Goal: Communication & Community: Answer question/provide support

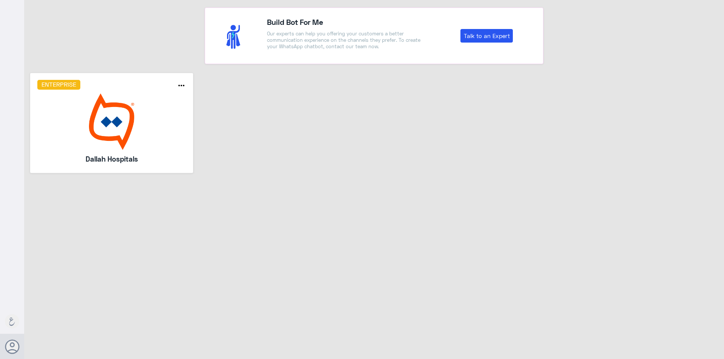
click at [164, 143] on img at bounding box center [111, 121] width 149 height 57
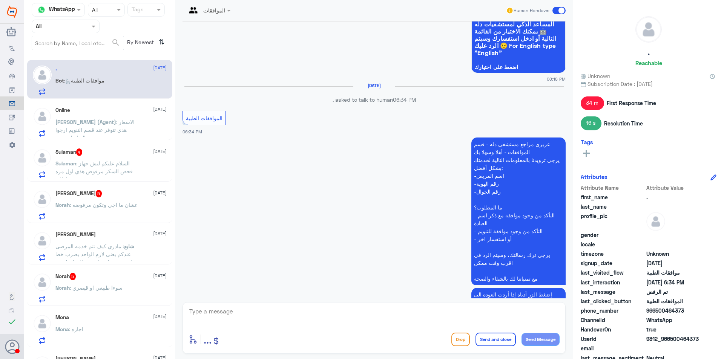
scroll to position [754, 0]
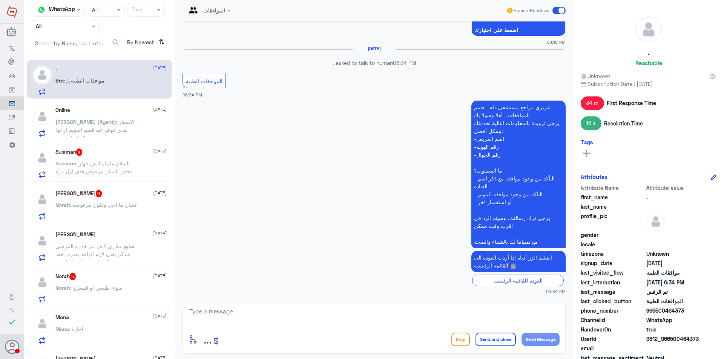
click at [56, 32] on div "Agent Filter All" at bounding box center [66, 27] width 68 height 14
click at [62, 89] on div "Your Team" at bounding box center [66, 94] width 68 height 17
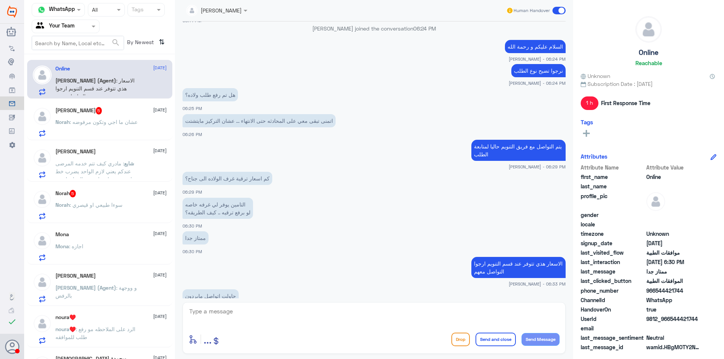
scroll to position [449, 0]
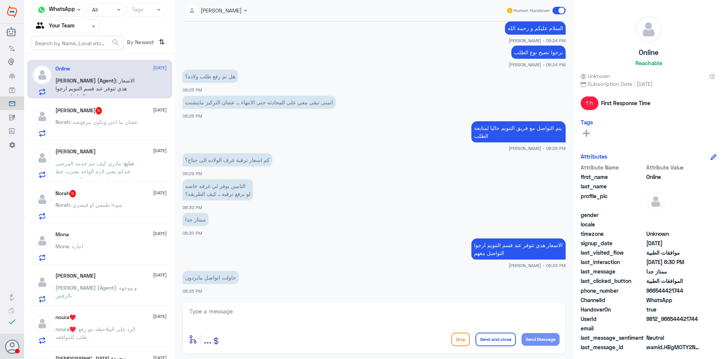
click at [89, 130] on p "Norah : عشان ما اجي وتكون مرفوضه" at bounding box center [96, 127] width 82 height 19
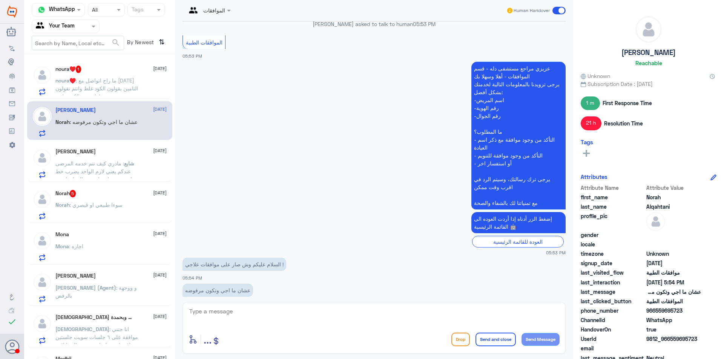
scroll to position [829, 0]
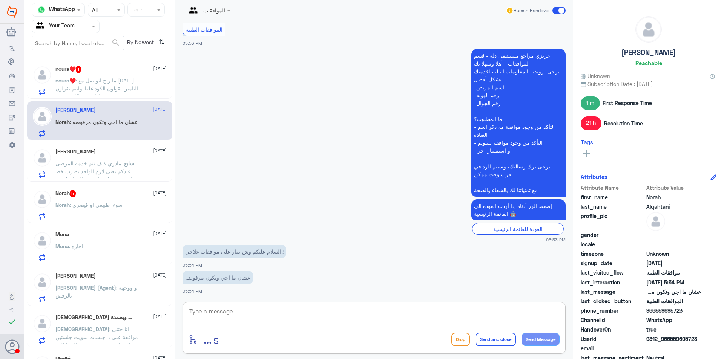
click at [252, 316] on textarea at bounding box center [374, 316] width 371 height 18
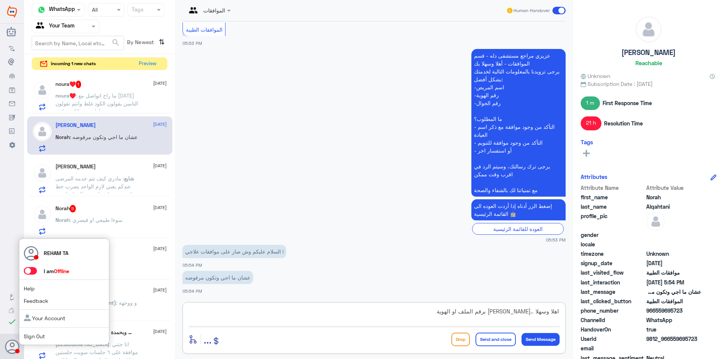
type textarea "اهلا وسهلا ..[PERSON_NAME] برقم الملف او الهوية"
click at [37, 271] on label at bounding box center [30, 271] width 13 height 8
click at [0, 0] on input "checkbox" at bounding box center [0, 0] width 0 height 0
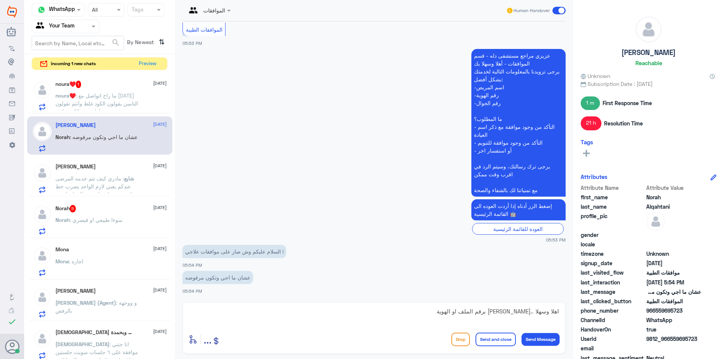
click at [247, 315] on textarea "اهلا وسهلا ..[PERSON_NAME] برقم الملف او الهوية" at bounding box center [374, 316] width 371 height 18
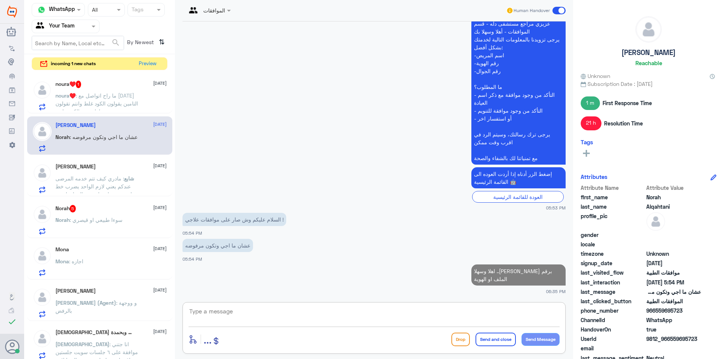
click at [500, 272] on p "اهلا وسهلا ..[PERSON_NAME] برقم الملف او الهوية" at bounding box center [518, 275] width 94 height 21
copy p "اهلا وسهلا ..[PERSON_NAME] برقم الملف او الهوية"
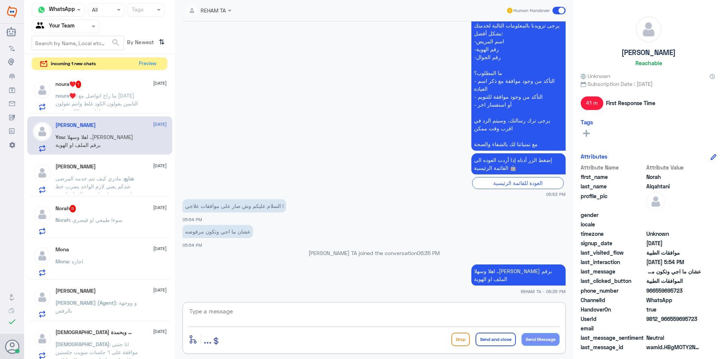
click at [354, 319] on textarea at bounding box center [374, 316] width 371 height 18
click at [106, 172] on div "شايع عبدالله الدوسري 1 October شايع : مادري كيف تتم خدمه المرضى عندكم يعني لازم…" at bounding box center [110, 179] width 111 height 30
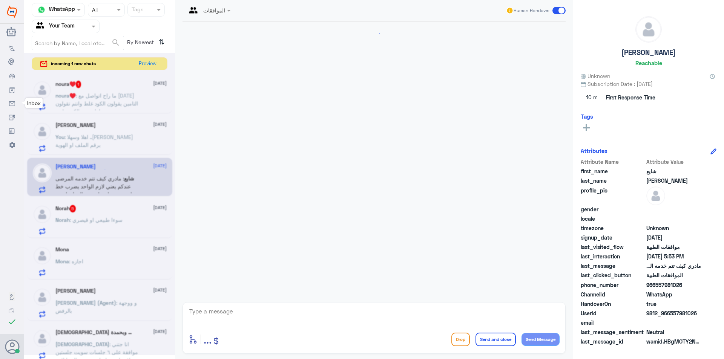
scroll to position [342, 0]
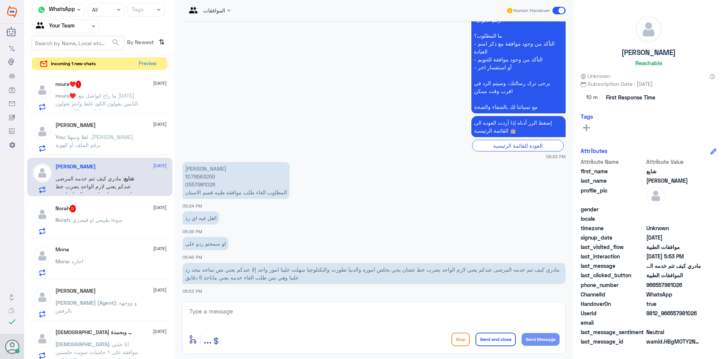
click at [199, 174] on p "شايع عبدالله 1078563259 0557981026 المطلوب الغاء طلب موافقه طبيه قسم الاسنان" at bounding box center [235, 180] width 107 height 37
copy p "1078563259"
click at [241, 319] on textarea at bounding box center [374, 316] width 371 height 18
type textarea "G"
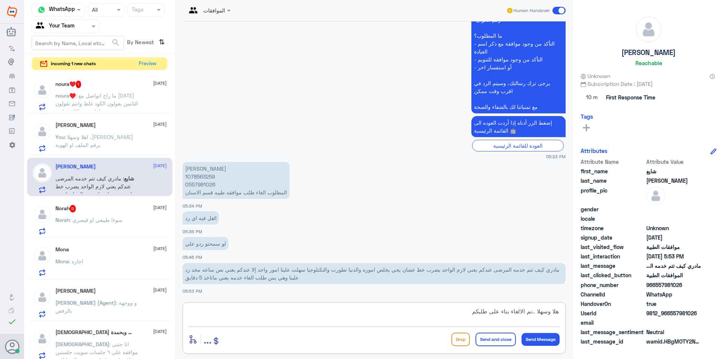
type textarea "هلا وسهلا ..تم الالغاء بناء على طلبكم"
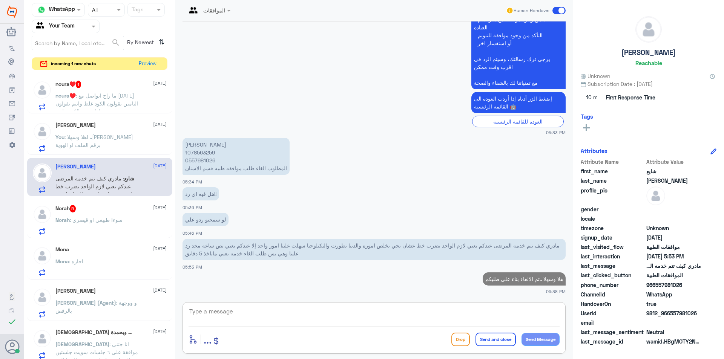
click at [107, 98] on span ": ما راح اتواصل مع احد التامين يقولون الكود غلط وانتم تقولون ماراح نغير الكود م…" at bounding box center [96, 103] width 83 height 22
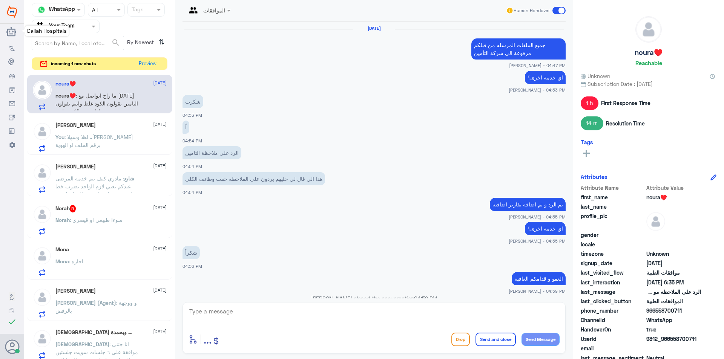
scroll to position [495, 0]
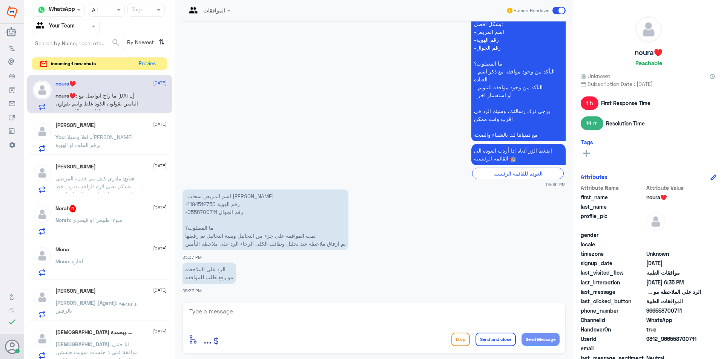
click at [112, 221] on span ": سوءا طبيعي او قيصري" at bounding box center [96, 220] width 53 height 6
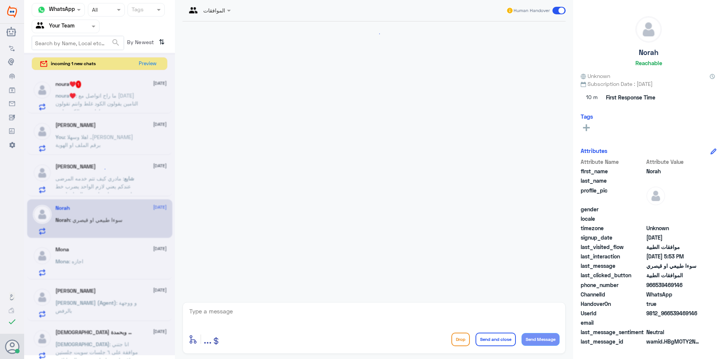
scroll to position [258, 0]
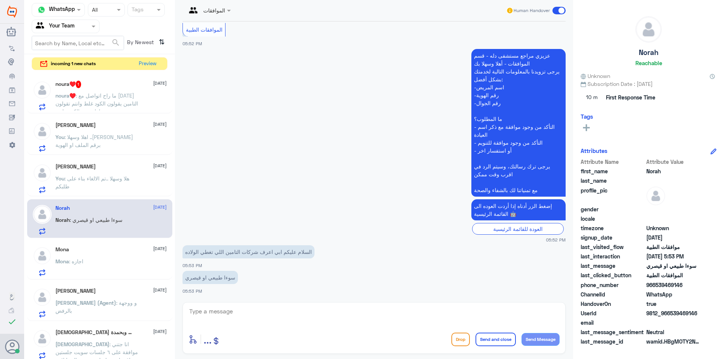
click at [261, 314] on textarea at bounding box center [374, 316] width 371 height 18
type textarea "و"
type textarea "اهلا وسهلا ...نعتذر منك لاتظهر معنا مثل هذه التفاصيل يمكنك التواصل مع شركات الت…"
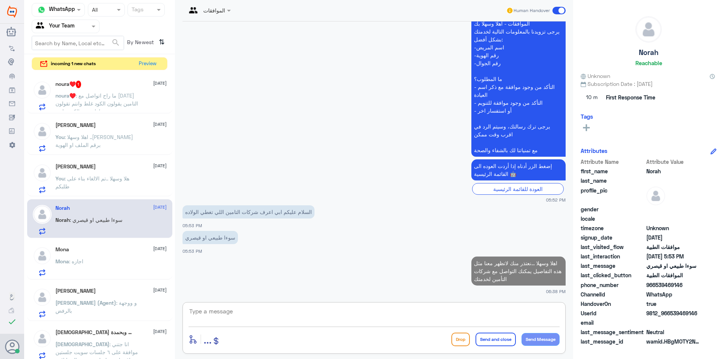
click at [105, 269] on div "Mona : اجازه" at bounding box center [110, 267] width 111 height 17
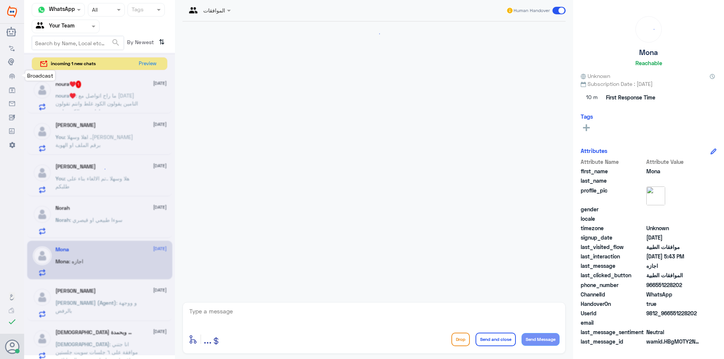
scroll to position [487, 0]
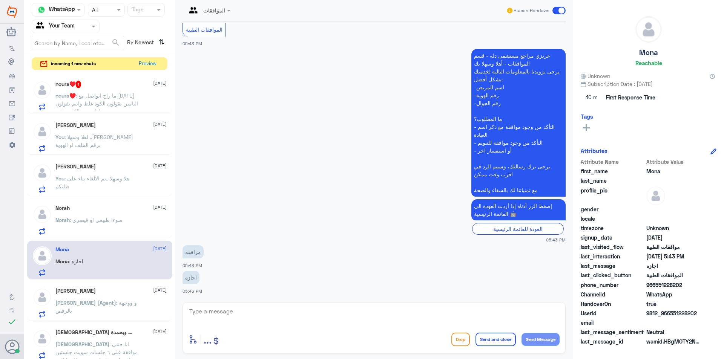
click at [228, 319] on textarea at bounding box center [374, 316] width 371 height 18
type textarea "اهلا وسهلا يمكنك التواصل مع قسم التقارير بخصوص الاجازات"
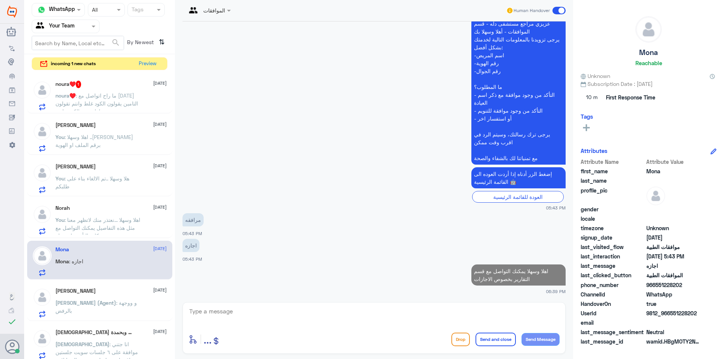
click at [67, 289] on h5 "Adel Alabdulkreem" at bounding box center [75, 291] width 40 height 6
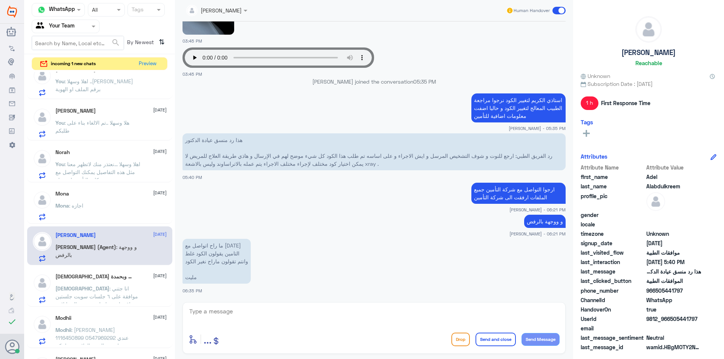
scroll to position [113, 0]
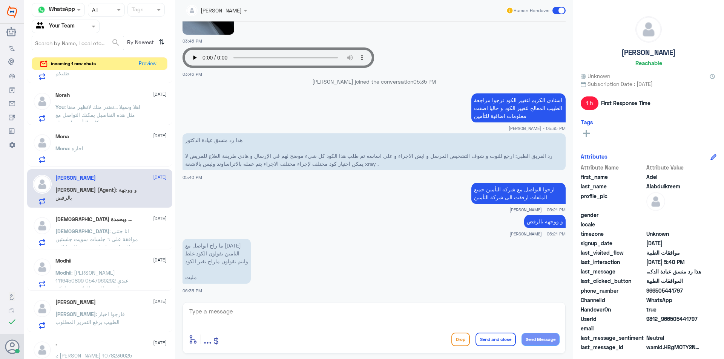
click at [103, 233] on span ": انا جتني موافقة على ٦ جلسات سويت جلستين وباقي اربع جلسات وحبيت الغيها لاني بر…" at bounding box center [96, 247] width 83 height 38
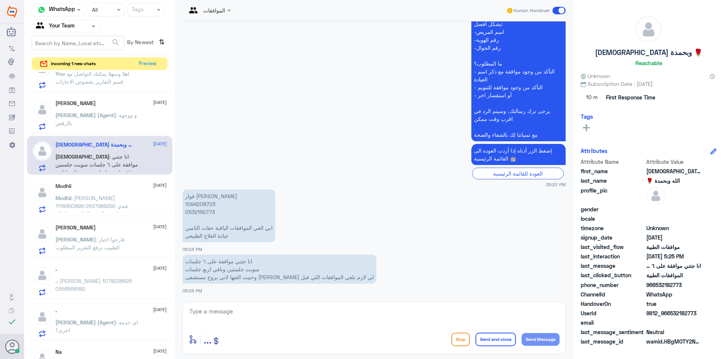
scroll to position [189, 0]
click at [109, 182] on div "Modhii 1 October" at bounding box center [110, 185] width 111 height 6
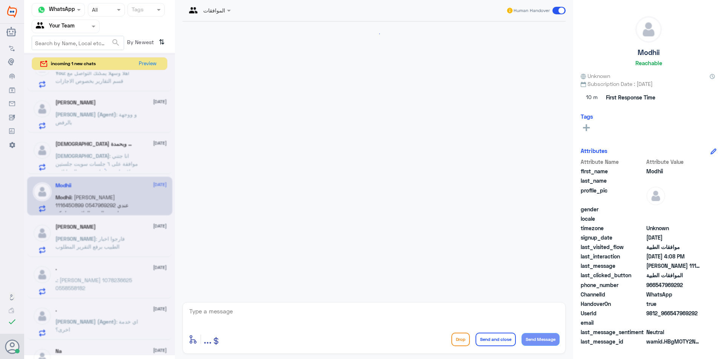
scroll to position [150, 0]
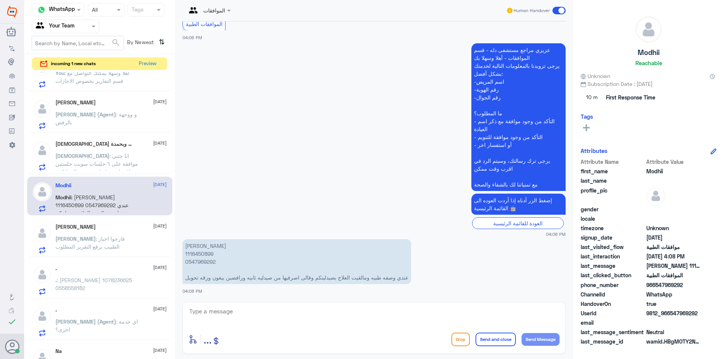
click at [103, 226] on div "Ahmed Ekram 1 October" at bounding box center [110, 227] width 111 height 6
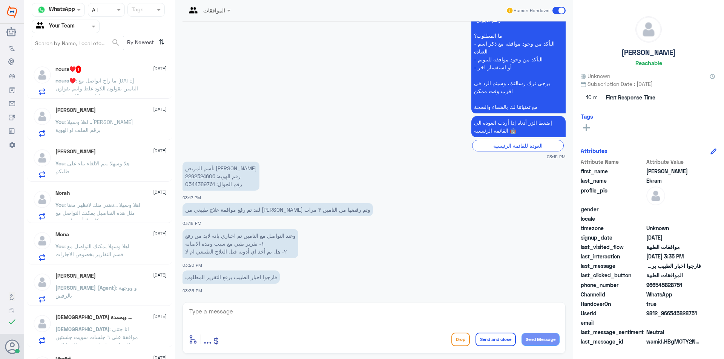
click at [107, 126] on p "You : اهلا وسهلا ..ارجو تزويدي برقم الملف او الهوية" at bounding box center [97, 127] width 85 height 19
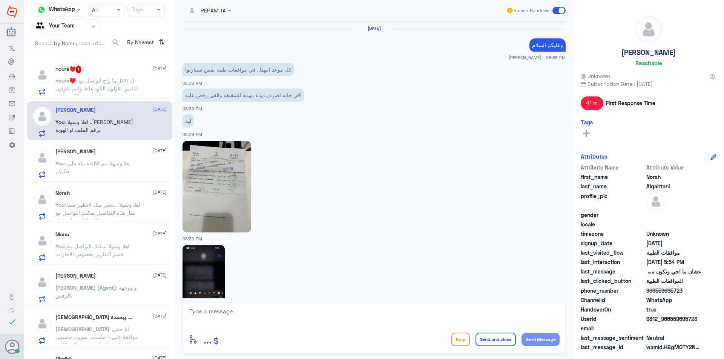
scroll to position [665, 0]
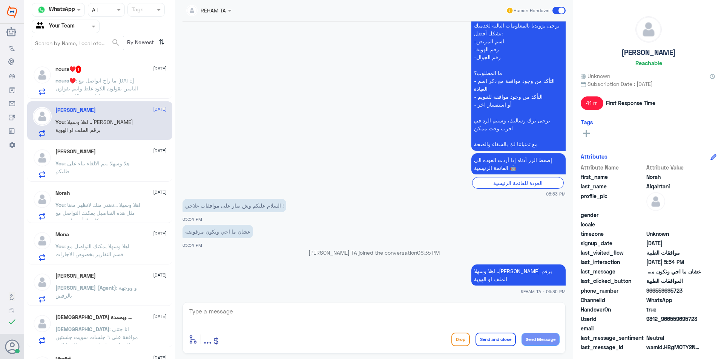
click at [101, 158] on div "شايع عبدالله الدوسري 1 October You : هلا وسهلا ..تم الالغاء بناء على طلبكم" at bounding box center [110, 164] width 111 height 30
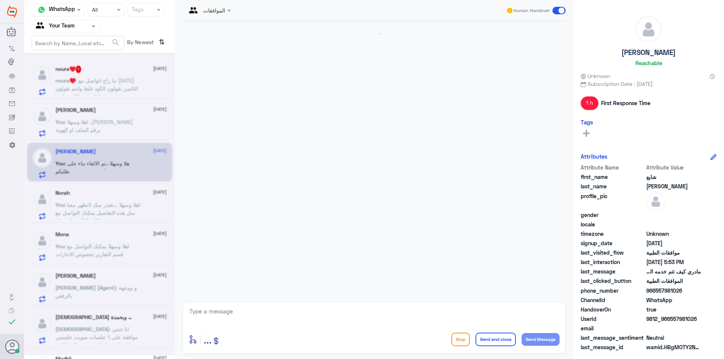
scroll to position [380, 0]
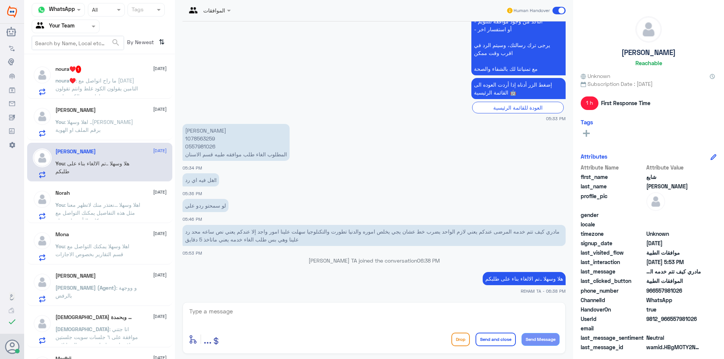
click at [79, 200] on div "Norah 1 October You : اهلا وسهلا ...نعتذر منك لاتظهر معنا مثل هذه التفاصيل يمكن…" at bounding box center [110, 205] width 111 height 30
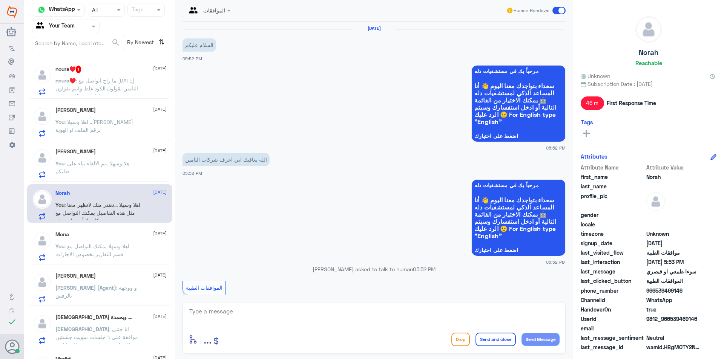
scroll to position [312, 0]
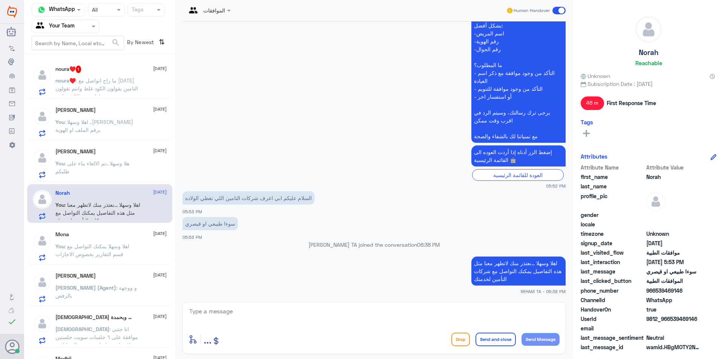
click at [121, 78] on span ": ما راح اتواصل مع احد التامين يقولون الكود غلط وانتم تقولون ماراح نغير الكود م…" at bounding box center [96, 88] width 83 height 22
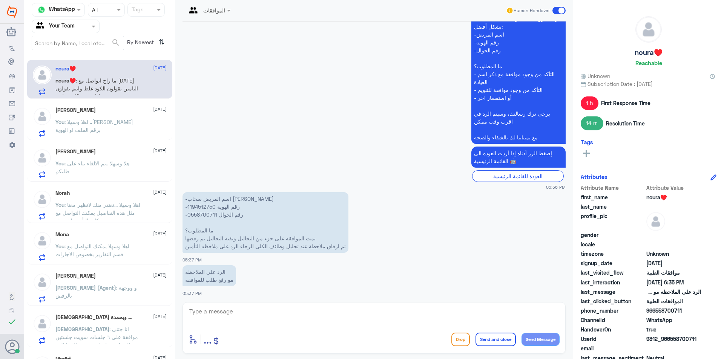
scroll to position [495, 0]
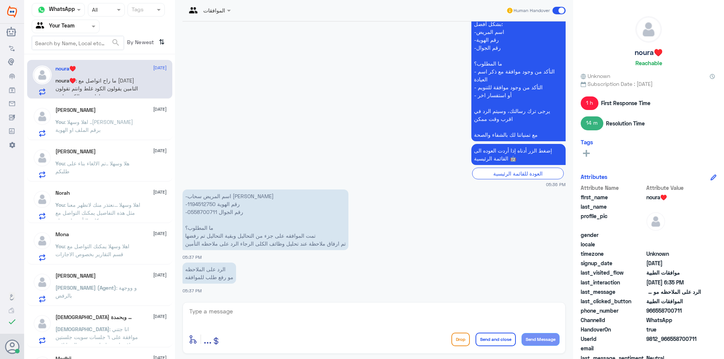
click at [134, 125] on p "You : اهلا وسهلا ..ارجو تزويدي برقم الملف او الهوية" at bounding box center [97, 127] width 85 height 19
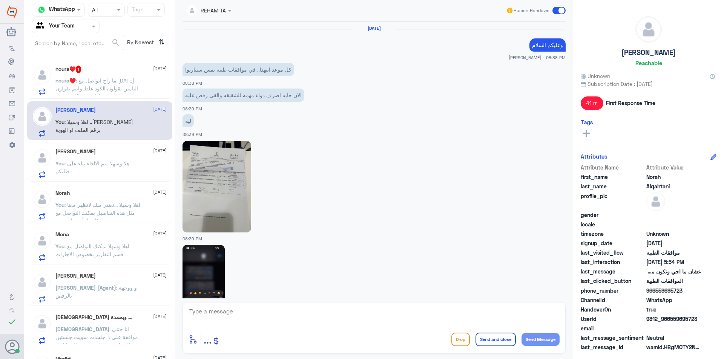
scroll to position [665, 0]
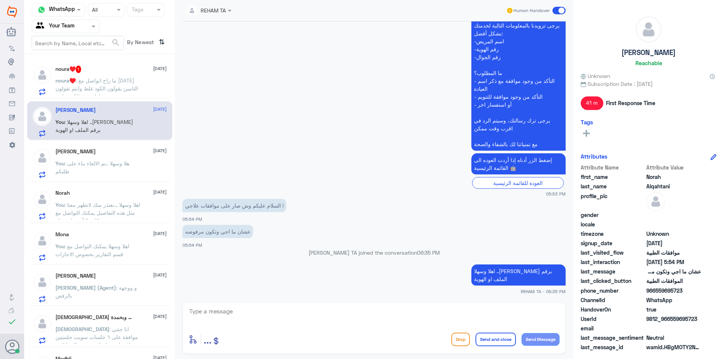
click at [114, 94] on span ": ما راح اتواصل مع احد التامين يقولون الكود غلط وانتم تقولون ماراح نغير الكود م…" at bounding box center [96, 88] width 83 height 22
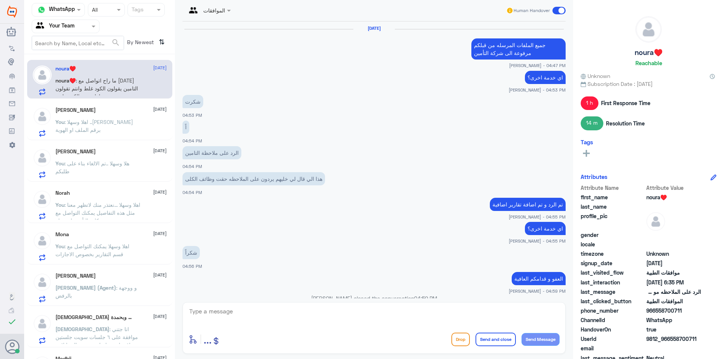
scroll to position [495, 0]
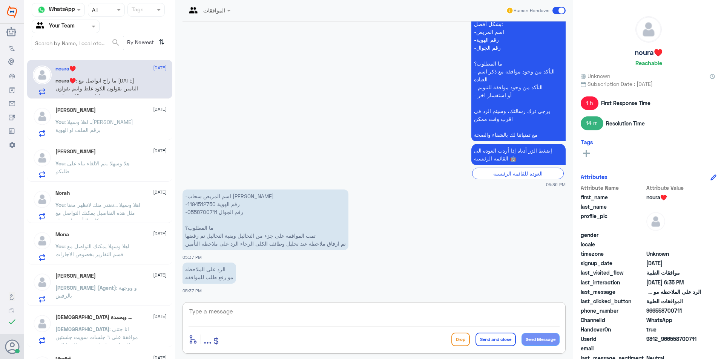
click at [241, 311] on textarea at bounding box center [374, 316] width 371 height 18
click at [93, 106] on div "Norah Alqahtani 1 October You : اهلا وسهلا ..ارجو تزويدي برقم الملف او الهوية" at bounding box center [99, 120] width 145 height 39
click at [90, 120] on span ": اهلا وسهلا ..[PERSON_NAME] برقم الملف او الهوية" at bounding box center [94, 126] width 78 height 14
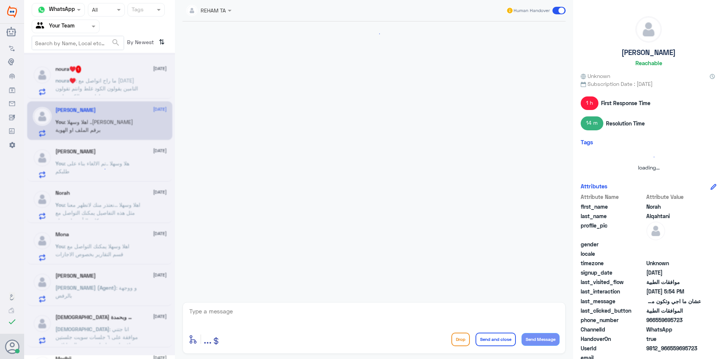
scroll to position [665, 0]
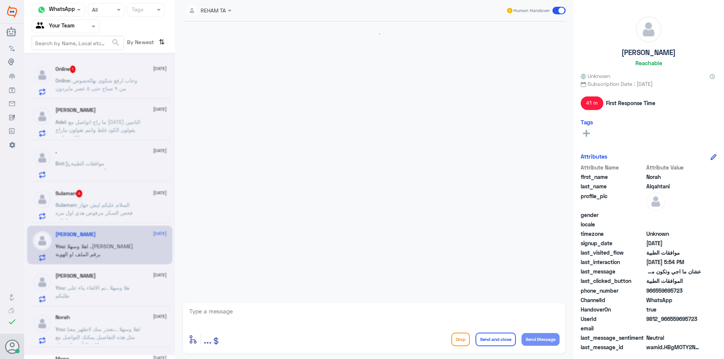
scroll to position [482, 0]
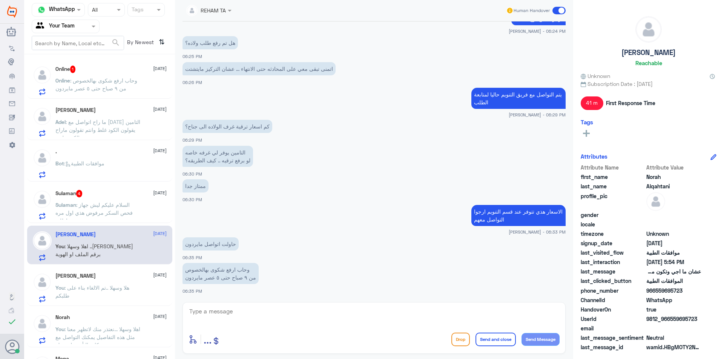
click at [116, 90] on span ": وحاب ارفع شكوى بهالخصوص من ٩ صباح حتى ٥ عصر مايردون" at bounding box center [96, 84] width 82 height 14
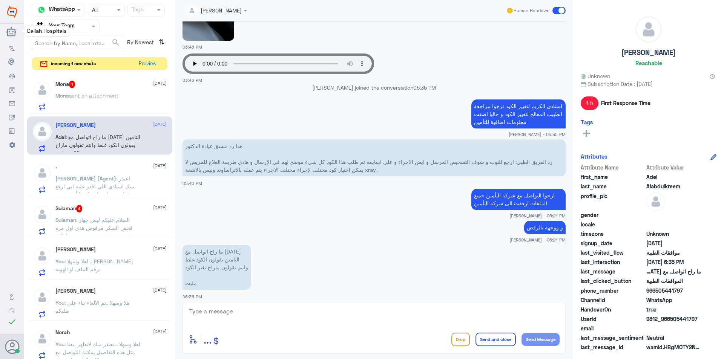
scroll to position [528, 0]
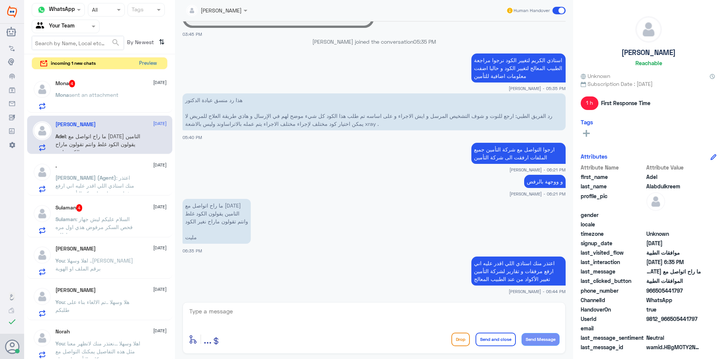
click at [149, 66] on button "Preview" at bounding box center [147, 64] width 23 height 12
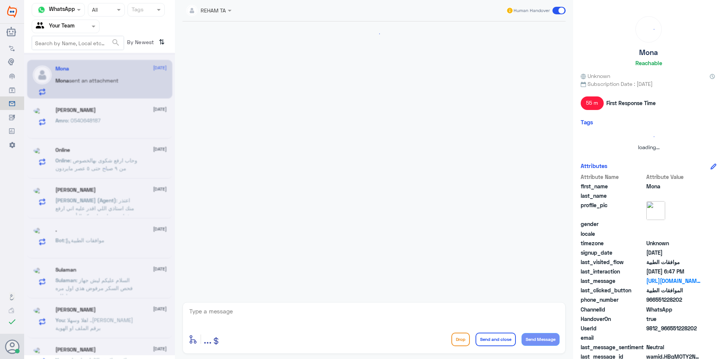
scroll to position [714, 0]
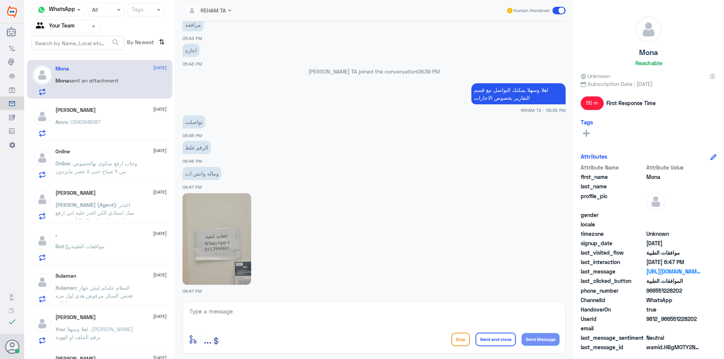
click at [259, 320] on textarea at bounding box center [374, 316] width 371 height 18
type textarea "على نفس هذا الرقم اختاري قسم التقارير الطبية"
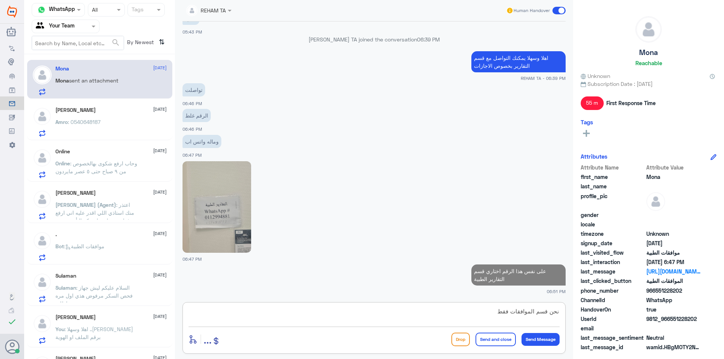
type textarea "نحن قسم الموافقات فقط"
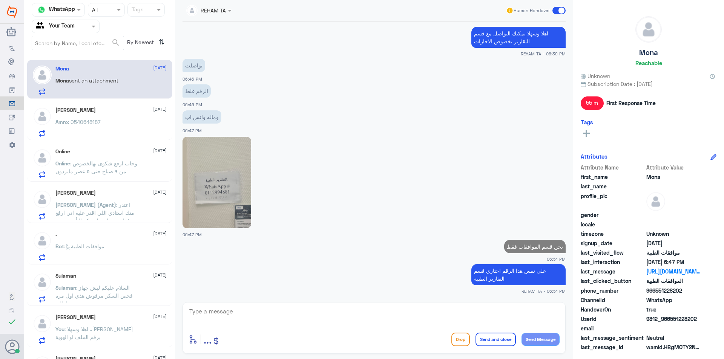
click at [118, 132] on div "Amro : 0540648187" at bounding box center [110, 128] width 111 height 17
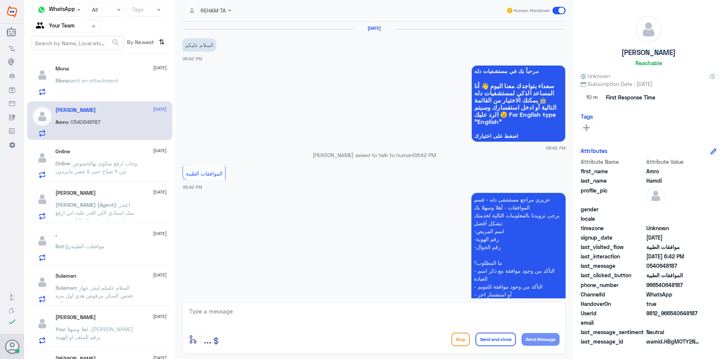
click at [248, 314] on textarea at bounding box center [374, 316] width 371 height 18
click at [333, 313] on textarea "ا" at bounding box center [374, 316] width 371 height 18
paste textarea "اهلا وسهلا ..[PERSON_NAME] برقم الملف او الهوية"
drag, startPoint x: 526, startPoint y: 310, endPoint x: 400, endPoint y: 305, distance: 125.3
click at [400, 305] on div "ااهلا وسهلا ..ارجو تزويدي برقم الملف او الهوية enter flow name ... Drop Send an…" at bounding box center [373, 328] width 383 height 52
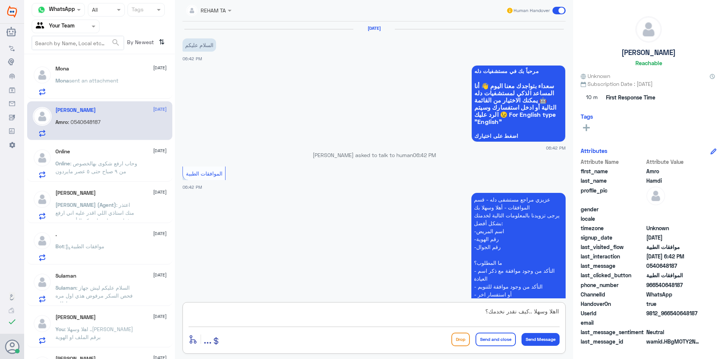
type textarea "ااهلا وسهلا ..كيف نقدر نخدمك؟"
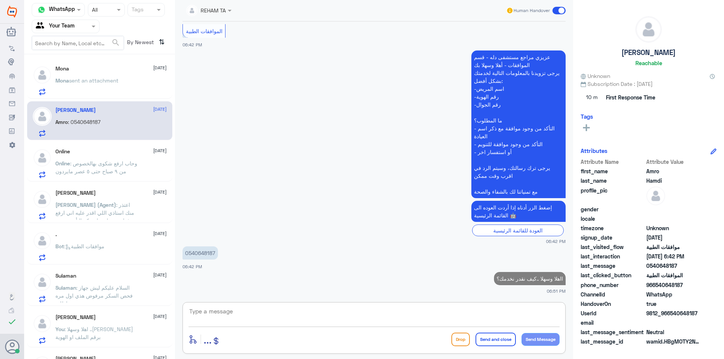
click at [92, 166] on span ": وحاب ارفع شكوى بهالخصوص من ٩ صباح حتى ٥ عصر مايردون" at bounding box center [96, 167] width 82 height 14
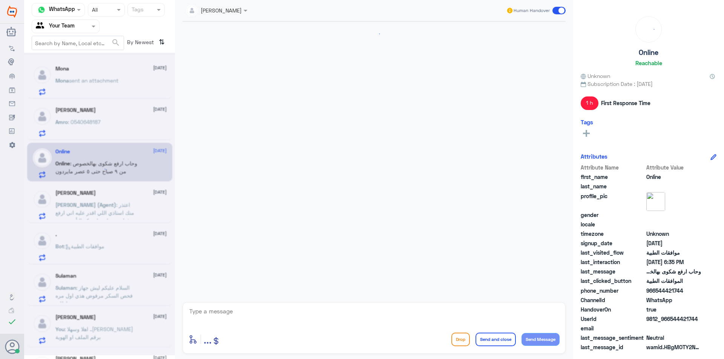
scroll to position [482, 0]
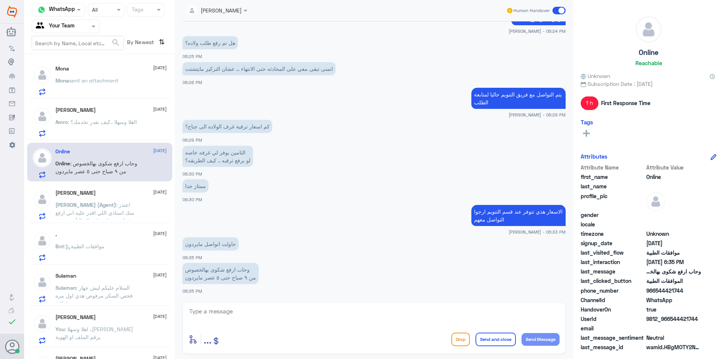
click at [94, 207] on span "[PERSON_NAME] (Agent)" at bounding box center [85, 205] width 61 height 6
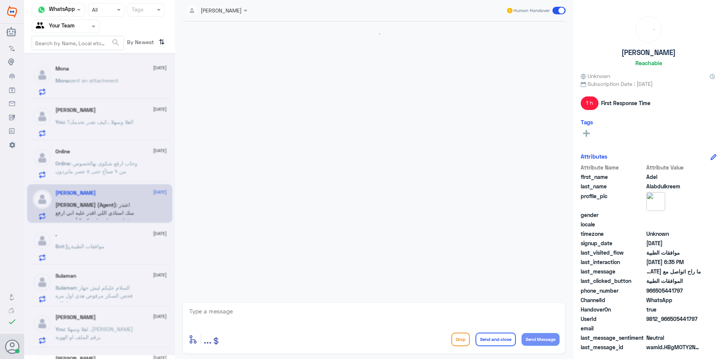
scroll to position [528, 0]
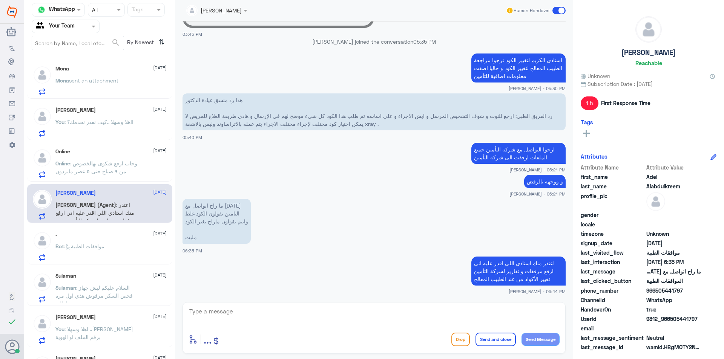
click at [86, 249] on span ": موافقات الطبية" at bounding box center [84, 246] width 40 height 6
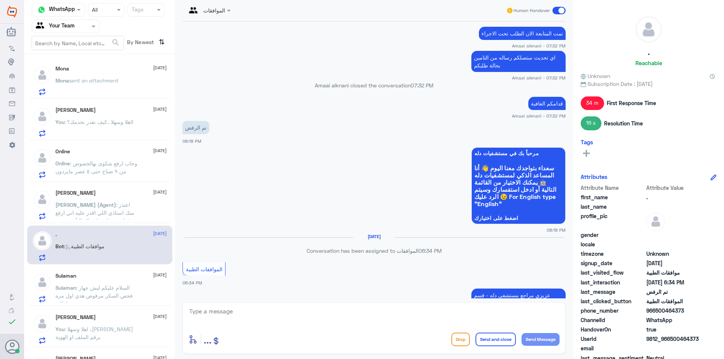
scroll to position [565, 0]
click at [96, 278] on div "Sulaman 1 October" at bounding box center [110, 276] width 111 height 6
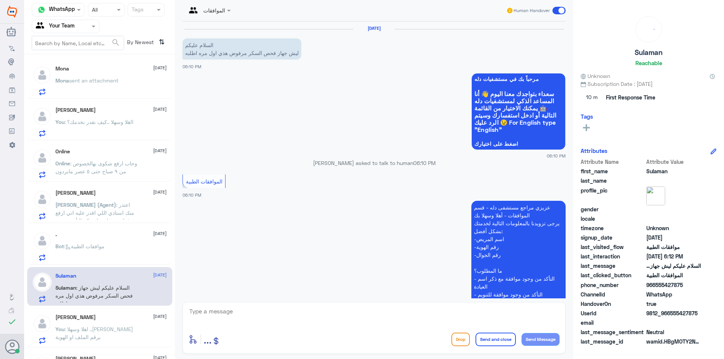
scroll to position [176, 0]
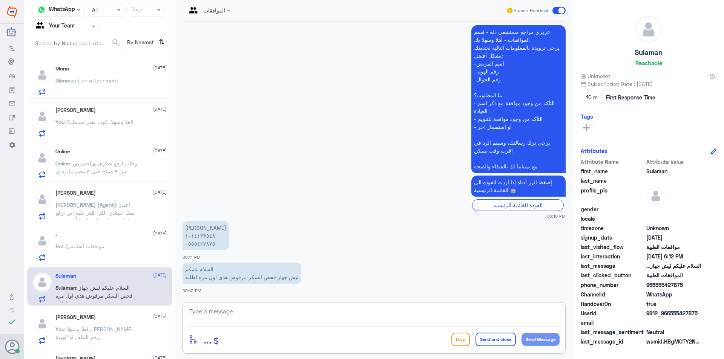
click at [214, 318] on textarea at bounding box center [374, 316] width 371 height 18
paste textarea "اهلا وسهلا ..[PERSON_NAME] برقم الملف او الهوية"
drag, startPoint x: 528, startPoint y: 311, endPoint x: 409, endPoint y: 312, distance: 119.5
click at [409, 312] on textarea "اهلا وسهلا ..[PERSON_NAME] برقم الملف او الهوية" at bounding box center [374, 316] width 371 height 18
type textarea "اهلا وسهلا .سيتم التحقق حالا"
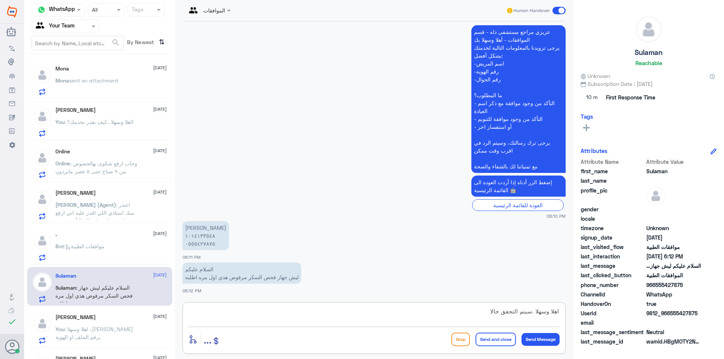
drag, startPoint x: 470, startPoint y: 311, endPoint x: 696, endPoint y: 280, distance: 228.0
click at [696, 280] on div "Channel WhatsApp Status × All Tags Agent Filter Your Team search By Newest ⇅ Mo…" at bounding box center [374, 181] width 700 height 362
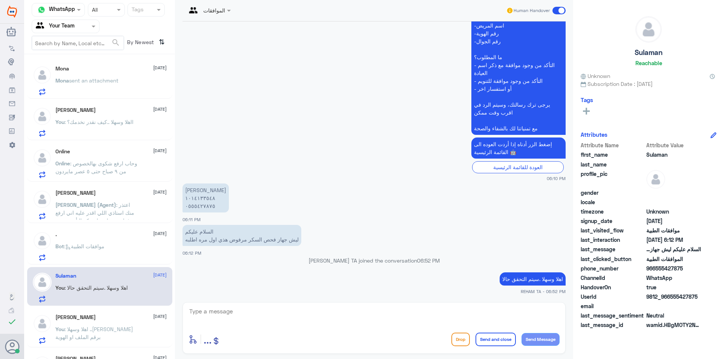
click at [207, 307] on textarea at bounding box center [374, 316] width 371 height 18
drag, startPoint x: 249, startPoint y: 310, endPoint x: 85, endPoint y: 311, distance: 164.4
click at [86, 311] on div "Channel WhatsApp Status × All Tags Agent Filter Your Team search By Newest ⇅ Mo…" at bounding box center [374, 181] width 700 height 362
type textarea "1014133548"
click at [89, 318] on h5 "[PERSON_NAME]" at bounding box center [75, 317] width 40 height 6
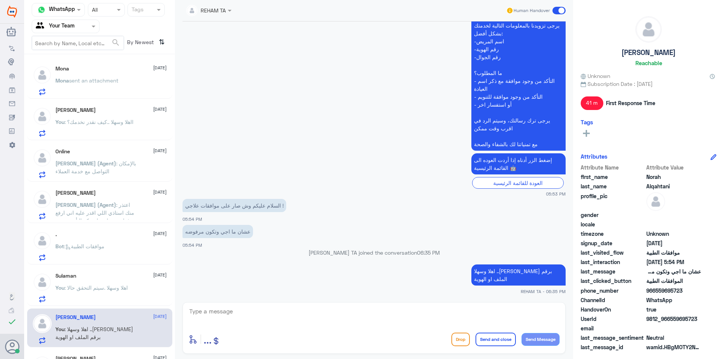
scroll to position [113, 0]
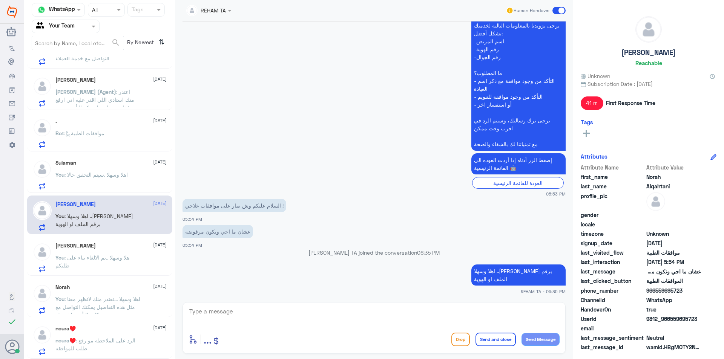
click at [77, 259] on span ": هلا وسهلا ..تم الالغاء بناء على طلبكم" at bounding box center [92, 261] width 74 height 14
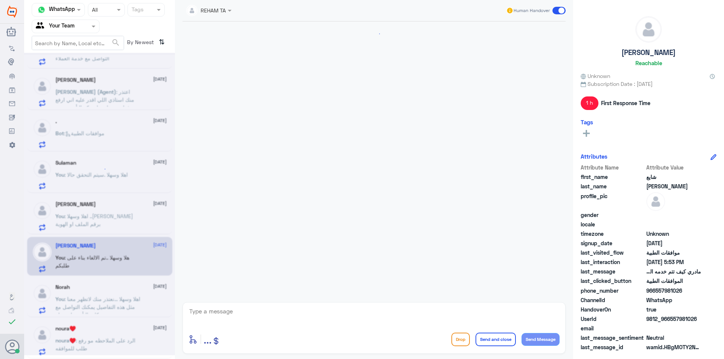
scroll to position [380, 0]
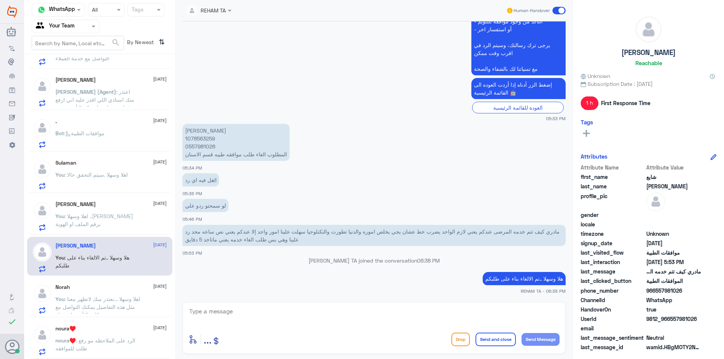
click at [129, 296] on span ": اهلا وسهلا ...نعتذر منك لاتظهر معنا مثل هذه التفاصيل يمكنك التواصل مع شركات ا…" at bounding box center [97, 307] width 85 height 22
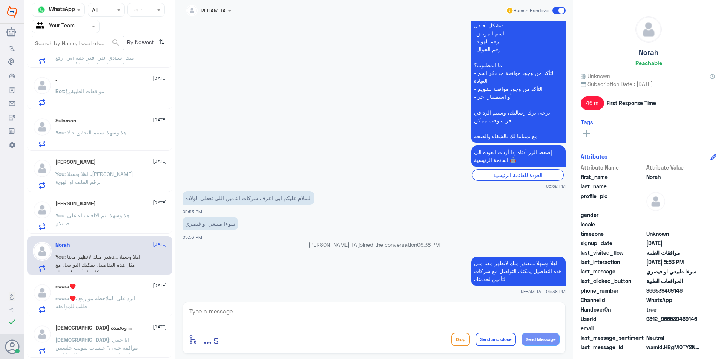
scroll to position [189, 0]
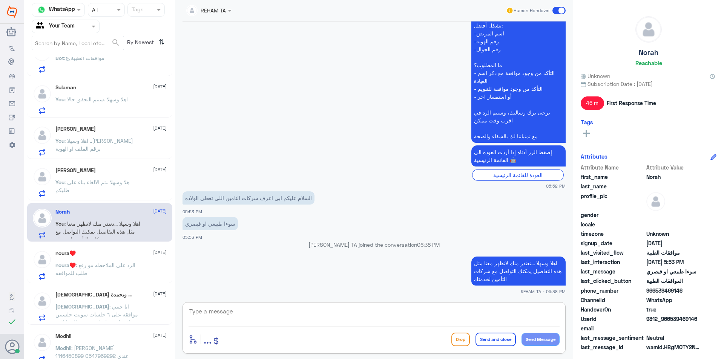
click at [232, 314] on textarea at bounding box center [374, 316] width 371 height 18
click at [139, 282] on div "noura♥️ 1 October noura♥️ : الرد على الملاحظه مو رفع طلب للموافقه" at bounding box center [99, 264] width 145 height 39
click at [138, 277] on p "noura♥️ : الرد على الملاحظه مو رفع طلب للموافقه" at bounding box center [97, 270] width 85 height 19
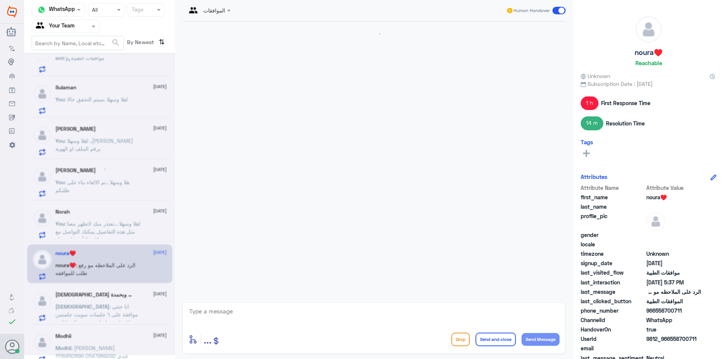
scroll to position [495, 0]
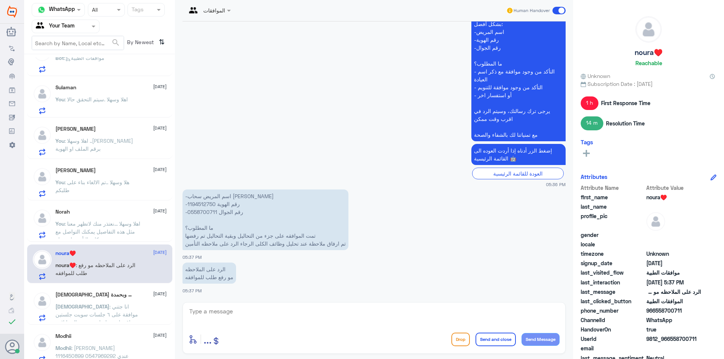
click at [113, 307] on span ": انا جتني موافقة على ٦ جلسات سويت جلستين وباقي اربع جلسات وحبيت الغيها لاني بر…" at bounding box center [96, 322] width 83 height 38
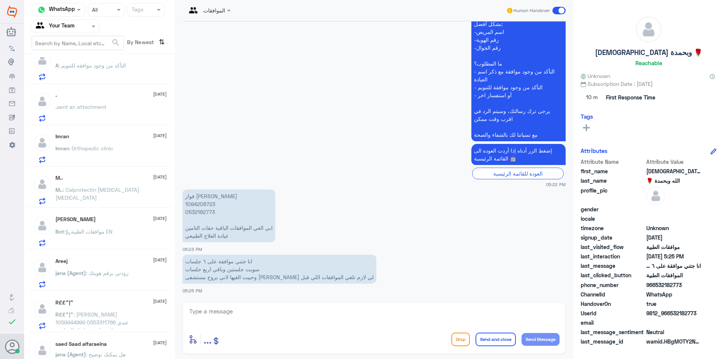
scroll to position [1148, 0]
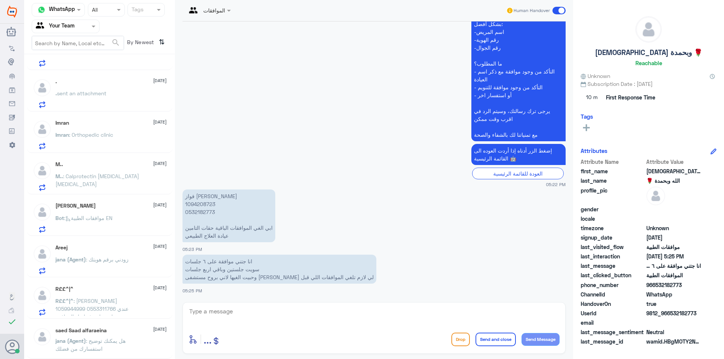
click at [138, 260] on div "jana (Agent) : زودني برقم هويتك" at bounding box center [110, 265] width 111 height 17
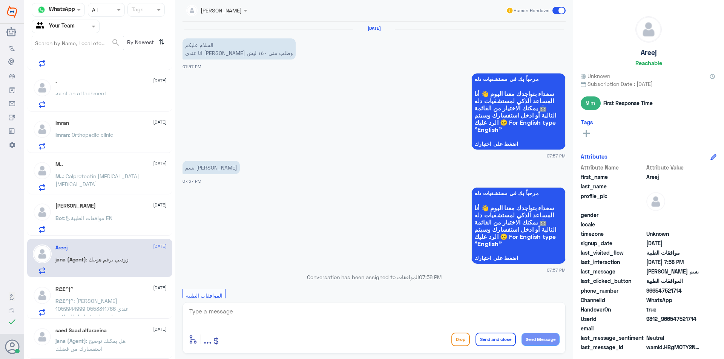
scroll to position [253, 0]
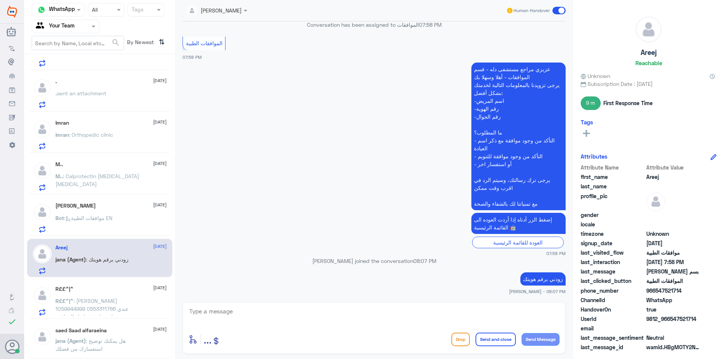
click at [222, 321] on textarea at bounding box center [374, 316] width 371 height 18
drag, startPoint x: 464, startPoint y: 316, endPoint x: 547, endPoint y: 330, distance: 84.6
click at [654, 314] on div "Channel WhatsApp Status × All Tags Agent Filter Your Team search By Newest ⇅ Mo…" at bounding box center [374, 181] width 700 height 362
type textarea "ارجو التواصل معنا مجددا لخدمتك"
click at [495, 342] on button "Send and close" at bounding box center [495, 340] width 40 height 14
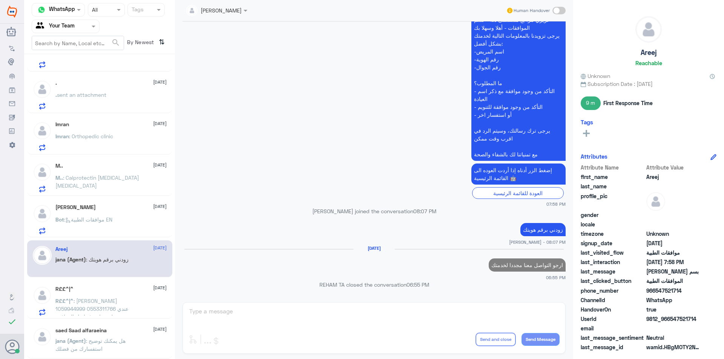
scroll to position [290, 0]
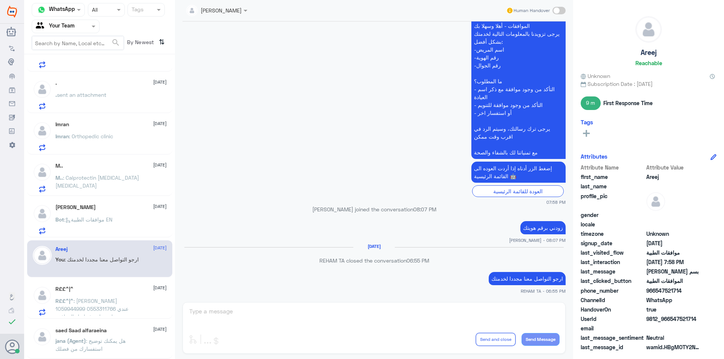
click at [97, 209] on div "Saqib Ali 30 September" at bounding box center [110, 207] width 111 height 6
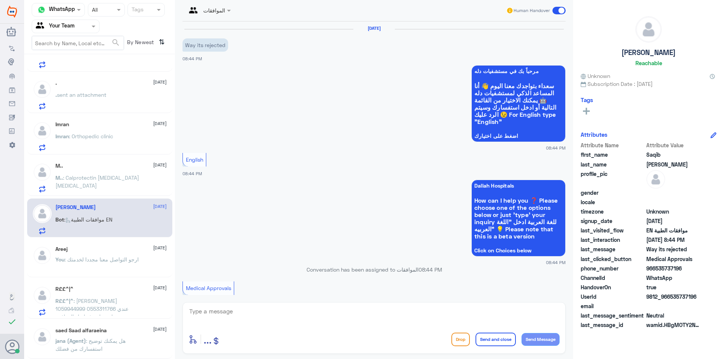
click at [230, 326] on div at bounding box center [374, 317] width 371 height 20
click at [230, 321] on textarea at bounding box center [374, 316] width 371 height 18
type textarea "ا"
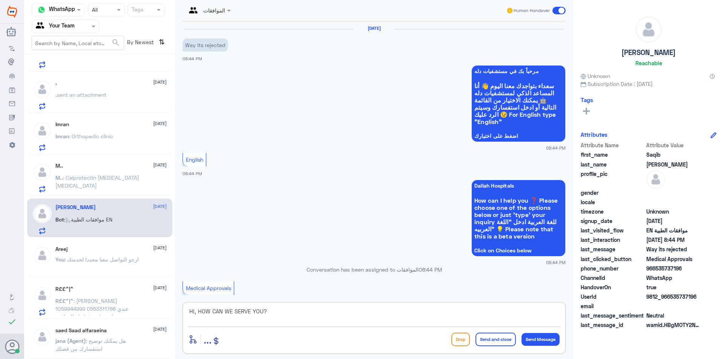
type textarea "HI, HOW CAN WE SERVE YOU?"
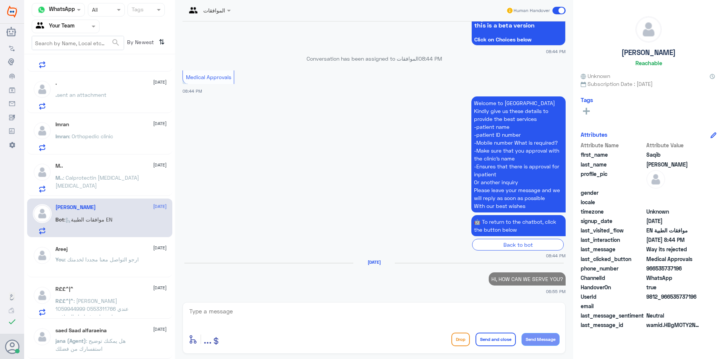
click at [72, 310] on span ": ريم حمود الحربي 1059944999 0553311766 عندي وصفه طبيه ماصرفتها هل الموافقة مست…" at bounding box center [92, 313] width 74 height 30
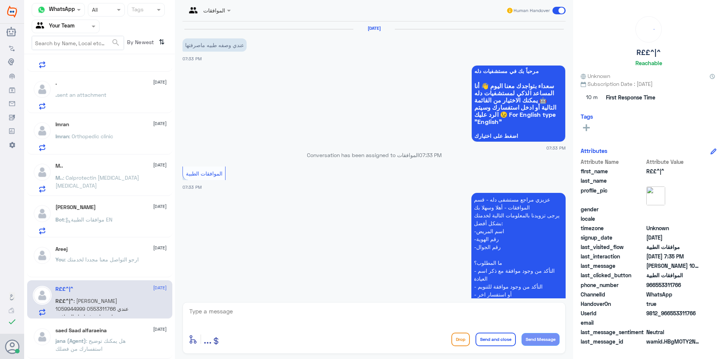
scroll to position [142, 0]
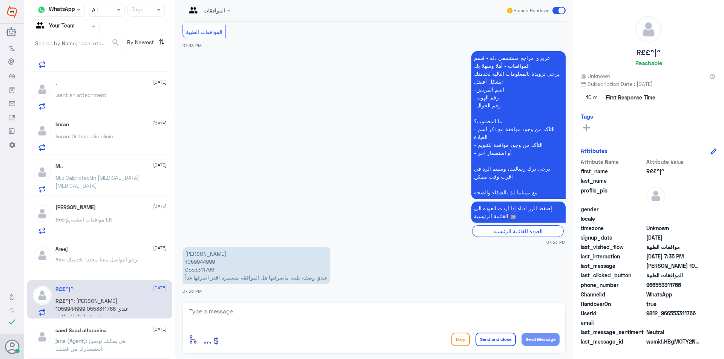
click at [123, 335] on div "saed Saad alfaraeina 30 September jana (Agent) : هل يمكنك توضيح استفسارك من فضلك" at bounding box center [110, 342] width 111 height 28
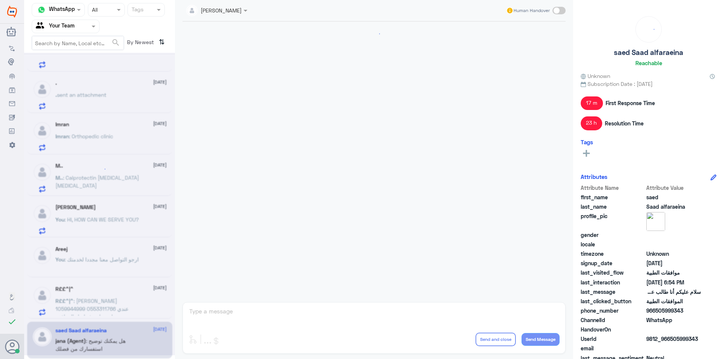
scroll to position [822, 0]
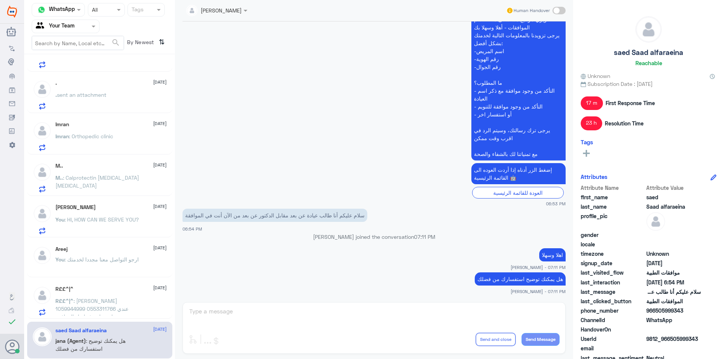
click at [342, 312] on div "jana Alhamed Human Handover 25 Sep 2024 ‏سلام عليكم أبغى استفسر عن الموافقة لأن…" at bounding box center [374, 181] width 398 height 362
click at [343, 318] on div "jana Alhamed Human Handover 25 Sep 2024 ‏سلام عليكم أبغى استفسر عن الموافقة لأن…" at bounding box center [374, 181] width 398 height 362
click at [342, 318] on div "jana Alhamed Human Handover 25 Sep 2024 ‏سلام عليكم أبغى استفسر عن الموافقة لأن…" at bounding box center [374, 181] width 398 height 362
click at [133, 311] on p "R££^|^ : ريم حمود الحربي 1059944999 0553311766 عندي وصفه طبيه ماصرفتها هل الموا…" at bounding box center [97, 306] width 85 height 19
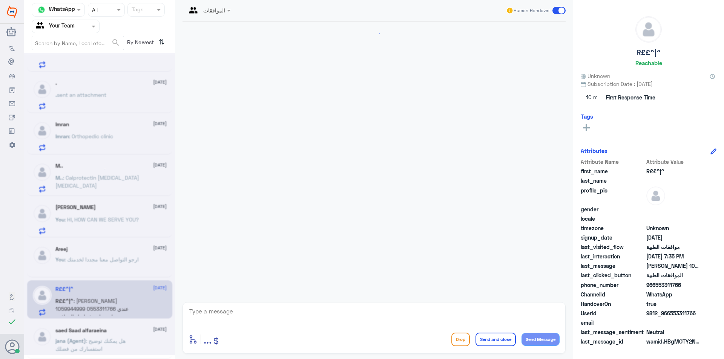
scroll to position [142, 0]
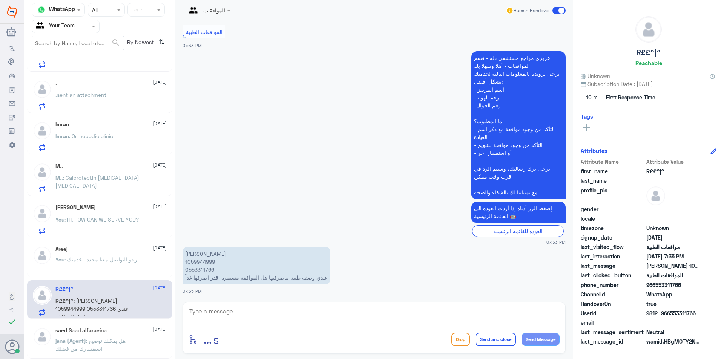
click at [202, 265] on p "ريم حمود الحربي 1059944999 0553311766 عندي وصفه طبيه ماصرفتها هل الموافقة مستمر…" at bounding box center [256, 265] width 148 height 37
copy p "1059944999"
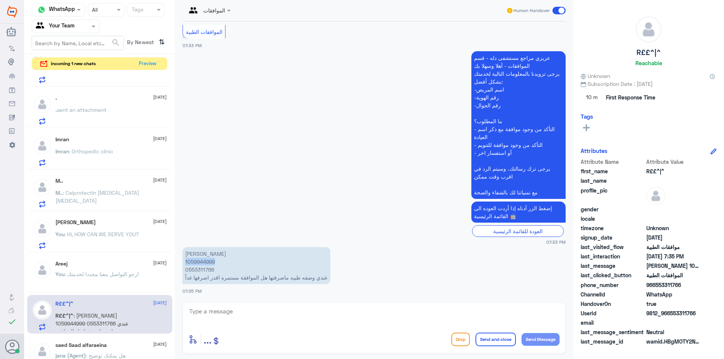
scroll to position [1148, 0]
click at [211, 264] on p "ريم حمود الحربي 1059944999 0553311766 عندي وصفه طبيه ماصرفتها هل الموافقة مستمر…" at bounding box center [256, 265] width 148 height 37
click at [288, 331] on div "enter flow name ... Drop Send and close Send Message" at bounding box center [373, 328] width 383 height 52
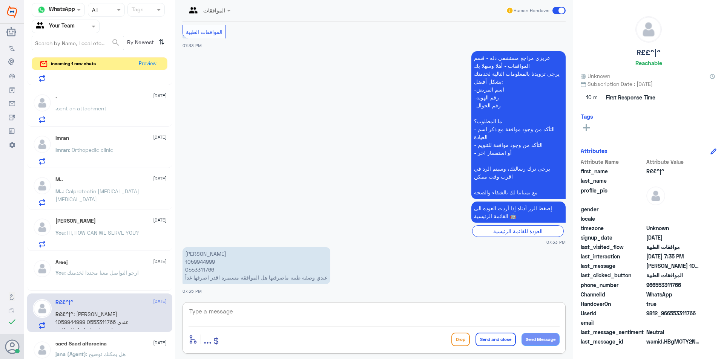
click at [293, 317] on textarea at bounding box center [374, 316] width 371 height 18
type textarea "F"
type textarea "الموافقه صالحة لمدة يمكنك الصرف خلالها بالوقت المناسب لك"
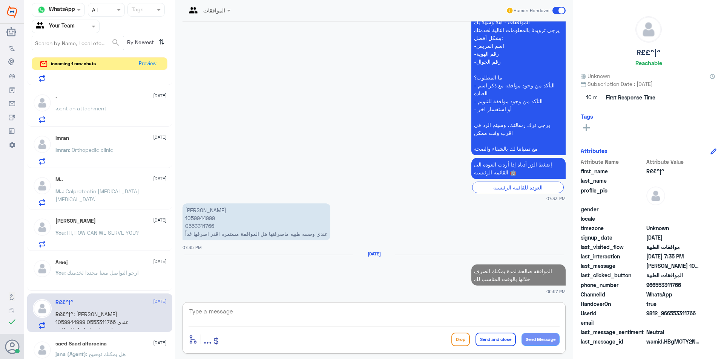
click at [87, 273] on span ": ارجو التواصل معنا مجددا لخدمتك" at bounding box center [101, 273] width 74 height 6
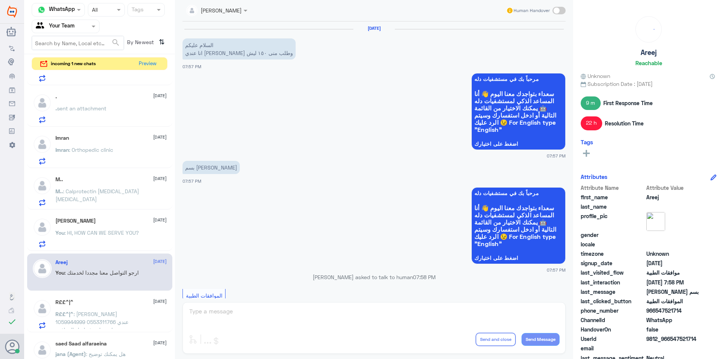
scroll to position [304, 0]
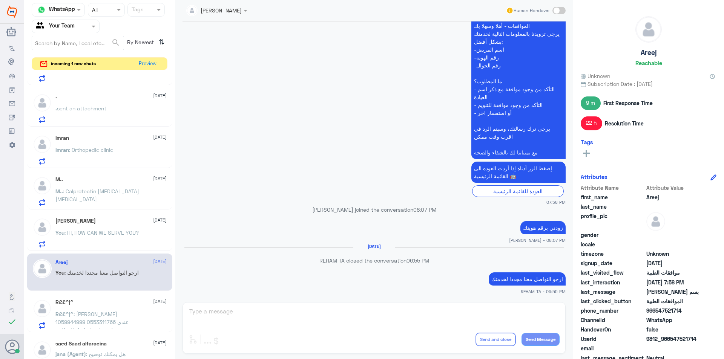
click at [119, 236] on span ": HI, HOW CAN WE SERVE YOU?" at bounding box center [101, 233] width 74 height 6
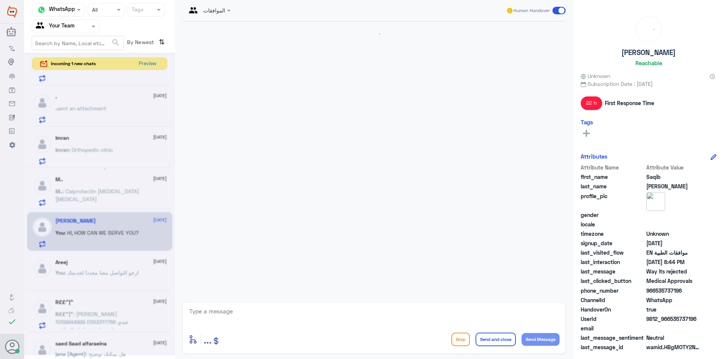
scroll to position [227, 0]
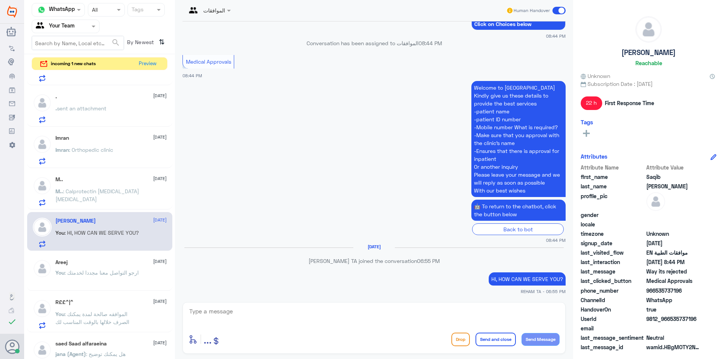
click at [116, 192] on span ": Calprotectin Urea breath test" at bounding box center [97, 195] width 84 height 14
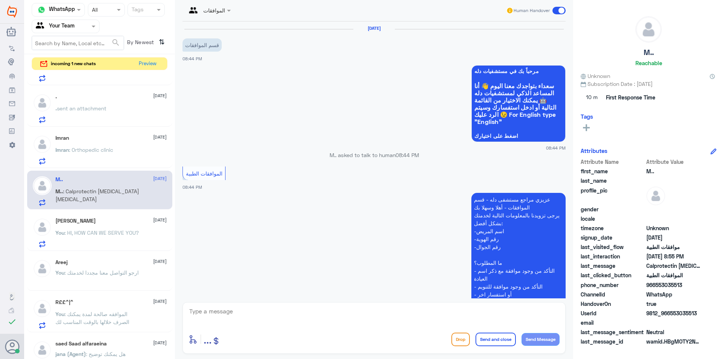
scroll to position [249, 0]
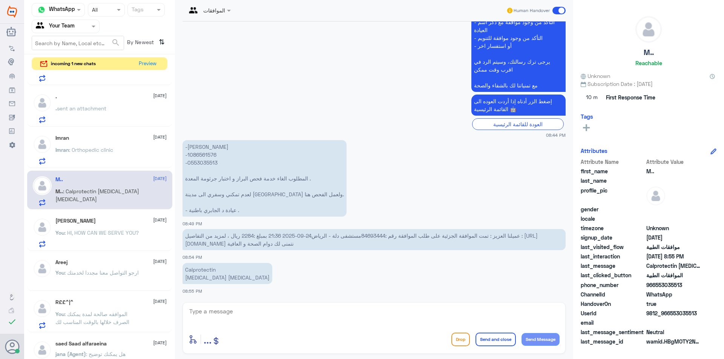
click at [201, 154] on p "-محمد راشد القحطاني -1086561576 -0553035513 المطلوب الغاء خدمة فحص البراز و اخت…" at bounding box center [264, 178] width 164 height 77
copy p "1086561576"
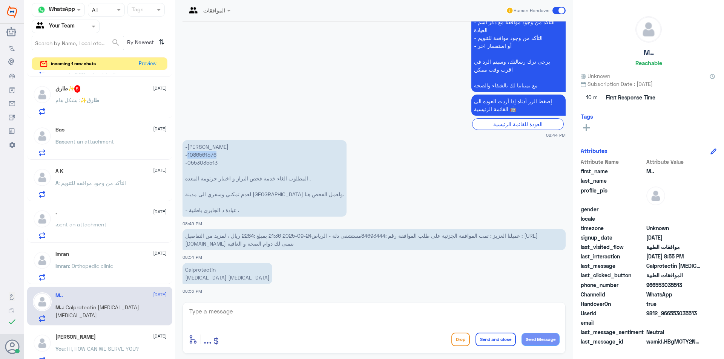
scroll to position [998, 0]
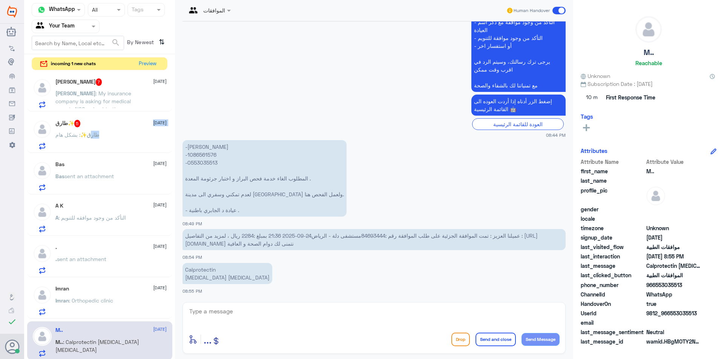
click at [93, 130] on div "طارق✨ 5 30 September طارق✨ : بشكل هام" at bounding box center [110, 135] width 111 height 30
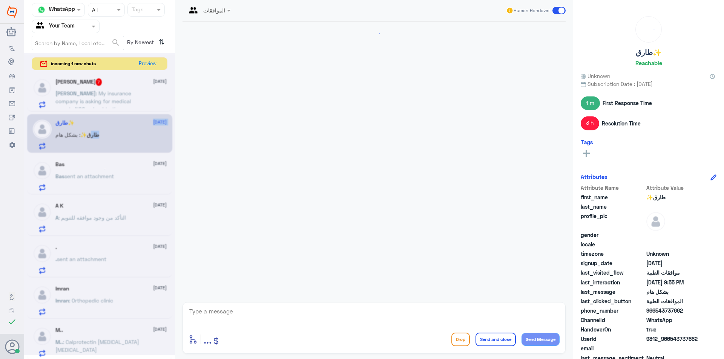
scroll to position [466, 0]
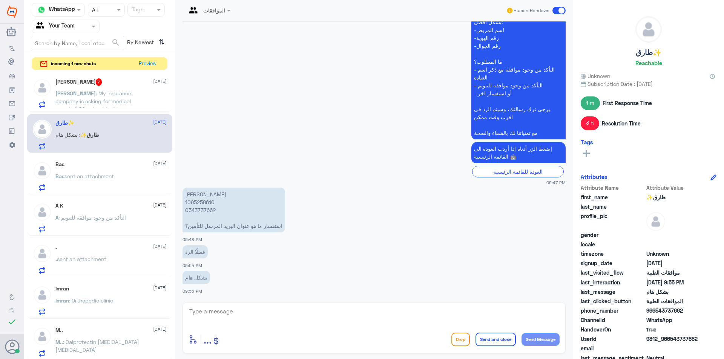
click at [108, 97] on p "Osman : My insurance company is asking for medical reports NCS upload to them" at bounding box center [97, 98] width 85 height 19
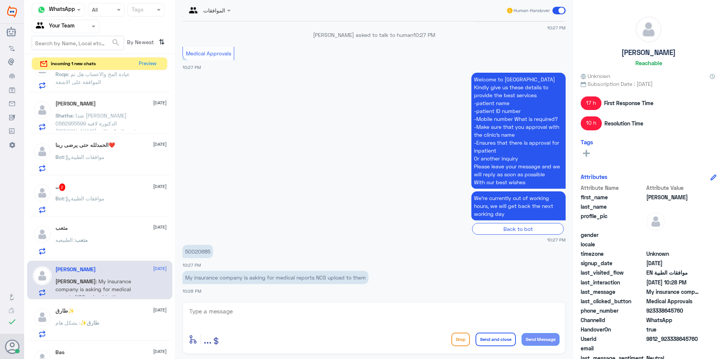
scroll to position [809, 0]
click at [139, 204] on div "Bot : موافقات الطبية" at bounding box center [110, 205] width 111 height 17
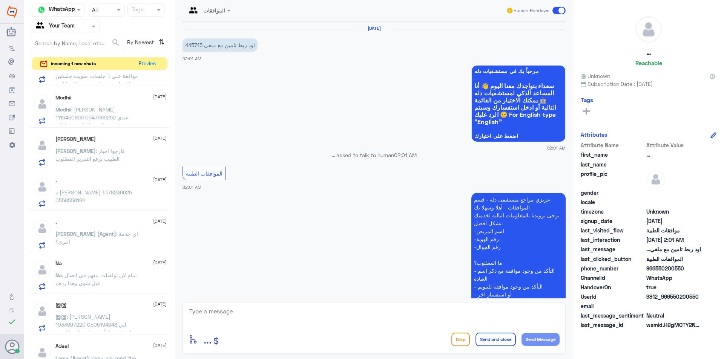
scroll to position [432, 0]
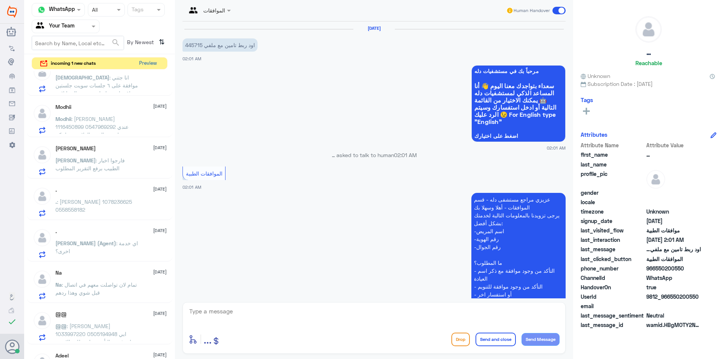
click at [147, 66] on button "Preview" at bounding box center [147, 64] width 23 height 12
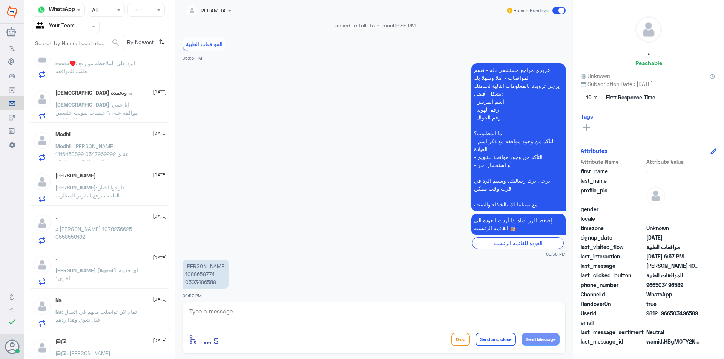
scroll to position [248, 0]
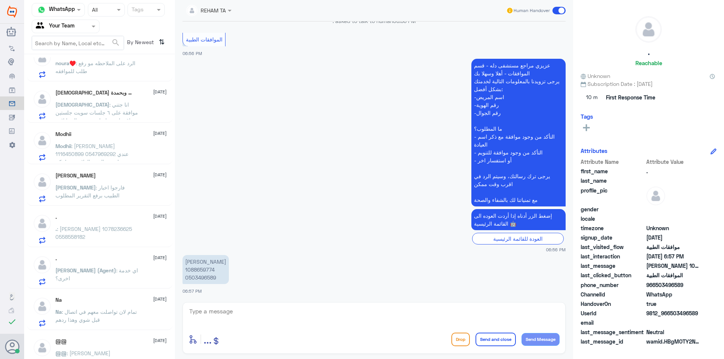
click at [336, 303] on div "enter flow name ... Drop Send and close Send Message" at bounding box center [373, 328] width 383 height 52
click at [336, 313] on textarea at bounding box center [374, 316] width 371 height 18
paste textarea "اهلا وسهلا"
type textarea "اهلا وسهلا,,,كيف نقدر نخدمك؟"
drag, startPoint x: 461, startPoint y: 319, endPoint x: 723, endPoint y: 323, distance: 262.4
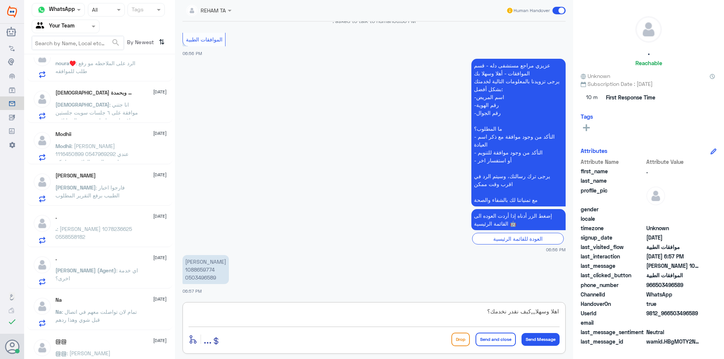
click at [723, 324] on div "Channel WhatsApp Status × All Tags Agent Filter Your Team search By Newest ⇅ . …" at bounding box center [374, 181] width 700 height 362
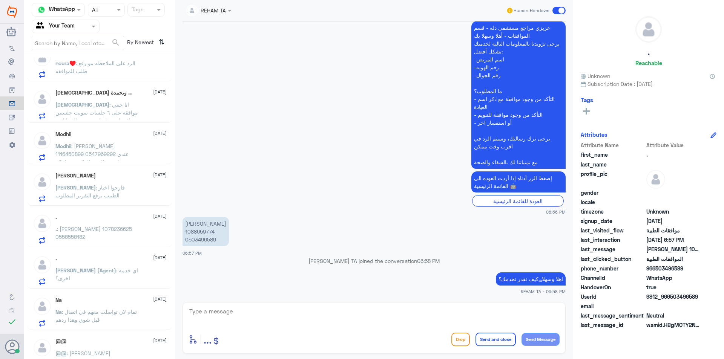
click at [108, 105] on span ": انا جتني موافقة على ٦ جلسات سويت جلستين وباقي اربع جلسات وحبيت الغيها لاني بر…" at bounding box center [96, 120] width 83 height 38
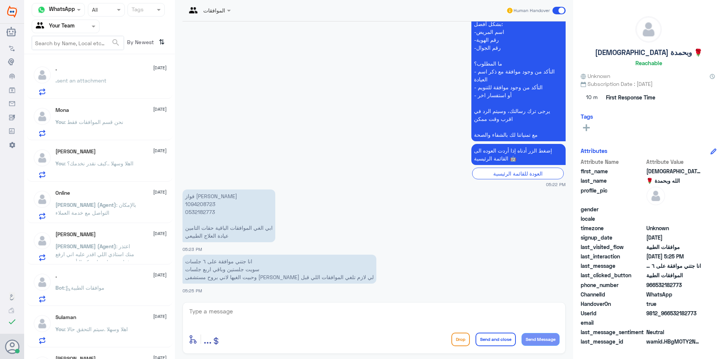
click at [102, 95] on p ". sent an attachment" at bounding box center [80, 86] width 51 height 19
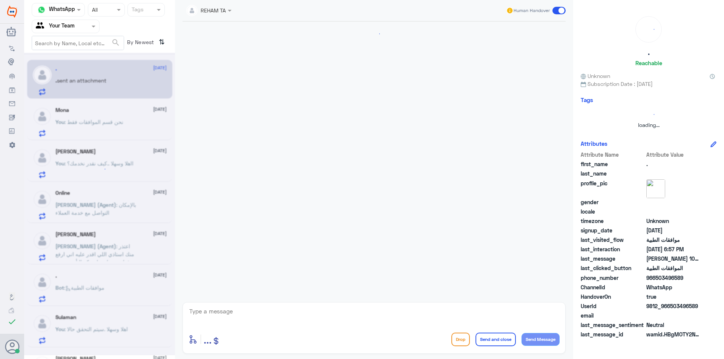
click at [102, 84] on div at bounding box center [99, 204] width 151 height 303
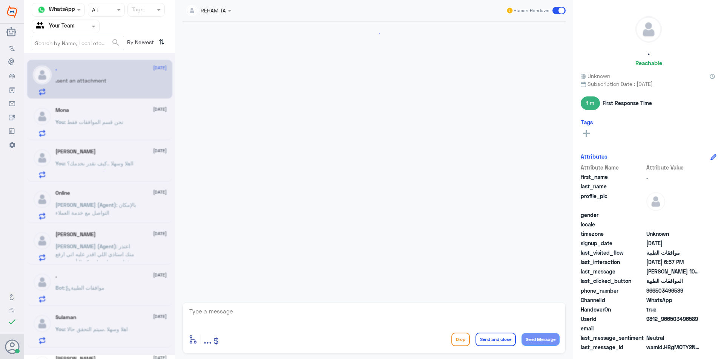
scroll to position [286, 0]
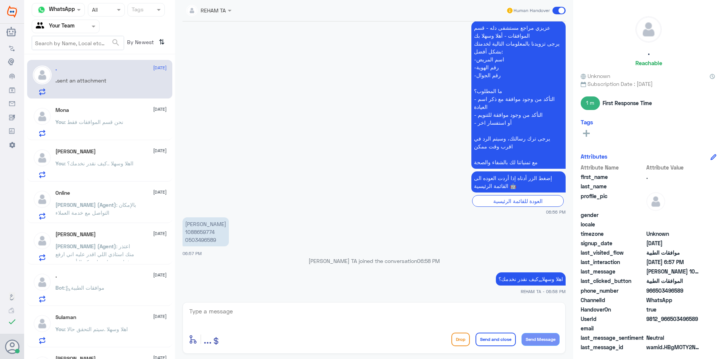
click at [101, 128] on p "You : نحن قسم الموافقات فقط" at bounding box center [89, 127] width 68 height 19
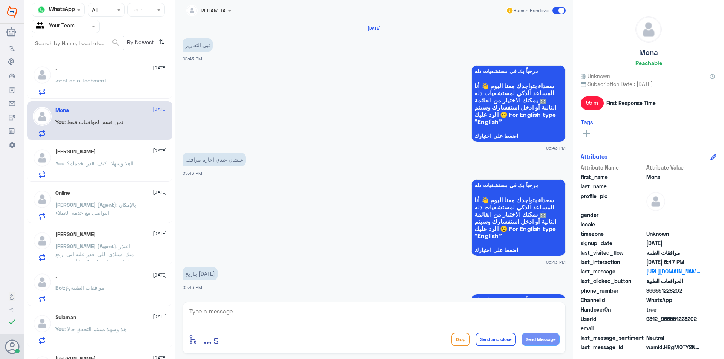
scroll to position [656, 0]
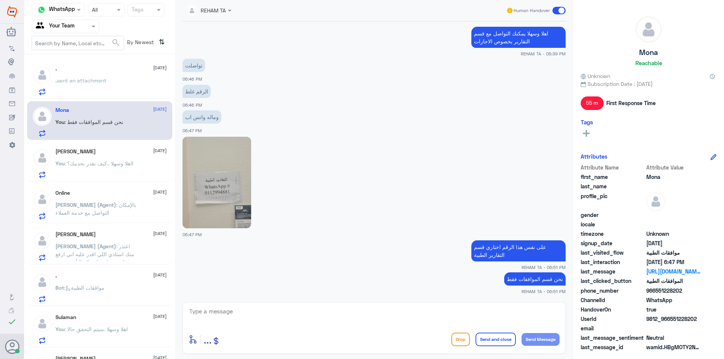
click at [117, 82] on div ". sent an attachment" at bounding box center [110, 86] width 111 height 17
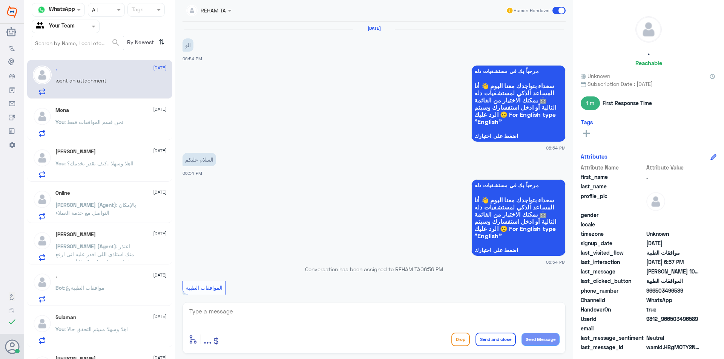
scroll to position [286, 0]
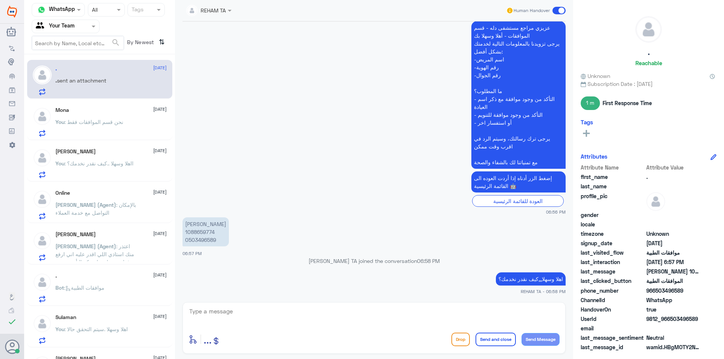
click at [94, 171] on p "You : ااهلا وسهلا ..كيف نقدر نخدمك؟" at bounding box center [94, 168] width 78 height 19
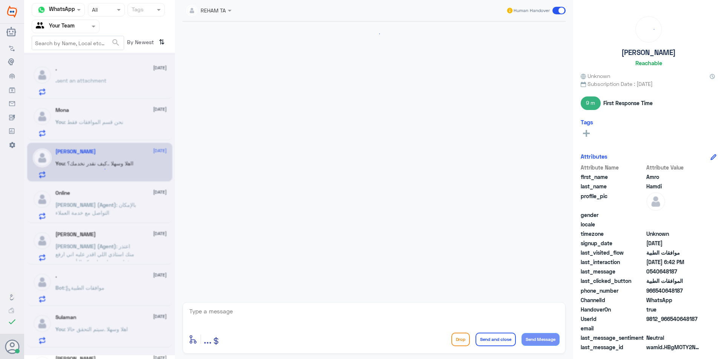
scroll to position [156, 0]
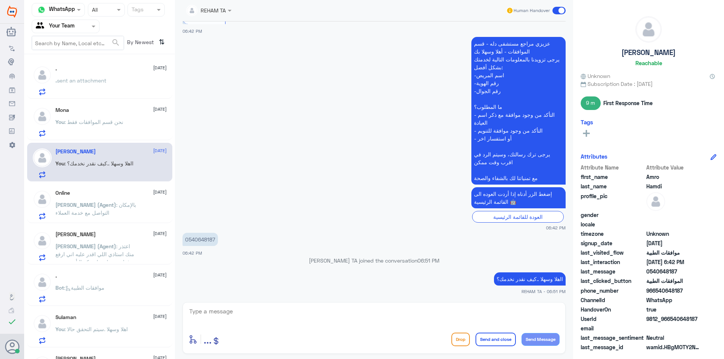
click at [96, 207] on span "[PERSON_NAME] (Agent)" at bounding box center [85, 205] width 61 height 6
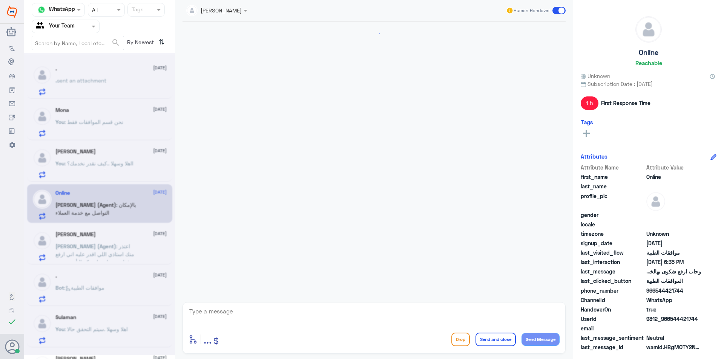
scroll to position [481, 0]
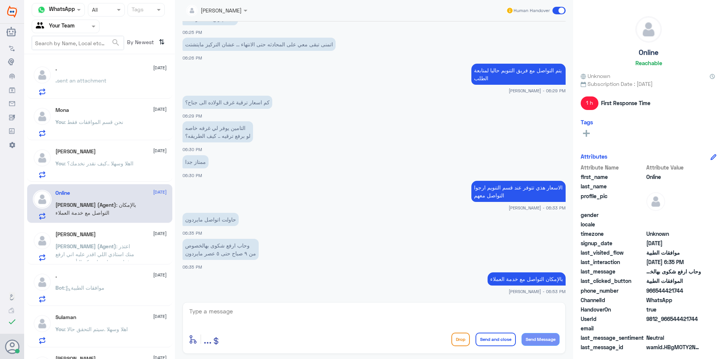
click at [129, 245] on p "Abdullah (Agent) : اعتذر منك استاذي اللي اقدر عليه اني ارفع مرفقات و تقارير لشر…" at bounding box center [97, 251] width 85 height 19
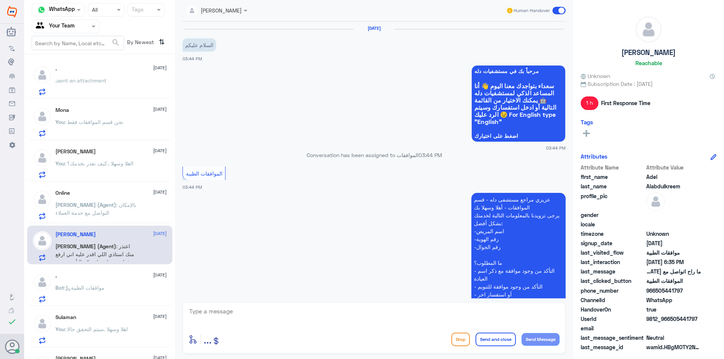
scroll to position [528, 0]
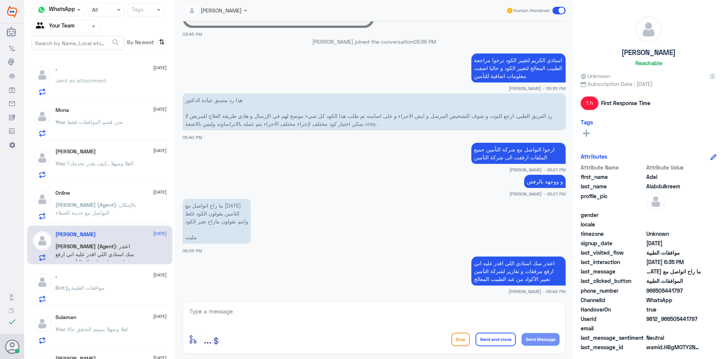
click at [140, 208] on p "Abdullah (Agent) : بالإمكان التواصل مع خدمة العملاء" at bounding box center [97, 210] width 85 height 19
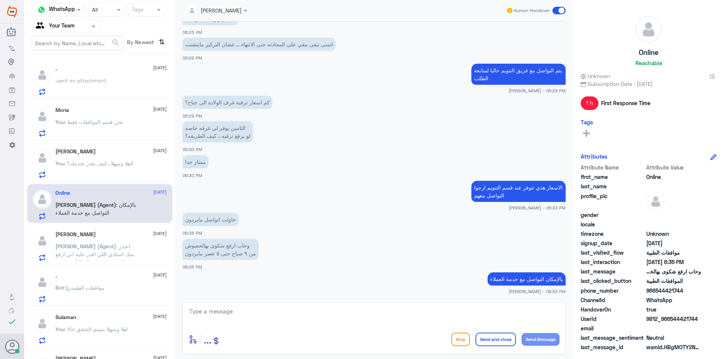
click at [131, 238] on div "Adel Alabdulkreem 1 October Abdullah (Agent) : اعتذر منك استاذي اللي اقدر عليه …" at bounding box center [110, 246] width 111 height 30
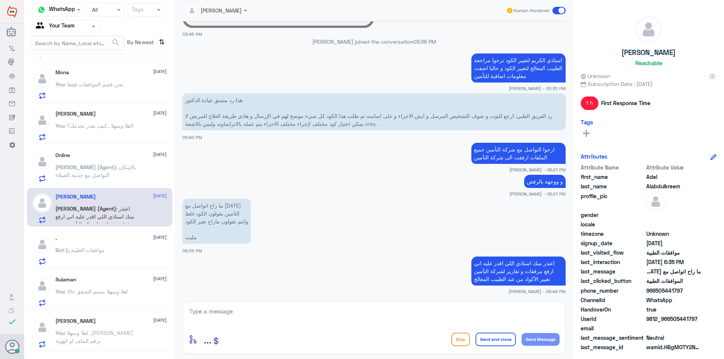
click at [98, 248] on span ": موافقات الطبية" at bounding box center [84, 250] width 40 height 6
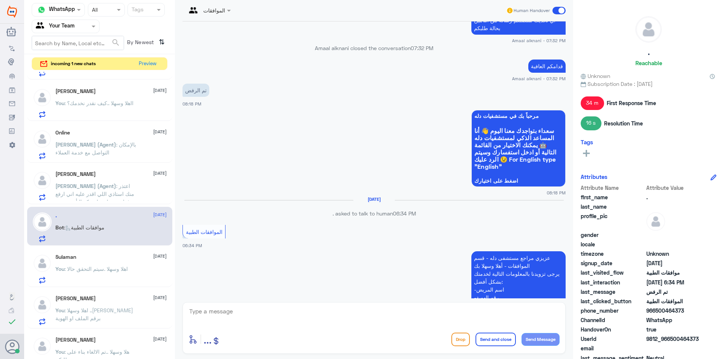
click at [135, 63] on div "incoming 1 new chats Preview" at bounding box center [100, 63] width 136 height 13
click at [138, 63] on button "Preview" at bounding box center [147, 64] width 23 height 12
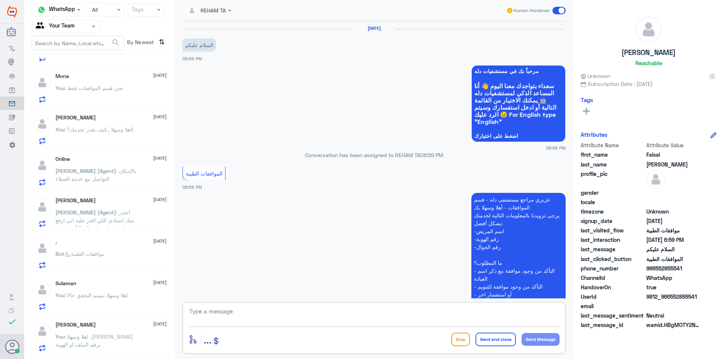
click at [284, 316] on textarea at bounding box center [374, 316] width 371 height 18
paste textarea "اهلا وسهلا,,,كيف نقدر نخدمك؟"
type textarea "اهلا وسهلا,,,كيف نقدر نخدمك؟"
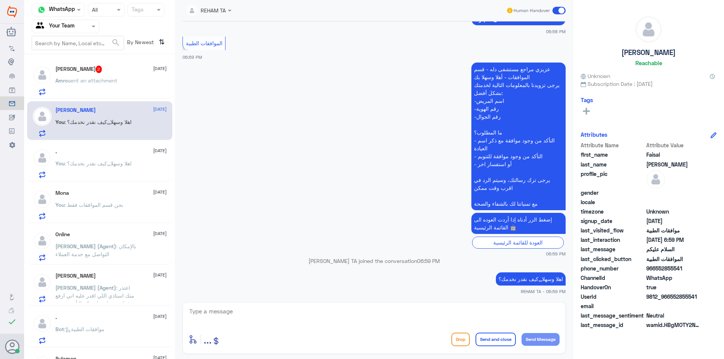
click at [114, 84] on p "Amro sent an attachment" at bounding box center [86, 86] width 62 height 19
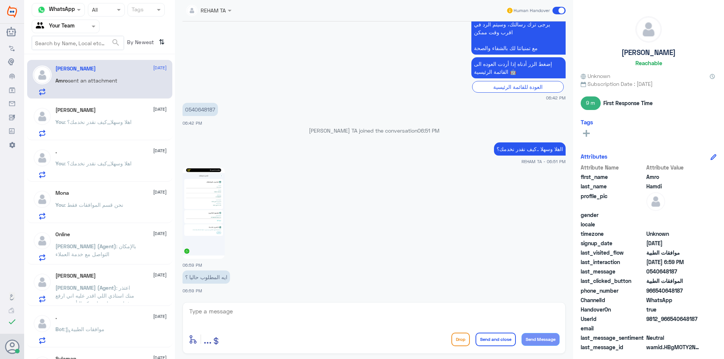
click at [210, 199] on img at bounding box center [203, 213] width 42 height 92
click at [192, 109] on p "0540648187" at bounding box center [199, 109] width 35 height 13
copy p "0540648187"
click at [283, 346] on div "enter flow name ... Drop Send and close Send Message" at bounding box center [374, 339] width 371 height 17
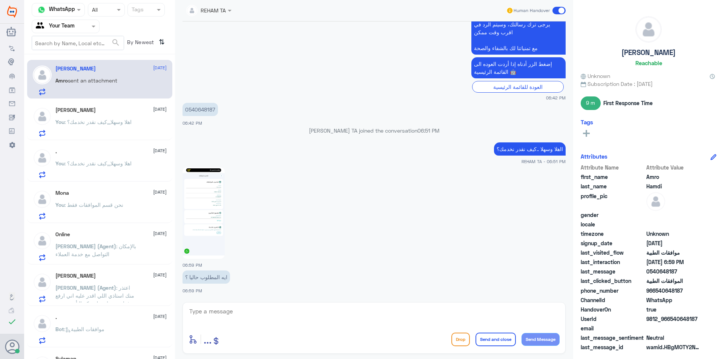
click at [280, 359] on div "REHAM TA Human Handover 1 Oct 2025 السلام عليكم 06:42 PM مرحباً بك في مستشفيات …" at bounding box center [374, 181] width 398 height 362
click at [319, 317] on textarea at bounding box center [374, 316] width 371 height 18
type textarea "ارجو توضيح استفسارك لخدمتك"
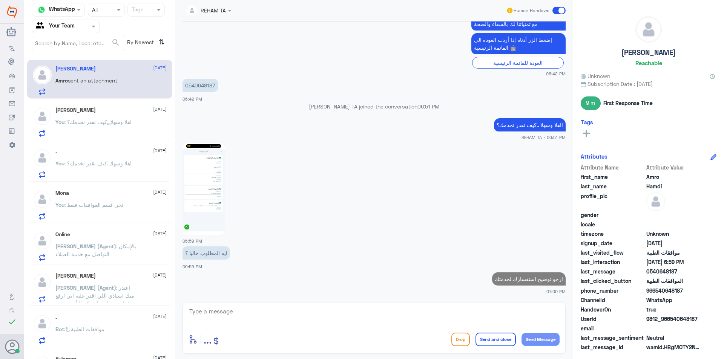
click at [101, 123] on span ": اهلا وسهلا,,,كيف نقدر نخدمك؟" at bounding box center [97, 122] width 67 height 6
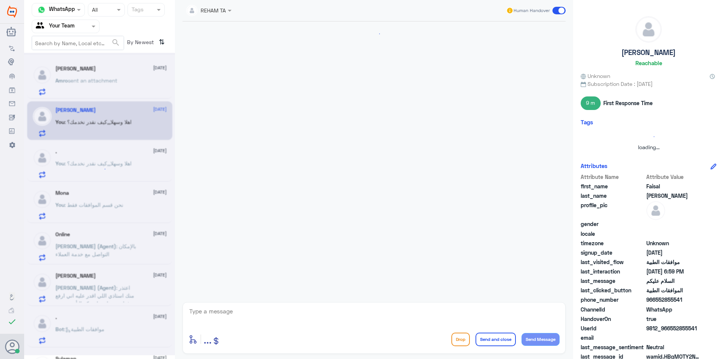
scroll to position [130, 0]
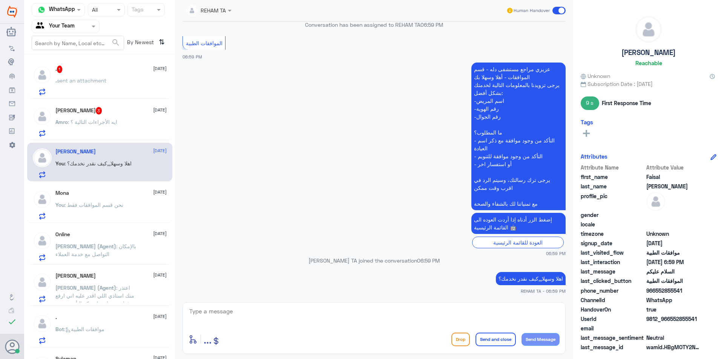
click at [71, 69] on div ". 1 1 October" at bounding box center [110, 70] width 111 height 8
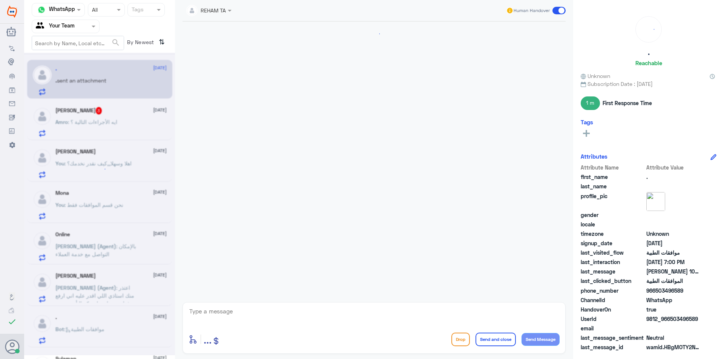
scroll to position [312, 0]
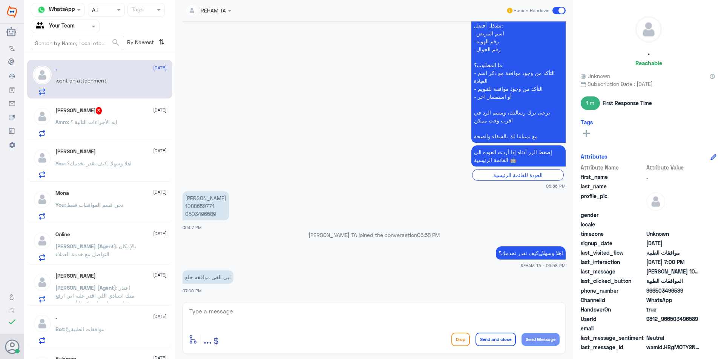
click at [200, 206] on p "خالد مزيد السبيعي 1088659774 0503496589" at bounding box center [205, 206] width 46 height 29
copy p "1088659774"
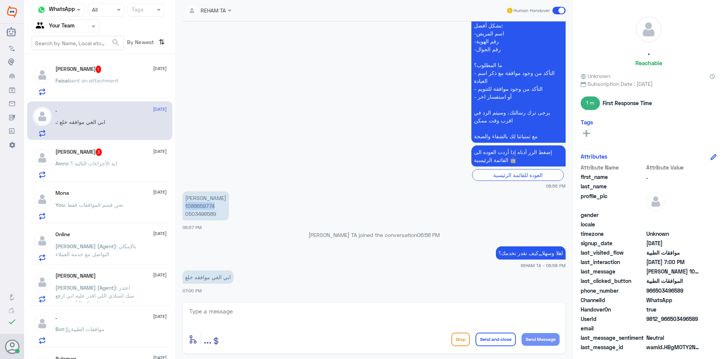
click at [210, 204] on p "خالد مزيد السبيعي 1088659774 0503496589" at bounding box center [205, 206] width 46 height 29
click at [268, 315] on textarea at bounding box center [374, 316] width 371 height 18
type textarea "سبب الالغاء؟"
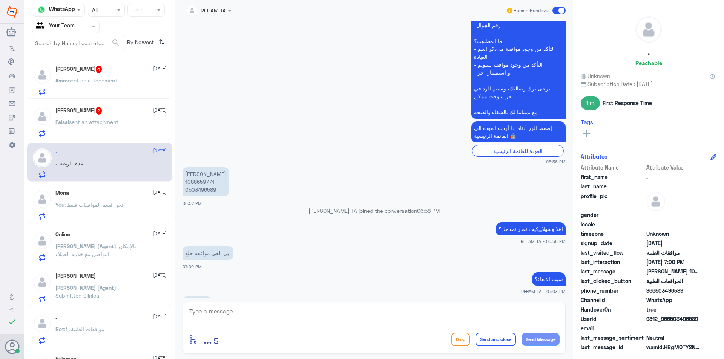
scroll to position [362, 0]
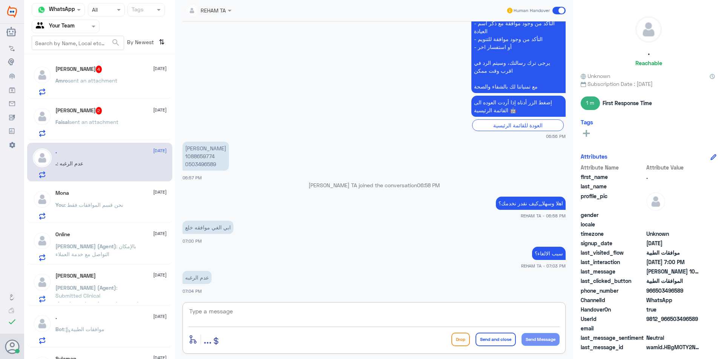
click at [236, 302] on div "enter flow name ... Drop Send and close Send Message" at bounding box center [373, 328] width 383 height 52
click at [275, 311] on textarea at bounding box center [374, 316] width 371 height 18
type textarea "J"
type textarea "تم الالغاء بناء على طلبكم"
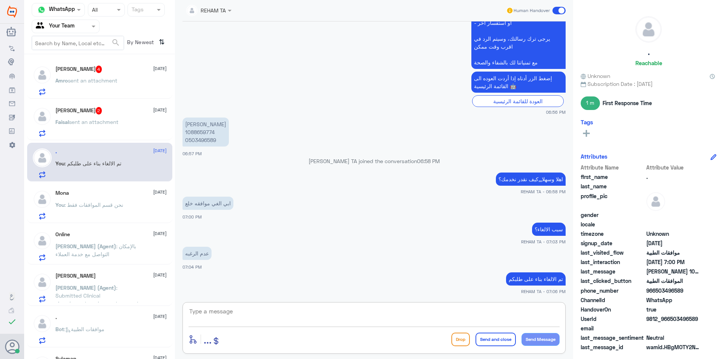
scroll to position [412, 0]
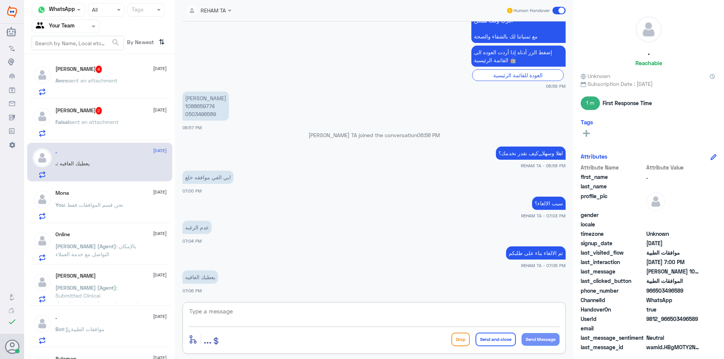
click at [227, 314] on textarea at bounding box center [374, 316] width 371 height 18
type textarea "يعافيك ..قدامكم العافية"
click at [500, 344] on button "Send and close" at bounding box center [495, 340] width 40 height 14
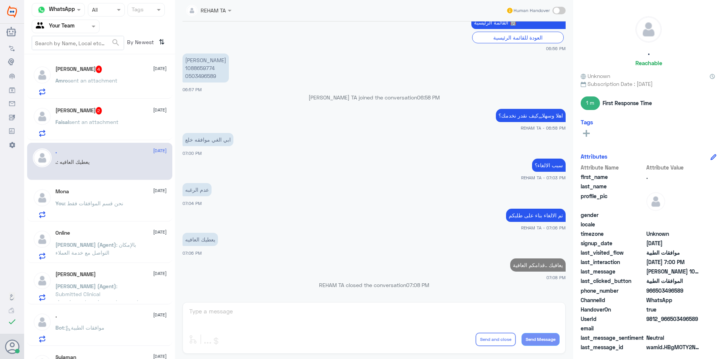
click at [205, 68] on p "خالد مزيد السبيعي 1088659774 0503496589" at bounding box center [205, 68] width 46 height 29
click at [204, 68] on p "خالد مزيد السبيعي 1088659774 0503496589" at bounding box center [205, 68] width 46 height 29
copy p "1088659774"
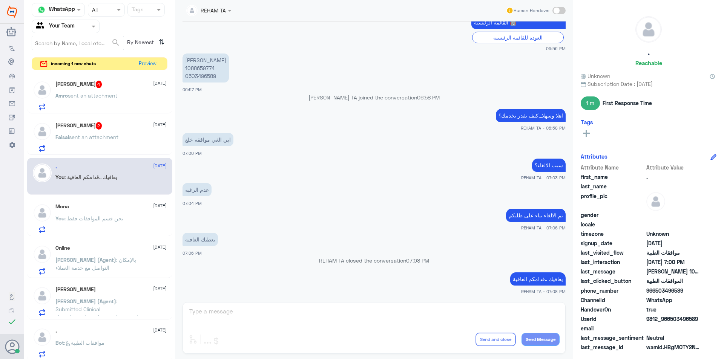
click at [83, 101] on p "Amro sent an attachment" at bounding box center [86, 101] width 62 height 19
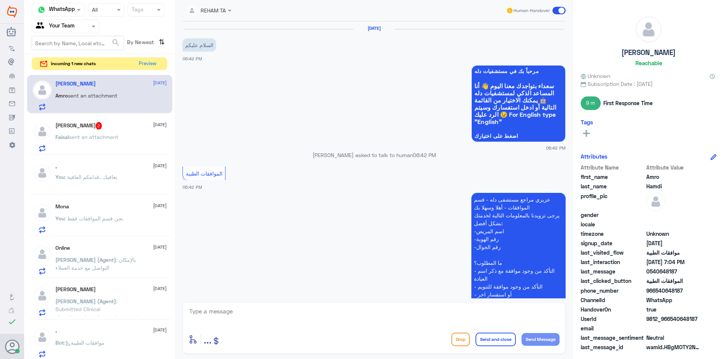
scroll to position [413, 0]
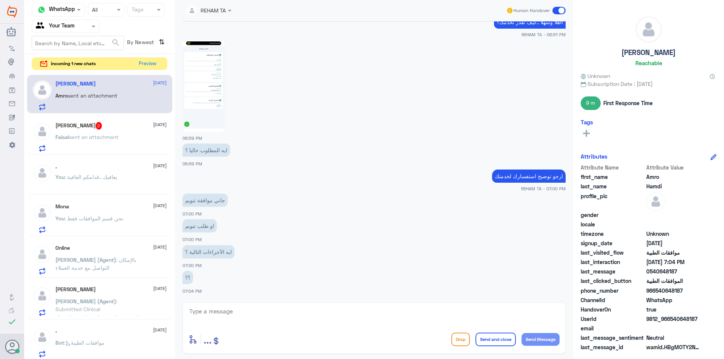
click at [223, 316] on textarea at bounding box center [374, 316] width 371 height 18
type textarea "ط"
type textarea "طلب تنويم وسيتم تحويله لقسم موافقات التنويم للتأمين لمتابعته"
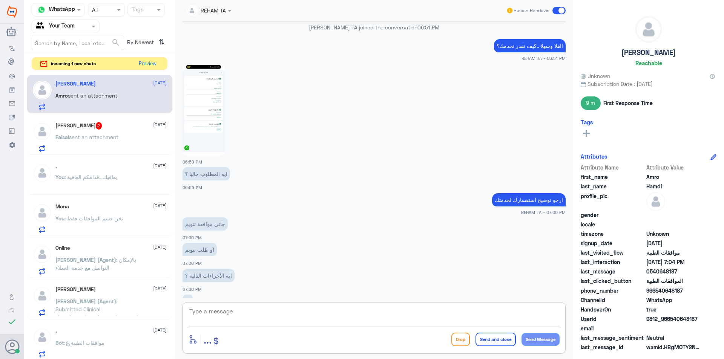
scroll to position [332, 0]
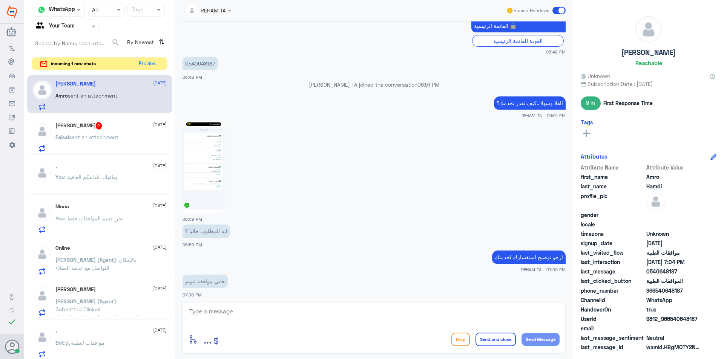
click at [193, 62] on p "0540648187" at bounding box center [199, 63] width 35 height 13
copy p "0540648187"
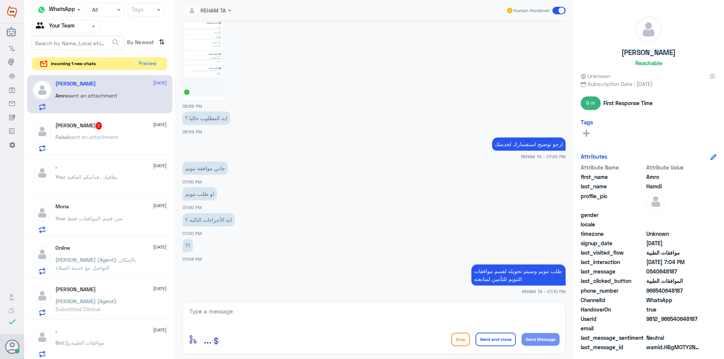
scroll to position [294, 0]
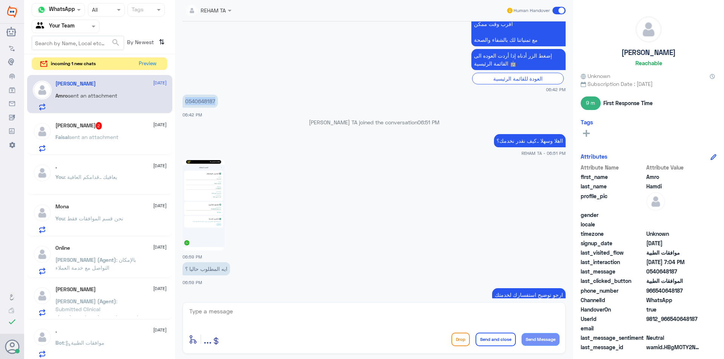
click at [196, 100] on p "0540648187" at bounding box center [199, 101] width 35 height 13
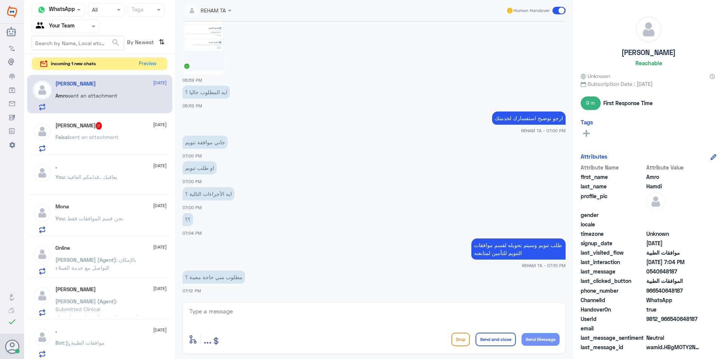
click at [246, 304] on div "enter flow name ... Drop Send and close Send Message" at bounding box center [373, 328] width 383 height 52
click at [242, 316] on textarea at bounding box center [374, 316] width 371 height 18
type textarea "P"
type textarea "حتى الان لا"
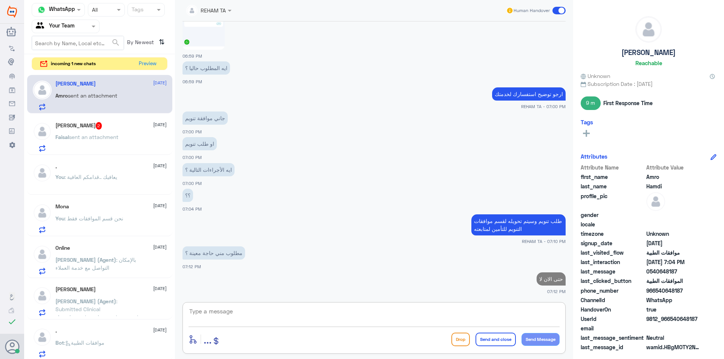
click at [76, 152] on div "Faisal Abdulaziz 2 1 October Faisal sent an attachment" at bounding box center [99, 135] width 145 height 39
click at [78, 148] on p "Faisal sent an attachment" at bounding box center [86, 142] width 63 height 19
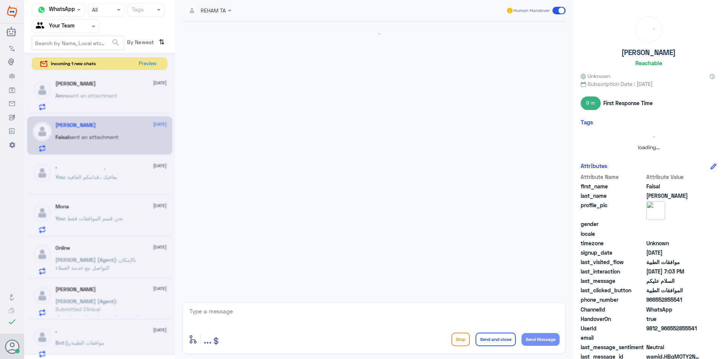
scroll to position [234, 0]
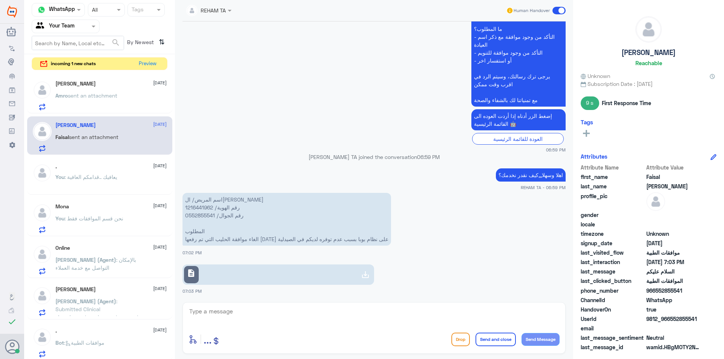
click at [198, 210] on p "اسم المريض/ الجوهرة فيصل بن جبيل رقم الهوية/ 1216441962 رقم الجوال/ 0552855541 …" at bounding box center [286, 219] width 208 height 53
copy p "1216441962"
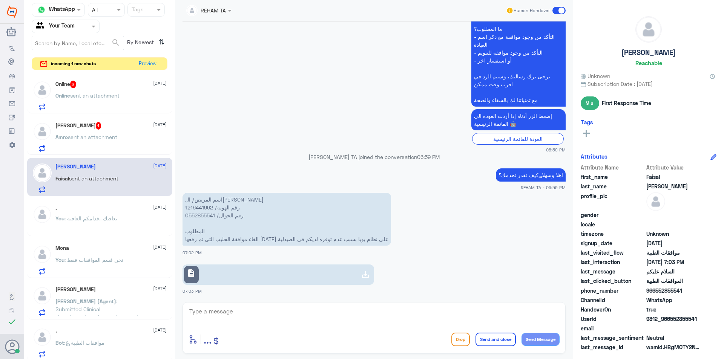
click at [220, 294] on div "description 07:03 PM" at bounding box center [373, 275] width 383 height 38
click at [220, 279] on link "description" at bounding box center [278, 275] width 192 height 20
click at [274, 319] on textarea at bounding box center [374, 316] width 371 height 18
type textarea "هل توجد لديك وصفة مختومه.؟"
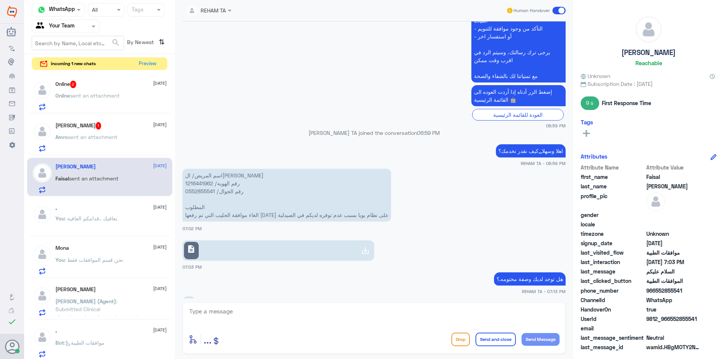
scroll to position [284, 0]
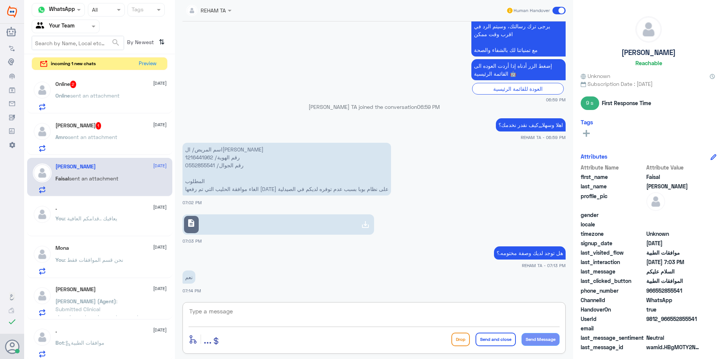
drag, startPoint x: 218, startPoint y: 304, endPoint x: 219, endPoint y: 320, distance: 15.9
click at [219, 310] on div "enter flow name ... Drop Send and close Send Message" at bounding box center [373, 328] width 383 height 52
click at [219, 320] on textarea at bounding box center [374, 316] width 371 height 18
type textarea "ارجو تزويدي بها"
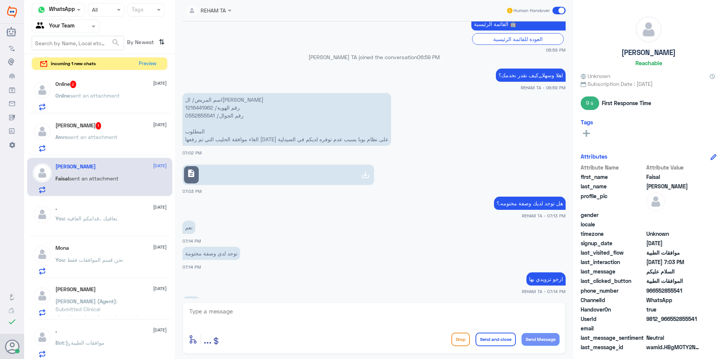
scroll to position [568, 0]
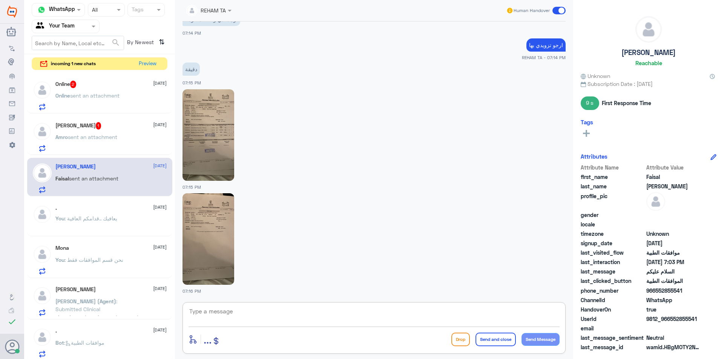
click at [219, 146] on img at bounding box center [208, 135] width 52 height 92
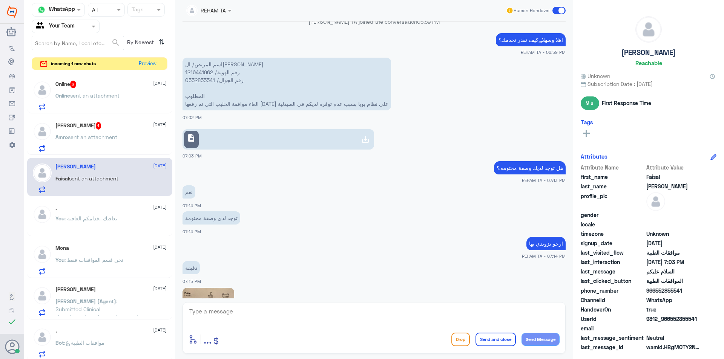
scroll to position [304, 0]
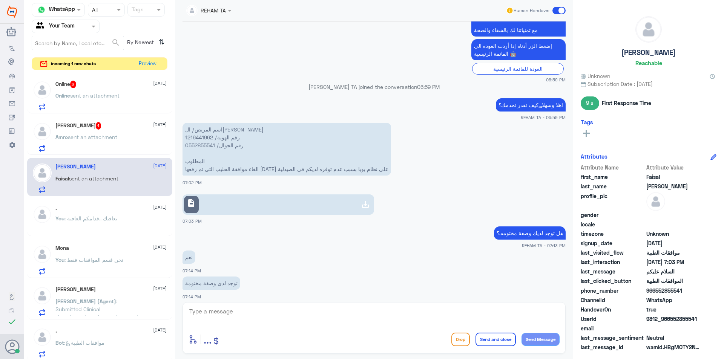
click at [201, 136] on p "اسم المريض/ الجوهرة فيصل بن جبيل رقم الهوية/ 1216441962 رقم الجوال/ 0552855541 …" at bounding box center [286, 149] width 208 height 53
copy p "1216441962"
click at [239, 307] on textarea at bounding box center [374, 316] width 371 height 18
click at [240, 318] on textarea at bounding box center [374, 316] width 371 height 18
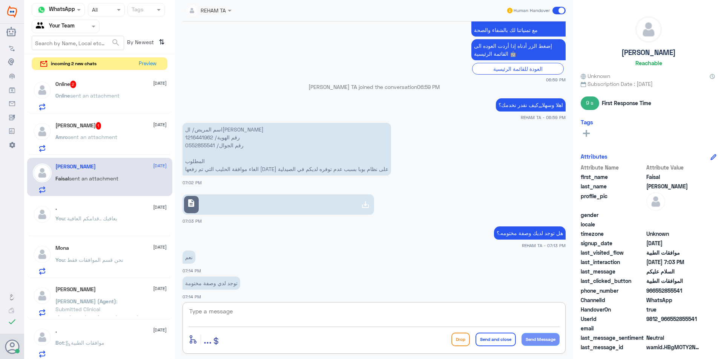
type textarea "J"
type textarea "تم رفع طلب تحويل خارجي لكم"
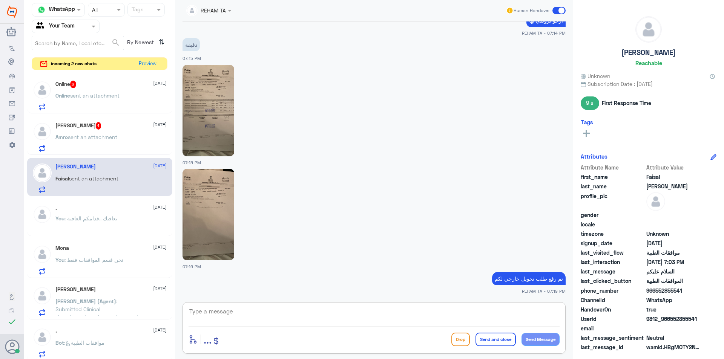
click at [106, 95] on span "sent an attachment" at bounding box center [94, 95] width 49 height 6
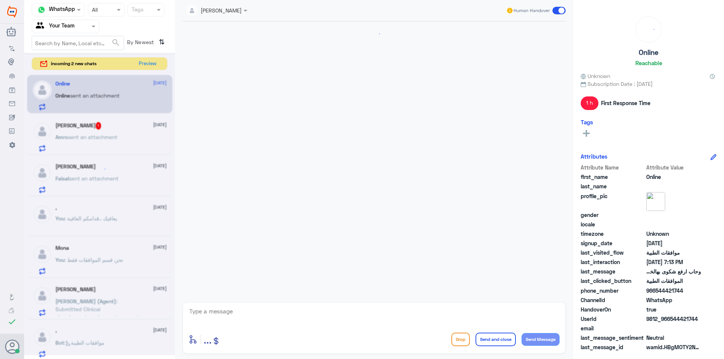
scroll to position [446, 0]
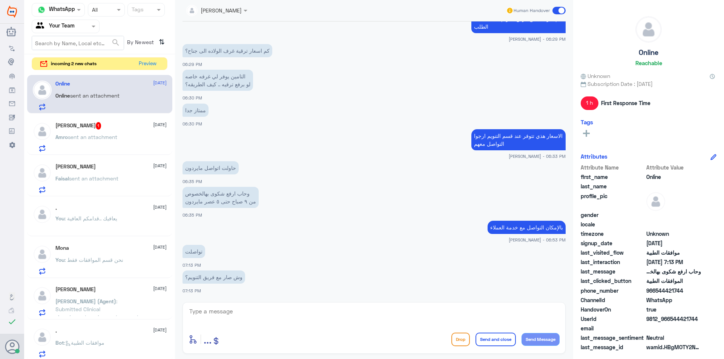
click at [89, 173] on div "Faisal Abdulaziz 1 October Faisal sent an attachment" at bounding box center [110, 179] width 111 height 30
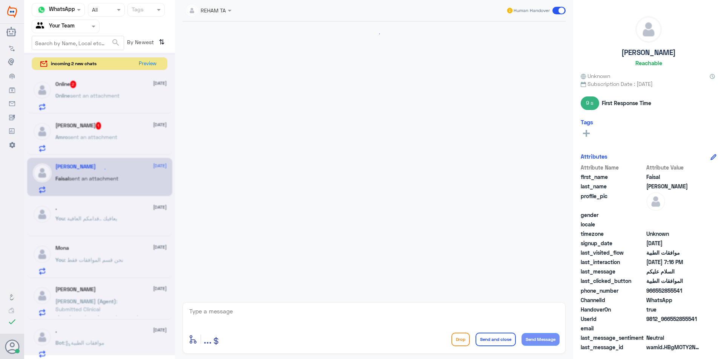
scroll to position [593, 0]
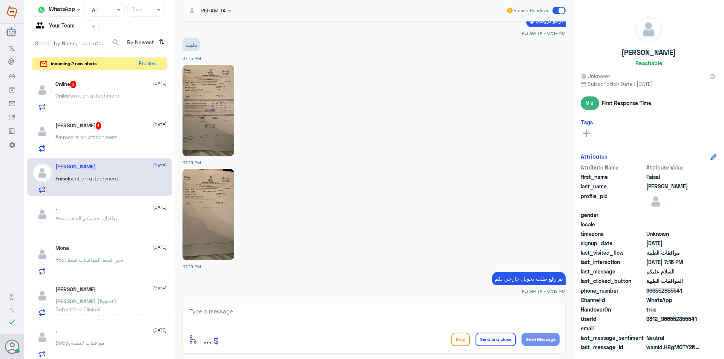
click at [110, 136] on span "sent an attachment" at bounding box center [92, 137] width 49 height 6
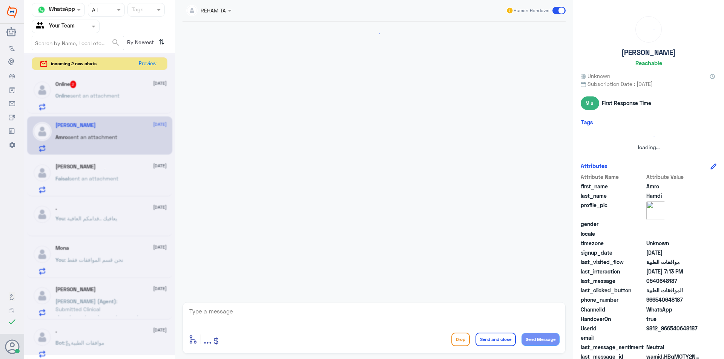
scroll to position [521, 0]
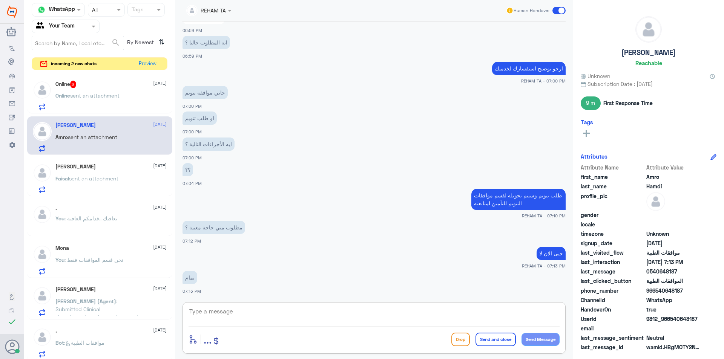
click at [268, 320] on textarea at bounding box center [374, 316] width 371 height 18
type textarea "H"
type textarea "اخي المراجع التأمين يحتاج لنتيجة اشعه هل يوجد لديك؟"
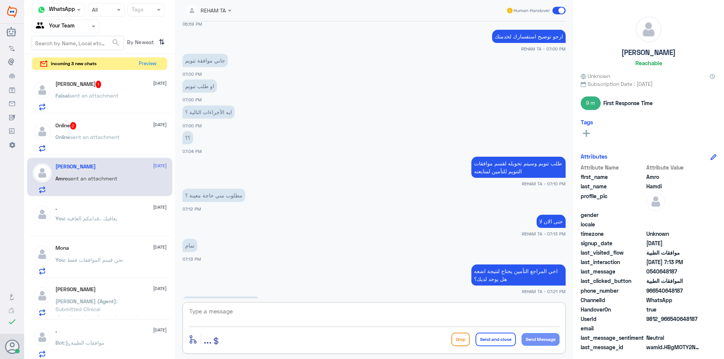
scroll to position [815, 0]
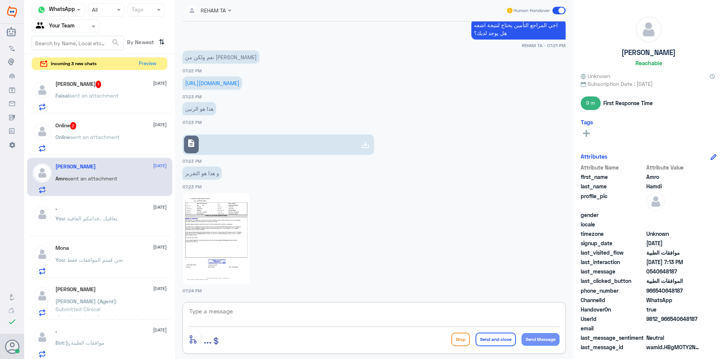
click at [130, 86] on div "Faisal Abdulaziz 1 1 October" at bounding box center [110, 85] width 111 height 8
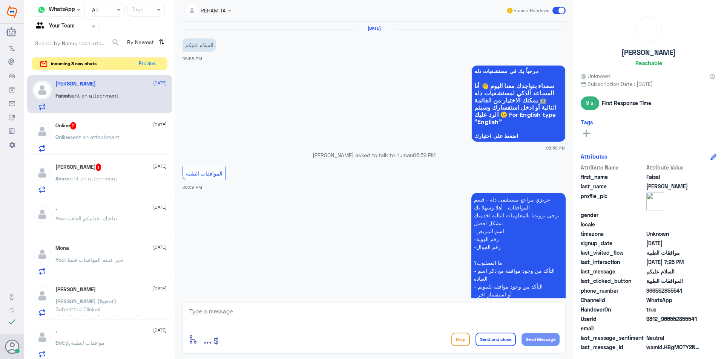
scroll to position [618, 0]
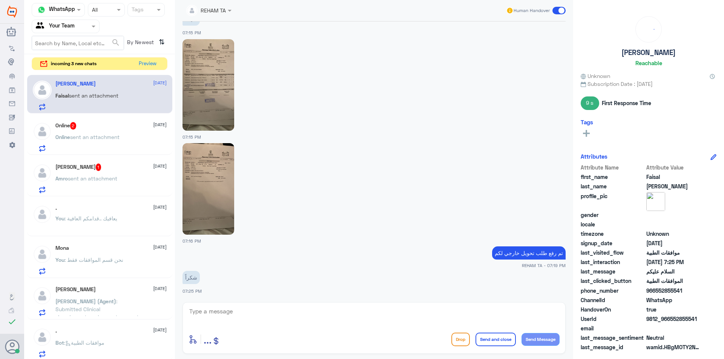
click at [108, 135] on span "sent an attachment" at bounding box center [94, 137] width 49 height 6
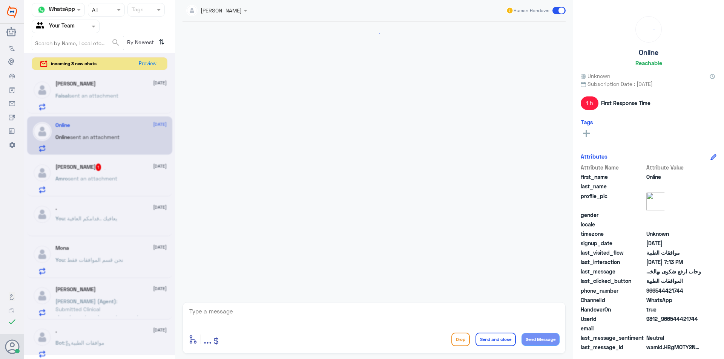
scroll to position [446, 0]
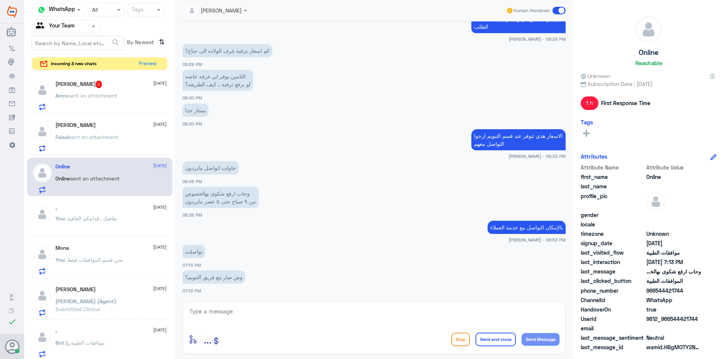
click at [211, 307] on textarea at bounding box center [374, 316] width 371 height 18
click at [108, 88] on div "Amro Hamdi 2 1 October Amro sent an attachment" at bounding box center [110, 96] width 111 height 30
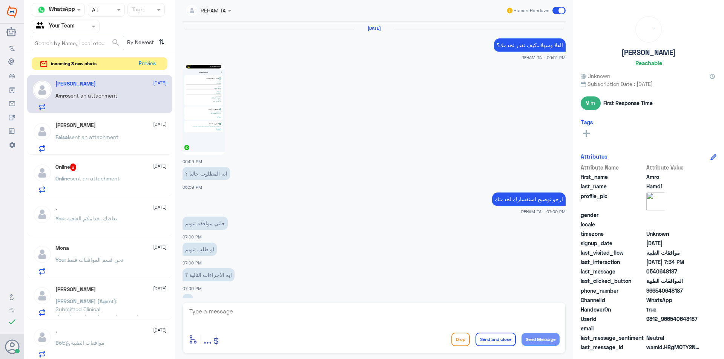
scroll to position [451, 0]
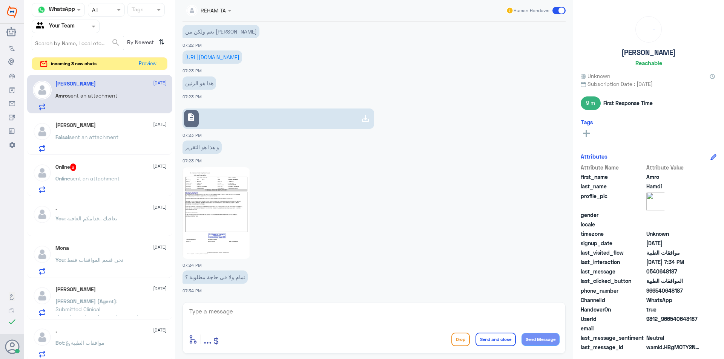
click at [227, 229] on img at bounding box center [215, 213] width 67 height 92
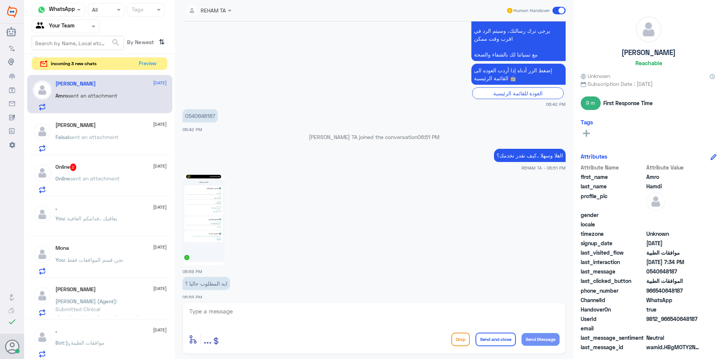
scroll to position [260, 0]
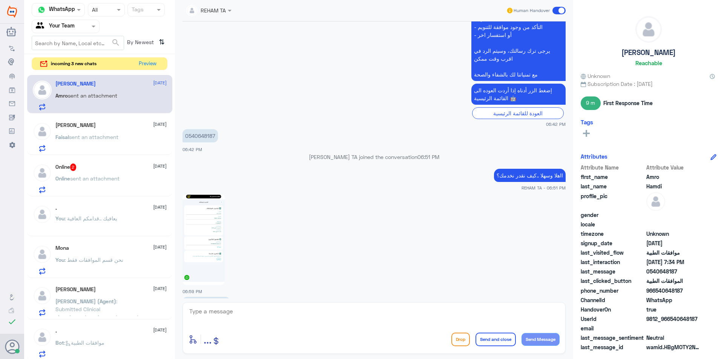
click at [199, 132] on p "0540648187" at bounding box center [199, 135] width 35 height 13
click at [199, 133] on p "0540648187" at bounding box center [199, 135] width 35 height 13
copy p "0540648187"
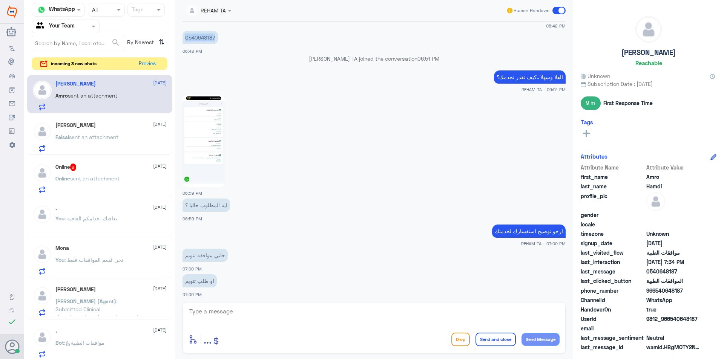
scroll to position [411, 0]
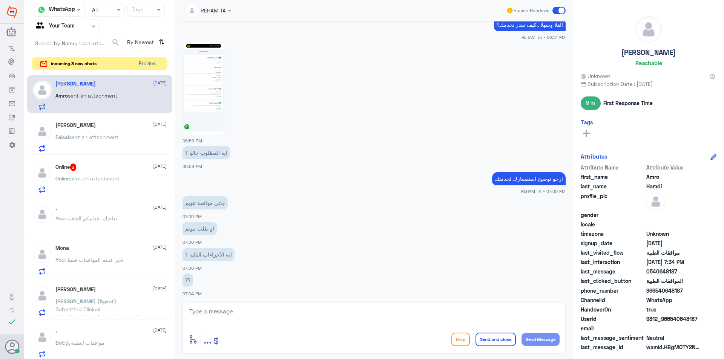
click at [216, 307] on textarea at bounding box center [374, 316] width 371 height 18
type textarea "J"
type textarea "تم تزويدهم بهم"
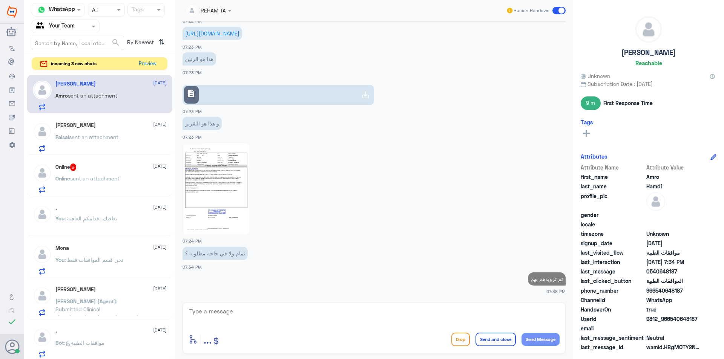
click at [102, 186] on p "Online sent an attachment" at bounding box center [87, 184] width 64 height 19
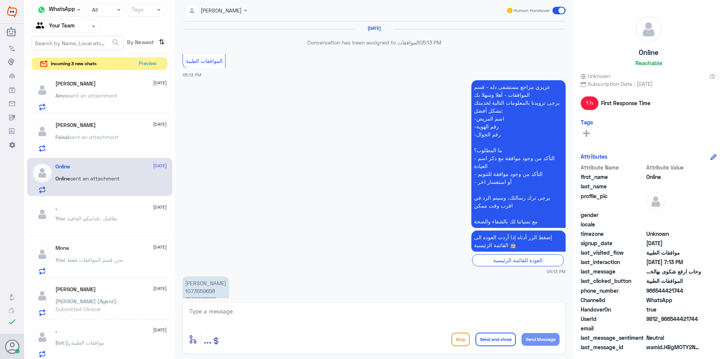
scroll to position [446, 0]
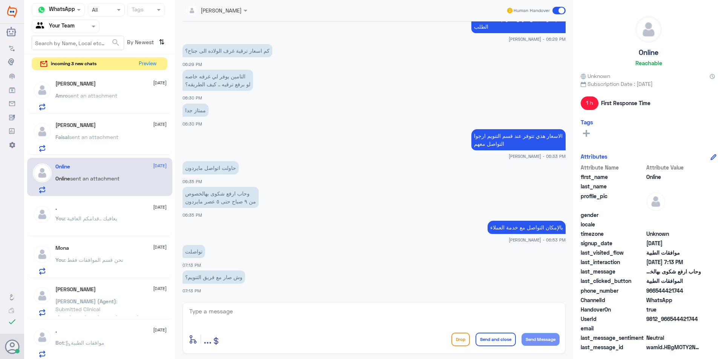
click at [103, 140] on p "Faisal sent an attachment" at bounding box center [86, 142] width 63 height 19
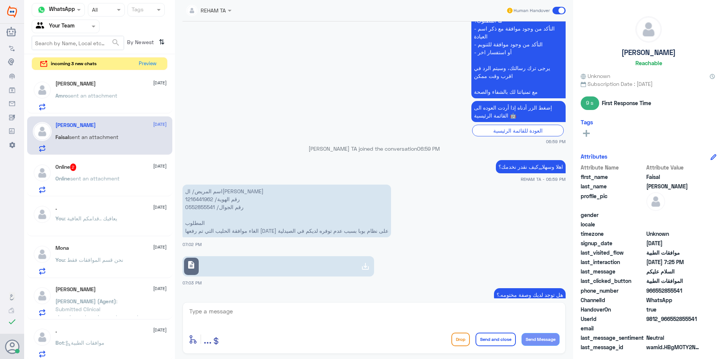
scroll to position [241, 0]
click at [199, 201] on p "اسم المريض/ الجوهرة فيصل بن جبيل رقم الهوية/ 1216441962 رقم الجوال/ 0552855541 …" at bounding box center [286, 212] width 208 height 53
copy p "1216441962"
click at [294, 333] on div "enter flow name ... Drop Send and close Send Message" at bounding box center [374, 339] width 371 height 17
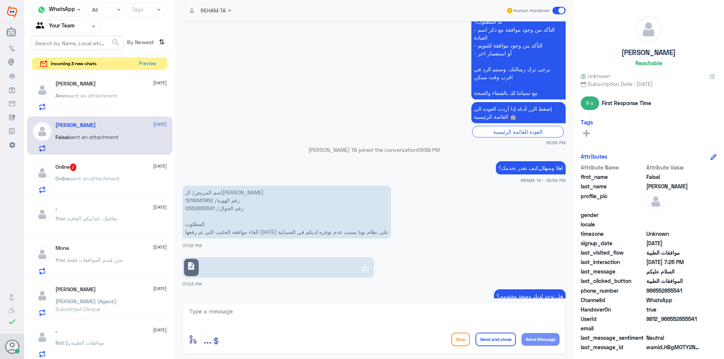
click at [294, 328] on div "enter flow name ... Drop Send and close Send Message" at bounding box center [373, 328] width 383 height 52
click at [290, 321] on textarea at bounding box center [374, 316] width 371 height 18
type textarea "تم تحويلك للنهدي"
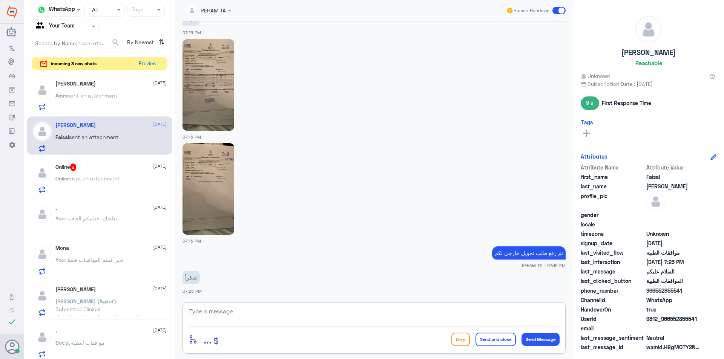
paste textarea "1)Al Nahdi Medical Company under Preauth ID 123425788"
type textarea "1)Al Nahdi Medical Company under Preauth ID 123425788"
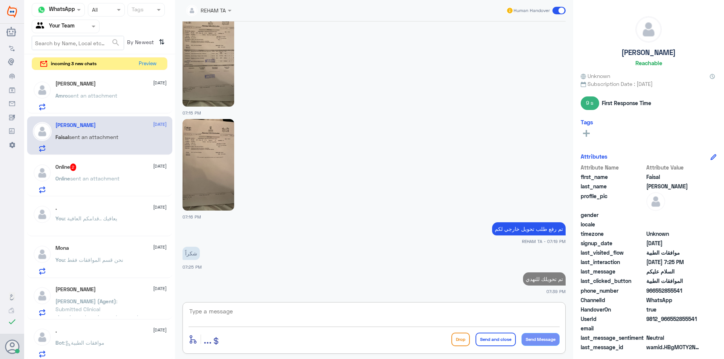
click at [295, 315] on textarea at bounding box center [374, 316] width 371 height 18
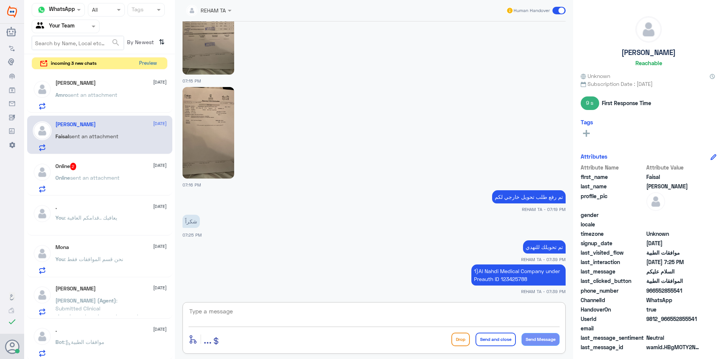
click at [143, 61] on button "Preview" at bounding box center [147, 64] width 23 height 12
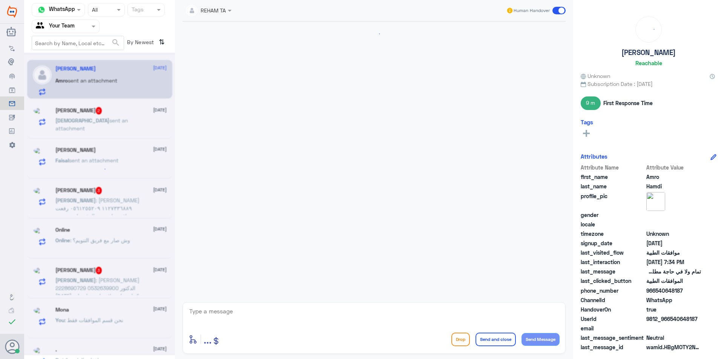
scroll to position [451, 0]
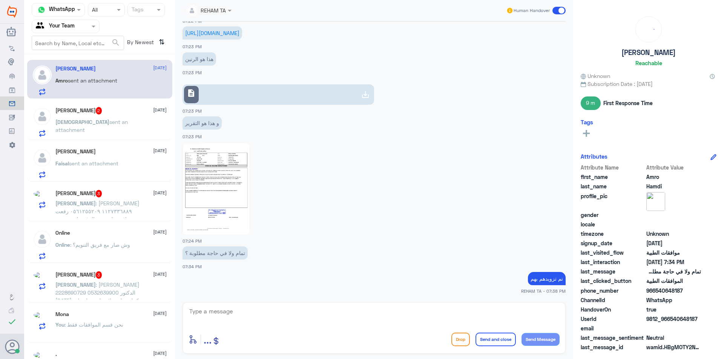
click at [96, 113] on h5 "Mohammed Assouni 2" at bounding box center [78, 111] width 47 height 8
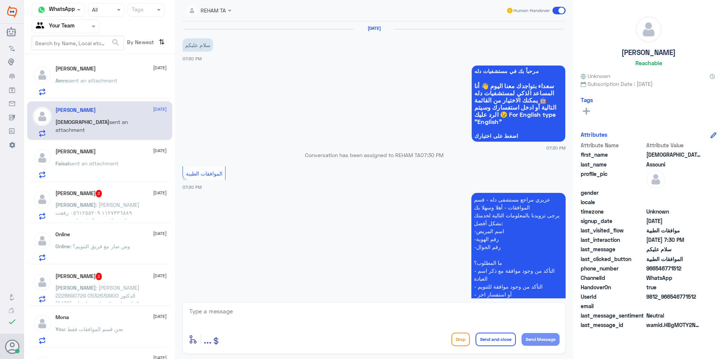
click at [267, 311] on textarea at bounding box center [374, 316] width 371 height 18
paste textarea "اهلا وسهلا,,,كيف نقدر نخدمك؟"
type textarea "اهلا وسهلا,,,كيف نقدر نخدمك؟"
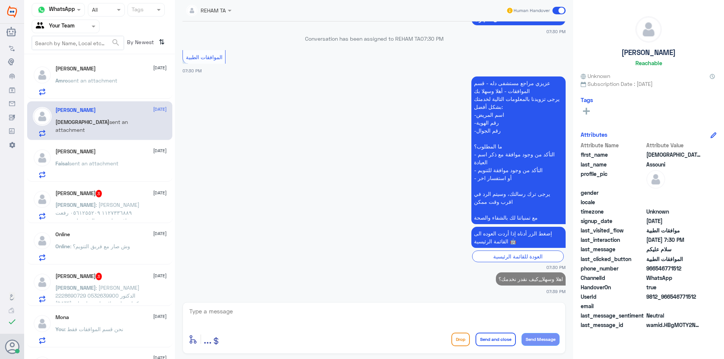
click at [87, 169] on p "Faisal sent an attachment" at bounding box center [86, 168] width 63 height 19
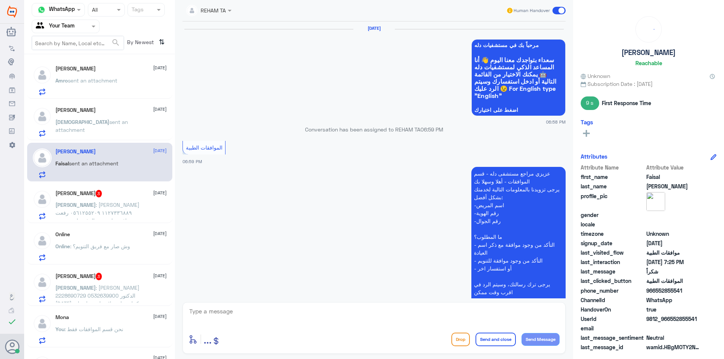
scroll to position [649, 0]
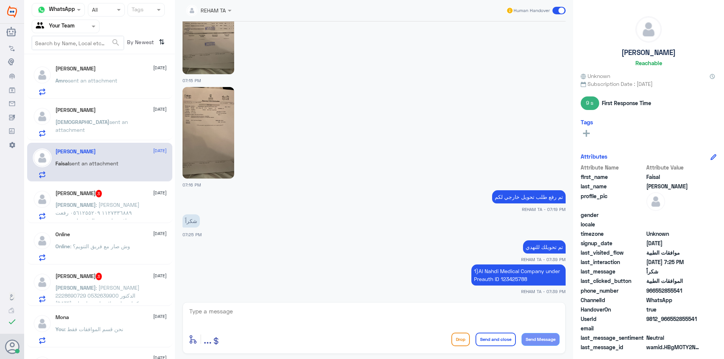
click at [92, 196] on h5 "عبدالرحمن محمد 3" at bounding box center [78, 194] width 47 height 8
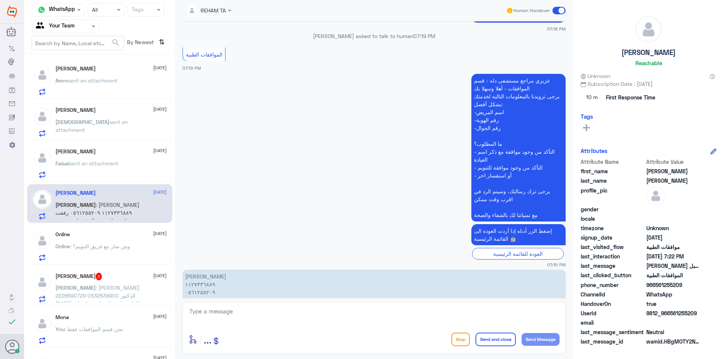
scroll to position [44, 0]
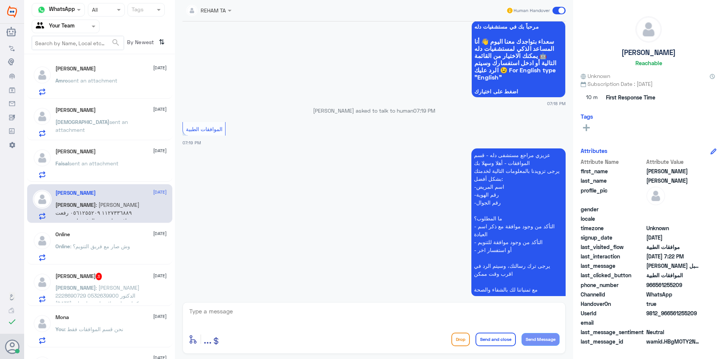
click at [120, 245] on span ": وش صار مع فريق التنويم؟" at bounding box center [100, 246] width 60 height 6
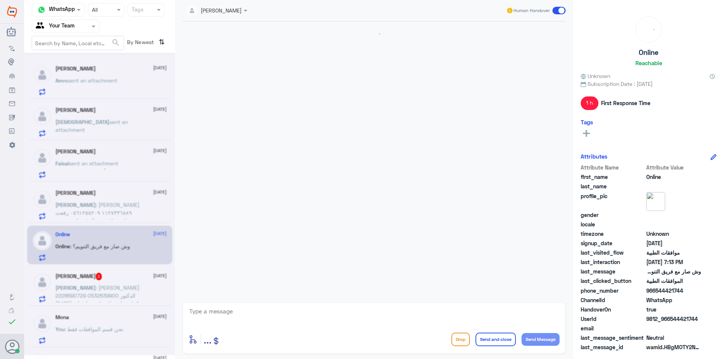
scroll to position [446, 0]
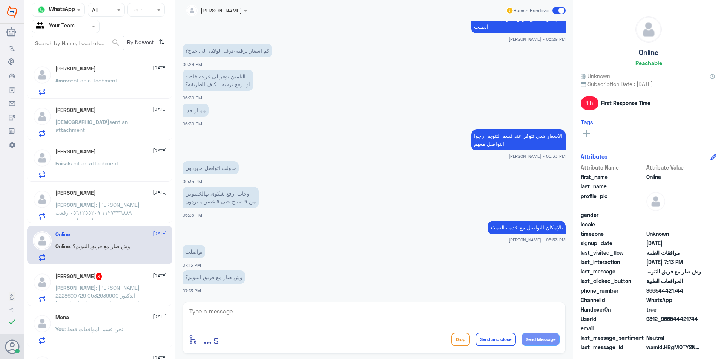
click at [99, 299] on span ": خديجة احمد محمد توزينت 2228690729 0532639900 الدكتور اليوم كتبلي على علاج طبي…" at bounding box center [97, 300] width 84 height 30
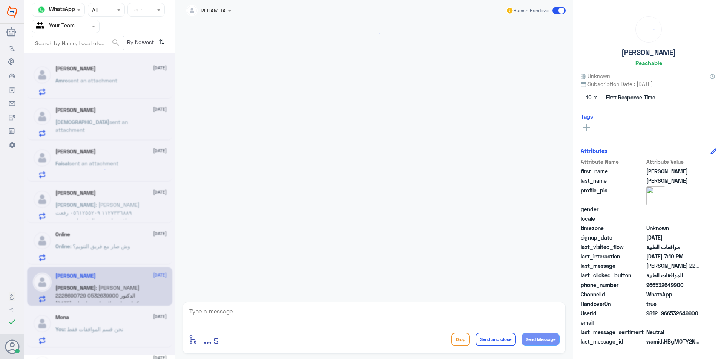
scroll to position [770, 0]
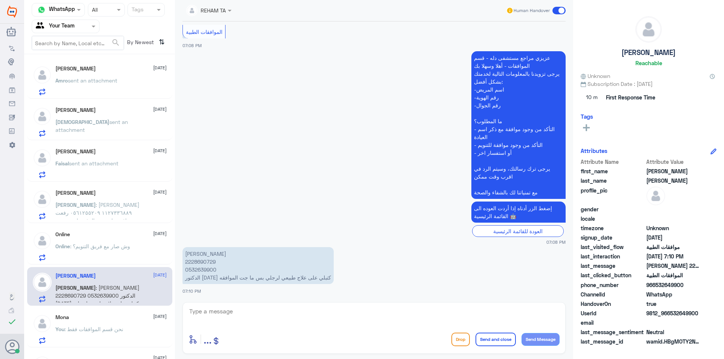
drag, startPoint x: 198, startPoint y: 296, endPoint x: 200, endPoint y: 301, distance: 5.5
click at [198, 296] on div "7 Nov 2024 Kati Ahmed left the conversation 11:23 AM ؟؟ 11:23 AM اعتذر .. لم اس…" at bounding box center [374, 159] width 391 height 277
click at [206, 314] on textarea at bounding box center [374, 316] width 371 height 18
drag, startPoint x: 265, startPoint y: 301, endPoint x: 258, endPoint y: 319, distance: 19.7
click at [265, 301] on div "REHAM TA Human Handover 7 Nov 2024 Kati Ahmed left the conversation 11:23 AM ؟؟…" at bounding box center [374, 181] width 398 height 362
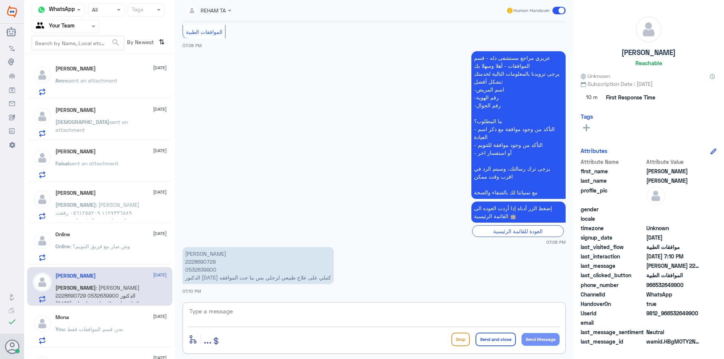
click at [258, 320] on textarea at bounding box center [374, 316] width 371 height 18
paste textarea "اهلا وسهلا .سيتم التحقق حالا"
type textarea "اهلا وسهلا .سيتم التحقق حالا"
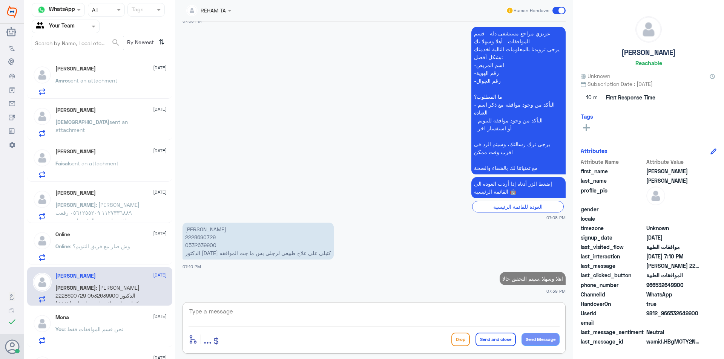
click at [191, 235] on p "خديجة احمد محمد توزينت 2228690729 0532639900 الدكتور اليوم كتبلي على علاج طبيعي…" at bounding box center [257, 241] width 151 height 37
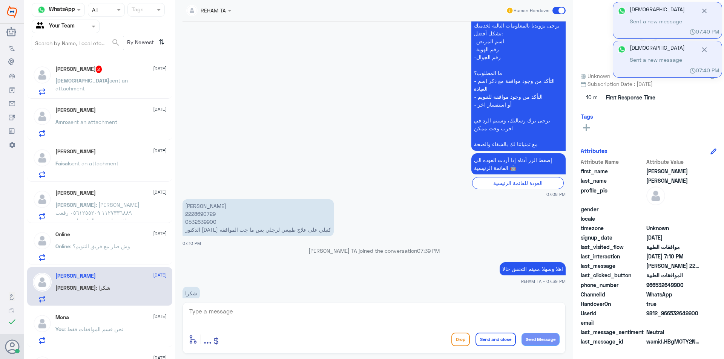
scroll to position [818, 0]
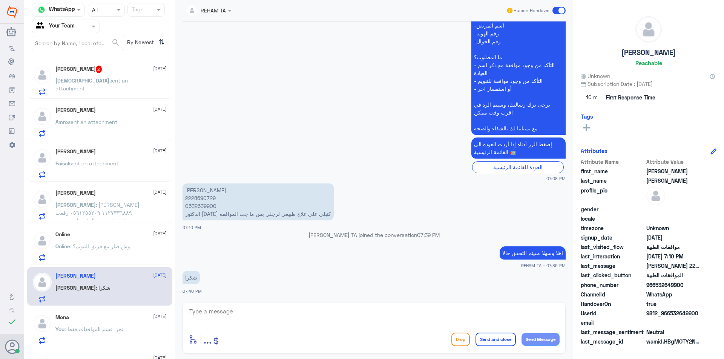
click at [247, 323] on textarea at bounding box center [374, 316] width 371 height 18
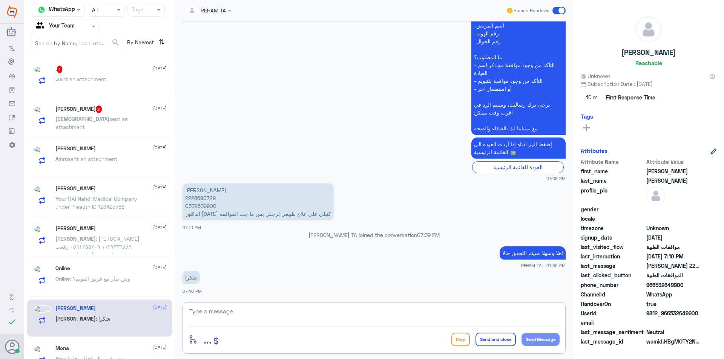
type textarea "ت"
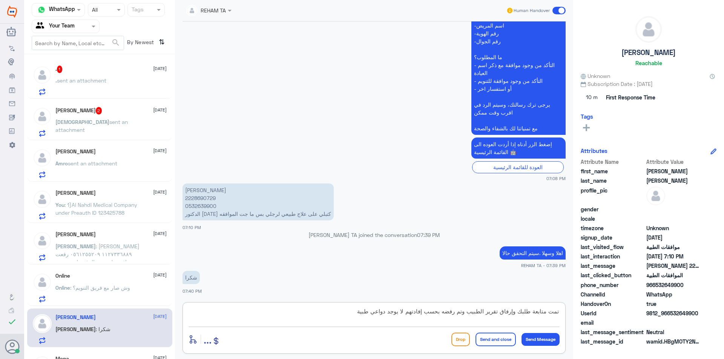
type textarea "تمت متابعة طلبك وإرفاق تقرير الطبيب وتم رفضه بحسب إفادتهم لا يوجد دواعي طبية"
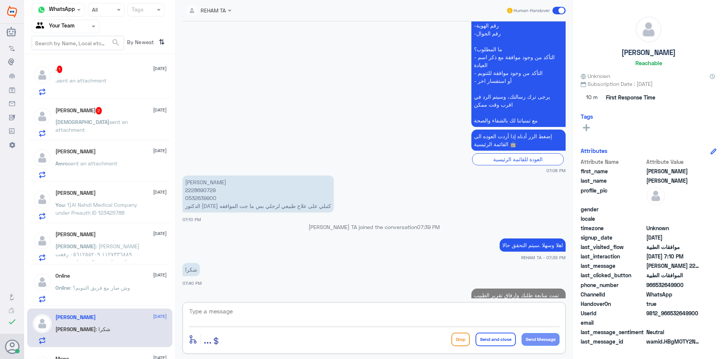
scroll to position [858, 0]
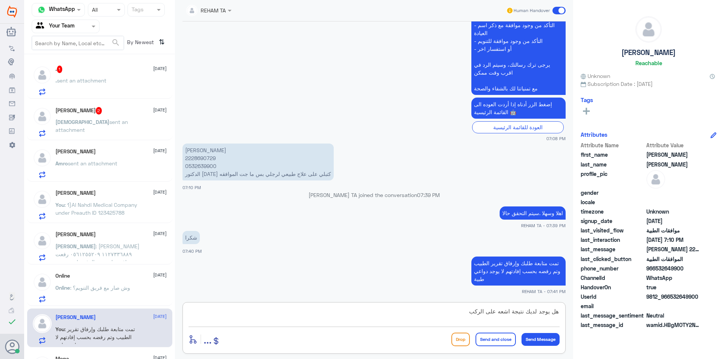
type textarea "هل يوجد لديك نتيجة اشعه على الركب؟"
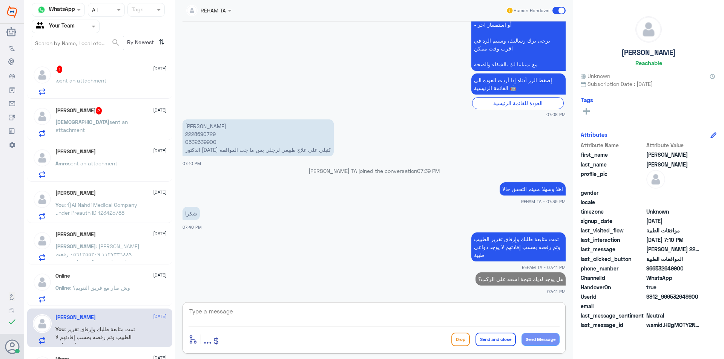
click at [117, 120] on span "sent an attachment" at bounding box center [91, 126] width 72 height 14
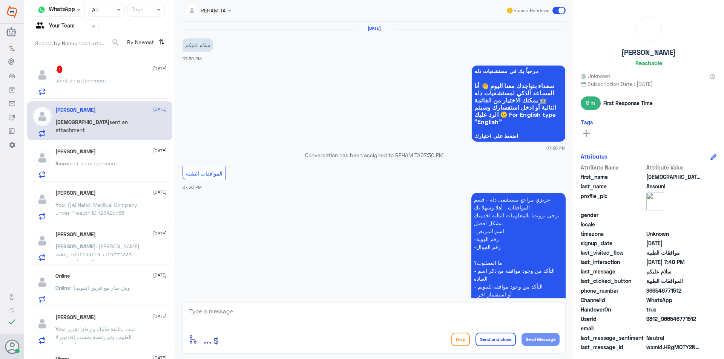
scroll to position [195, 0]
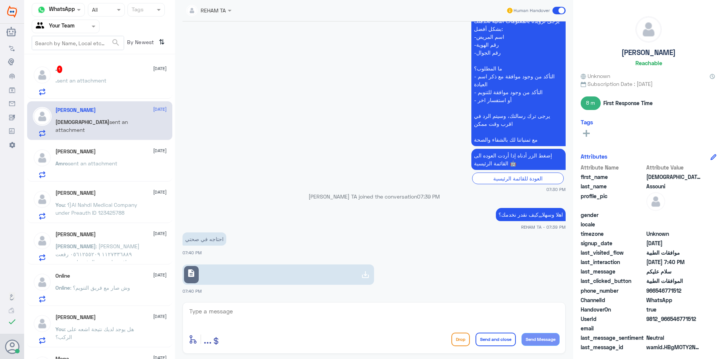
click at [227, 276] on link "description" at bounding box center [278, 275] width 192 height 20
click at [225, 331] on div "enter flow name ... Drop Send and close Send Message" at bounding box center [373, 328] width 383 height 52
click at [236, 317] on textarea at bounding box center [374, 316] width 371 height 18
type textarea "يمكنك التواصل مع التقارير الطبية لخدمتك نحن قسم الموافقات فقك"
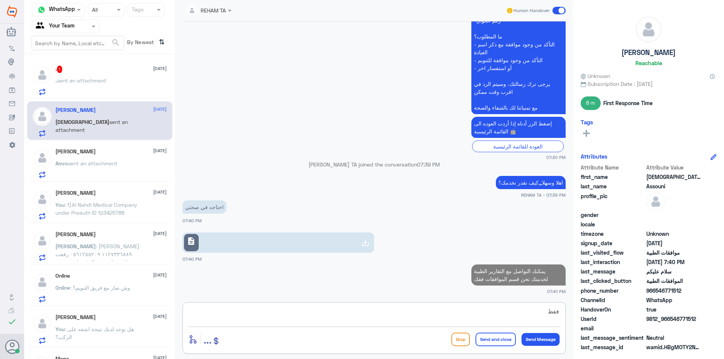
type textarea "فقط*"
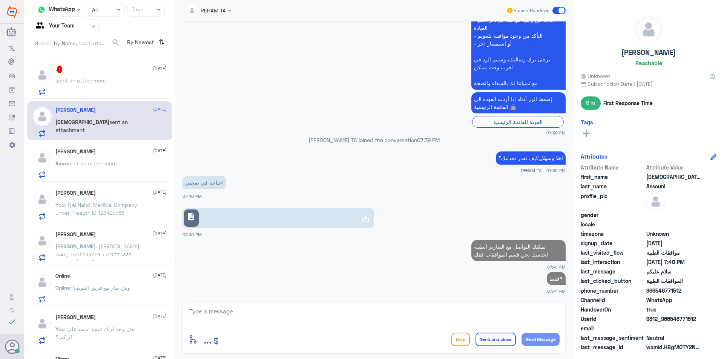
click at [86, 76] on div ". 1 1 October . sent an attachment" at bounding box center [110, 81] width 111 height 30
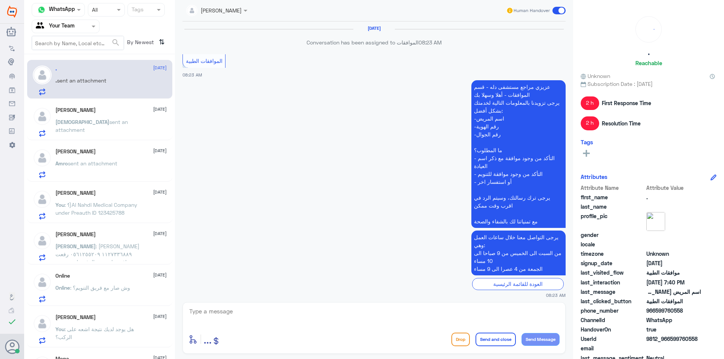
scroll to position [705, 0]
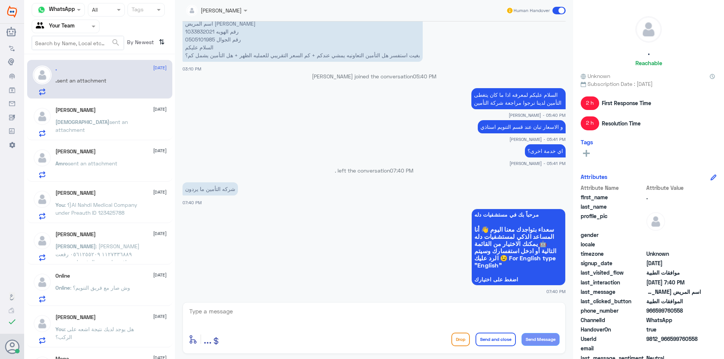
click at [125, 120] on span "sent an attachment" at bounding box center [91, 126] width 72 height 14
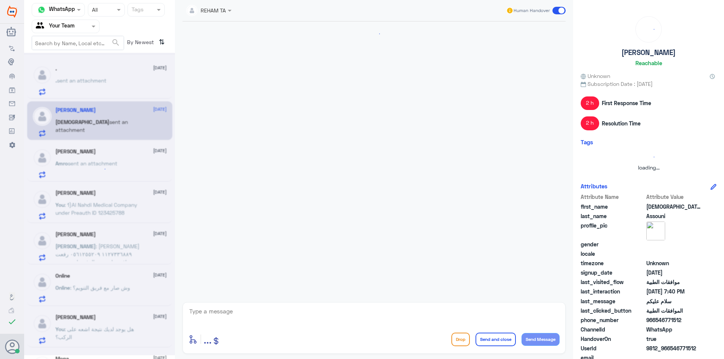
scroll to position [251, 0]
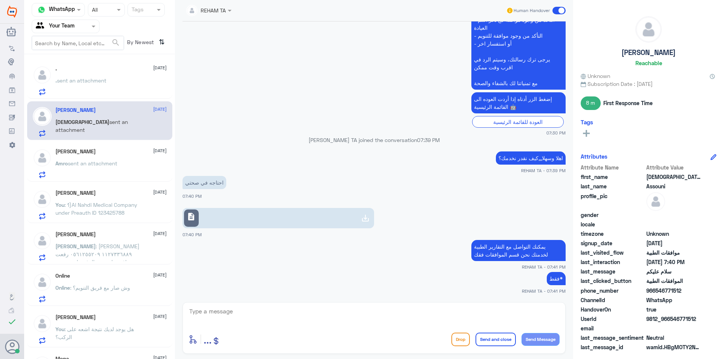
click at [93, 178] on p "Amro sent an attachment" at bounding box center [86, 168] width 62 height 19
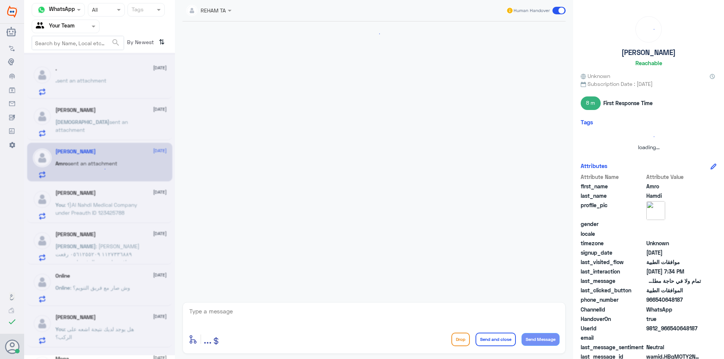
scroll to position [451, 0]
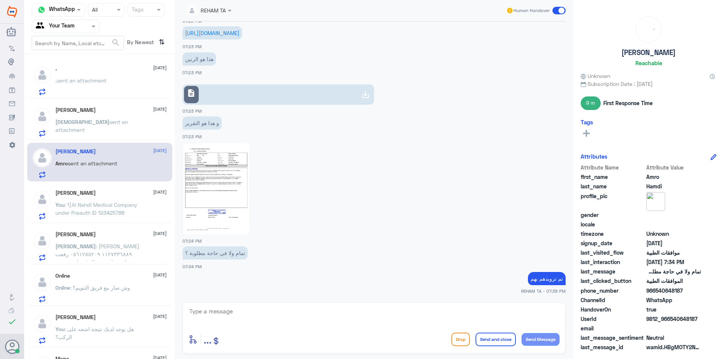
click at [86, 207] on span ": 1)Al Nahdi Medical Company under Preauth ID 123425788" at bounding box center [96, 209] width 82 height 14
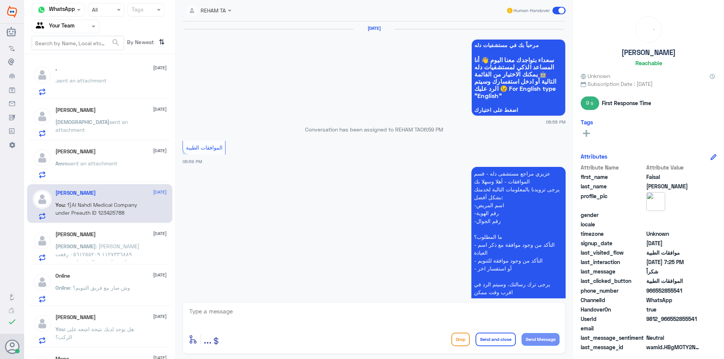
scroll to position [649, 0]
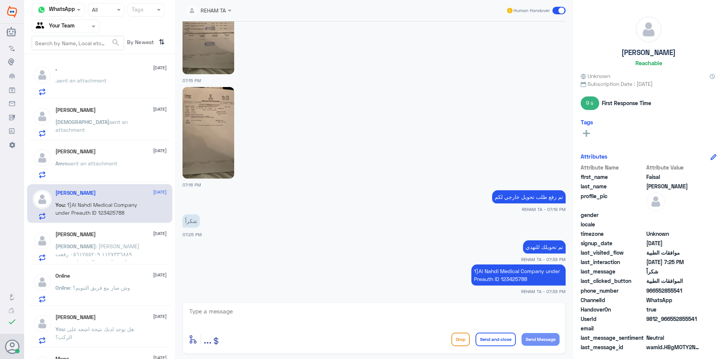
click at [90, 247] on span ": عبدالرحمن البازعي ١١٢٧٣٣٦٨٨٩ ٠٥٦١٢٥٥٢٠٩ رفعت موافقه طبيه وتم الرفض لعدم وجود …" at bounding box center [97, 282] width 84 height 78
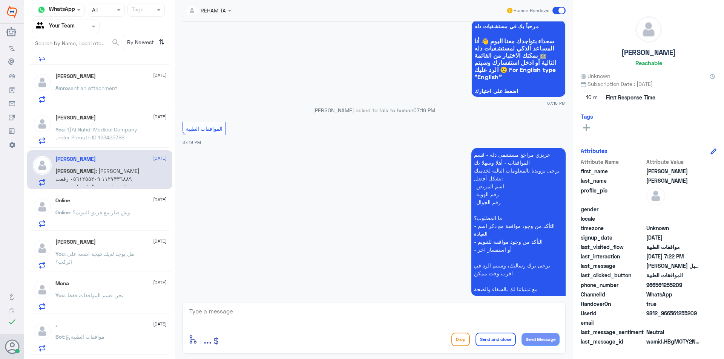
scroll to position [44, 0]
click at [100, 211] on span ": وش صار مع فريق التنويم؟" at bounding box center [100, 212] width 60 height 6
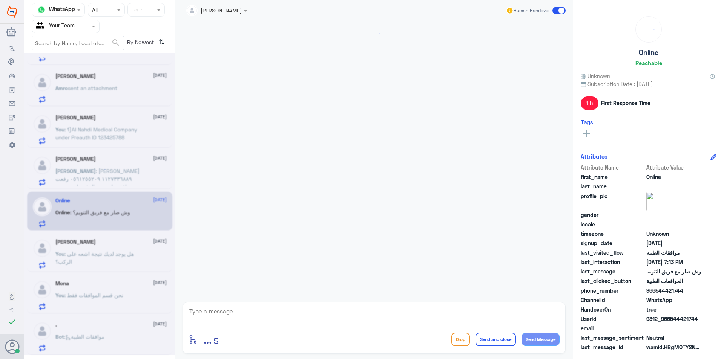
scroll to position [446, 0]
click at [96, 261] on p "You : هل يوجد لديك نتيجة اشعه على الركب؟" at bounding box center [97, 259] width 85 height 19
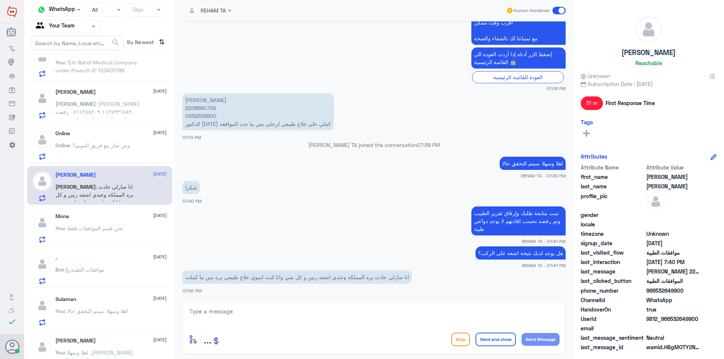
scroll to position [226, 0]
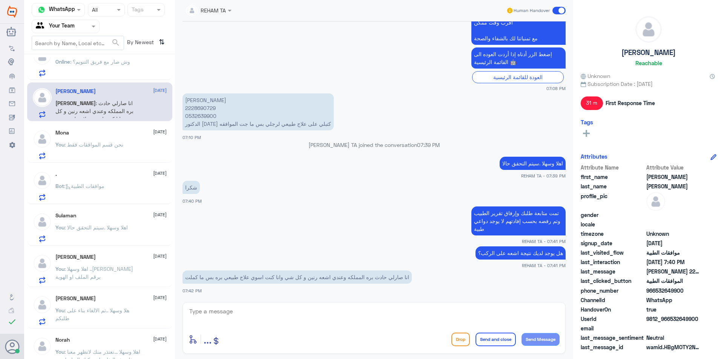
click at [235, 303] on div "enter flow name ... Drop Send and close Send Message" at bounding box center [373, 328] width 383 height 52
click at [239, 308] on textarea at bounding box center [374, 316] width 371 height 18
type textarea "ارجو تزويدي بالنتائج والتقارير"
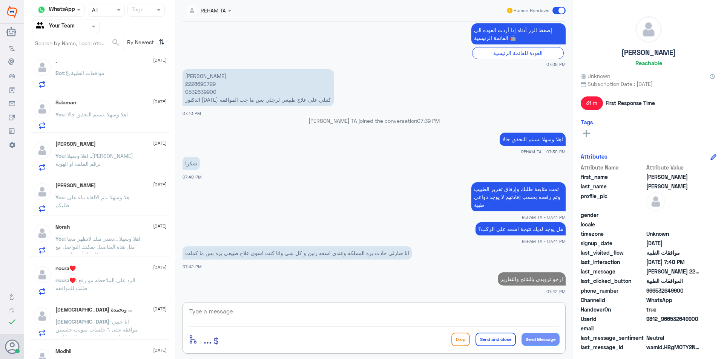
scroll to position [452, 0]
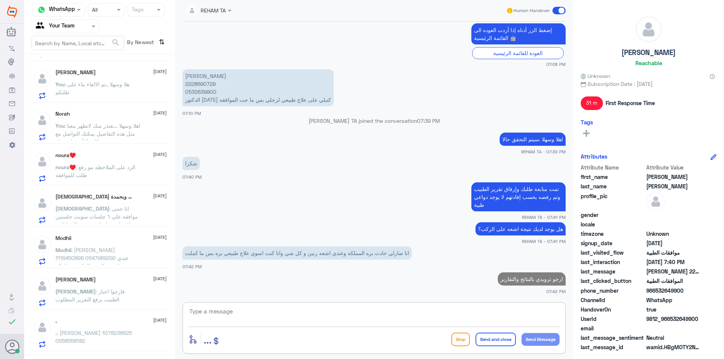
click at [110, 135] on span ": اهلا وسهلا ...نعتذر منك لاتظهر معنا مثل هذه التفاصيل يمكنك التواصل مع شركات ا…" at bounding box center [97, 134] width 85 height 22
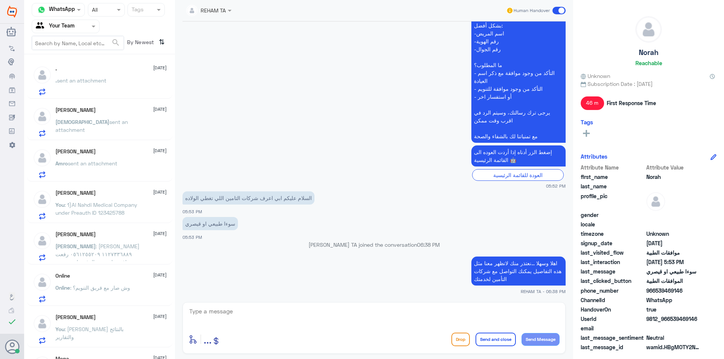
click at [101, 87] on p ". sent an attachment" at bounding box center [80, 86] width 51 height 19
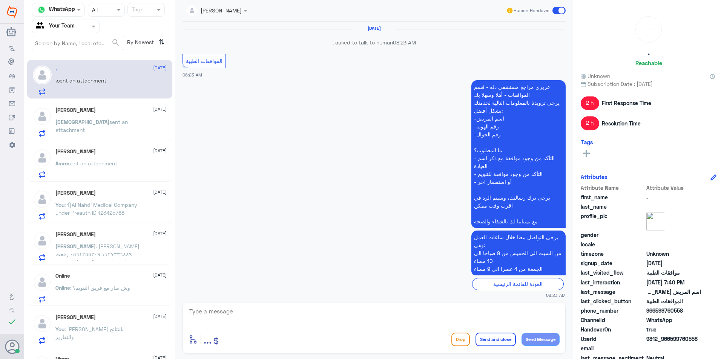
scroll to position [705, 0]
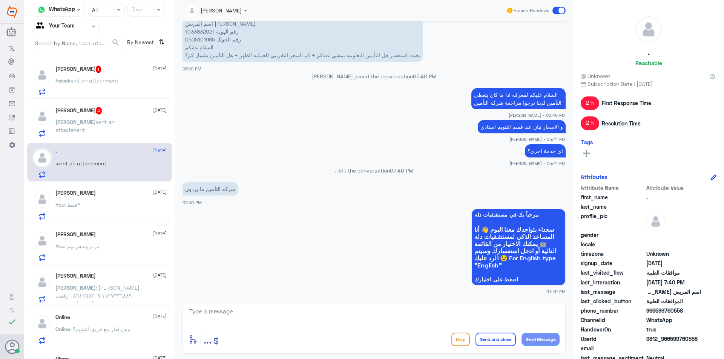
click at [74, 109] on h5 "Kati Ahmed 4" at bounding box center [78, 111] width 47 height 8
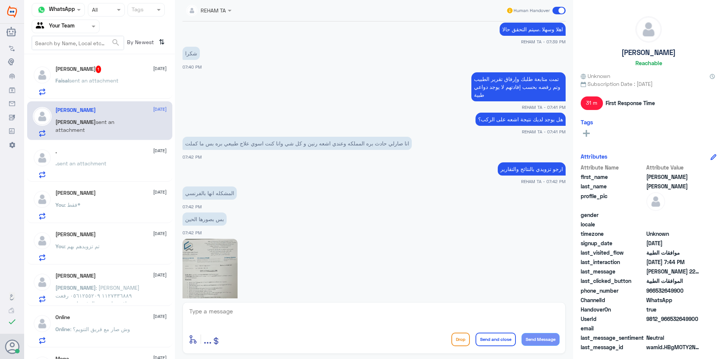
scroll to position [492, 0]
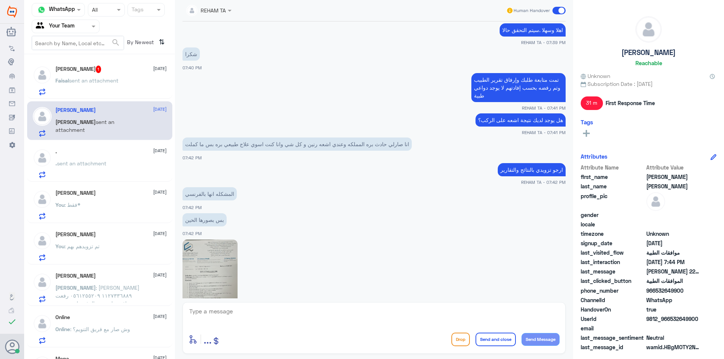
click at [188, 264] on img at bounding box center [209, 286] width 55 height 92
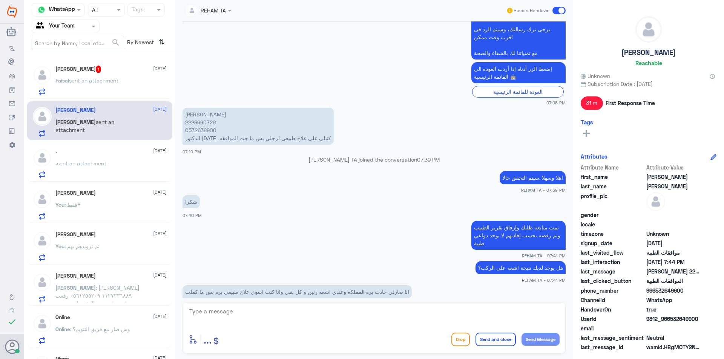
scroll to position [341, 0]
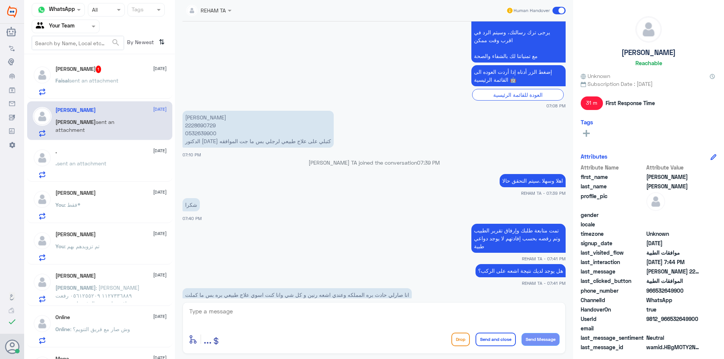
click at [210, 123] on p "خديجة احمد محمد توزينت 2228690729 0532639900 الدكتور اليوم كتبلي على علاج طبيعي…" at bounding box center [257, 129] width 151 height 37
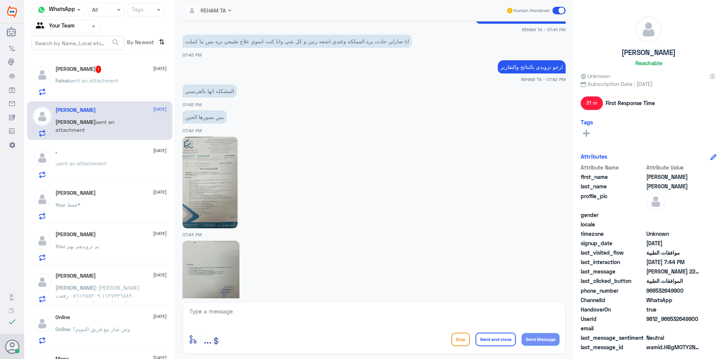
scroll to position [643, 0]
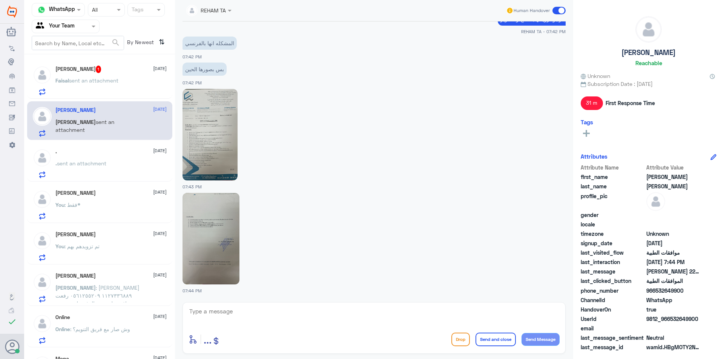
click at [214, 160] on img at bounding box center [209, 135] width 55 height 92
click at [216, 213] on img at bounding box center [210, 239] width 57 height 92
click at [258, 320] on textarea at bounding box center [374, 316] width 371 height 18
type textarea "تم الارفاق ..تحت الاجراء الان"
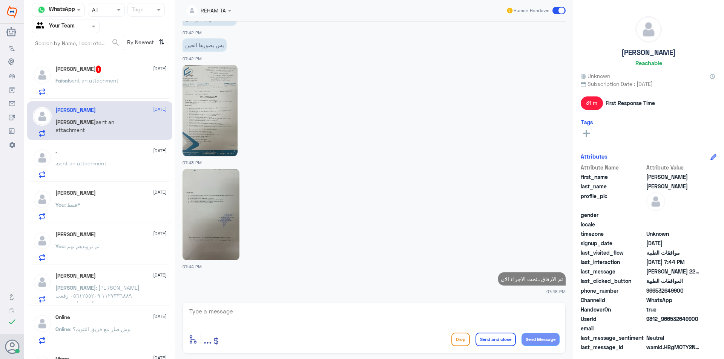
click at [115, 67] on div "Faisal Abdulaziz 1 1 October" at bounding box center [110, 70] width 111 height 8
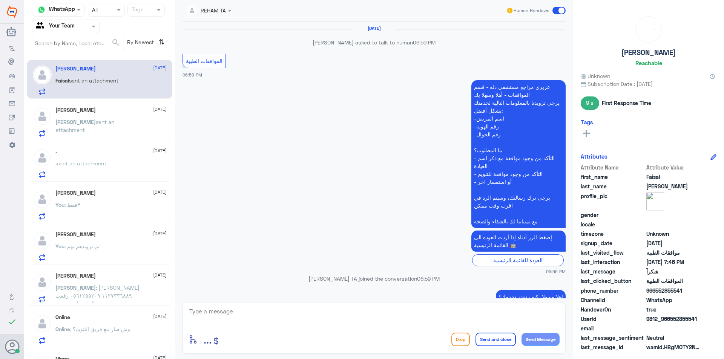
scroll to position [588, 0]
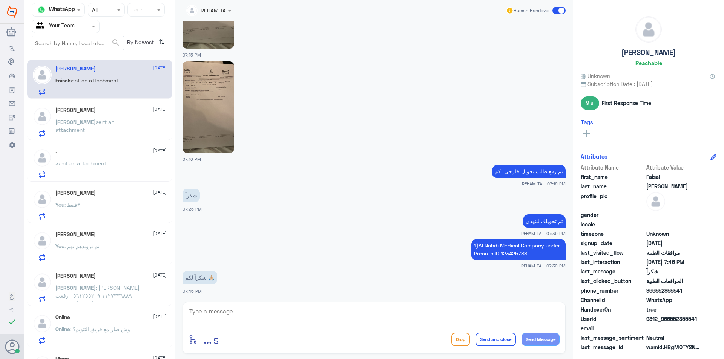
click at [267, 322] on textarea at bounding box center [374, 316] width 371 height 18
type textarea "ت"
type textarea "العفو..قدامكم العافية"
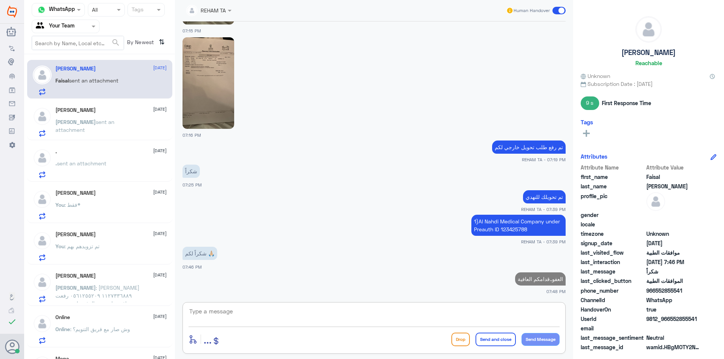
drag, startPoint x: 59, startPoint y: 137, endPoint x: 53, endPoint y: 55, distance: 82.0
click at [60, 137] on div "Kati Ahmed 1 October Kati sent an attachment" at bounding box center [99, 120] width 145 height 39
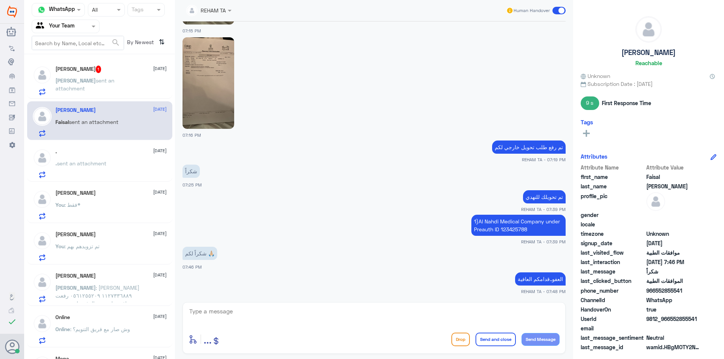
click at [101, 69] on div "Kati Ahmed 1 1 October" at bounding box center [110, 70] width 111 height 8
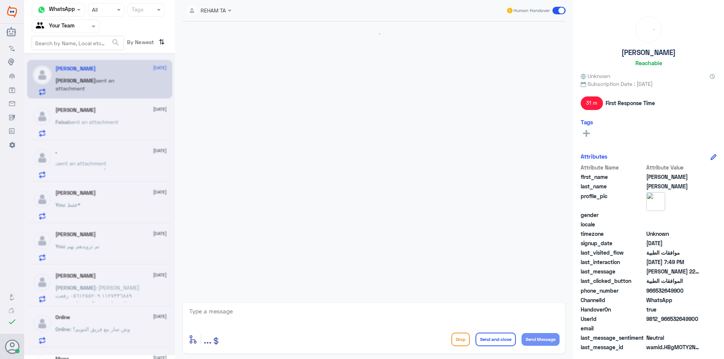
scroll to position [630, 0]
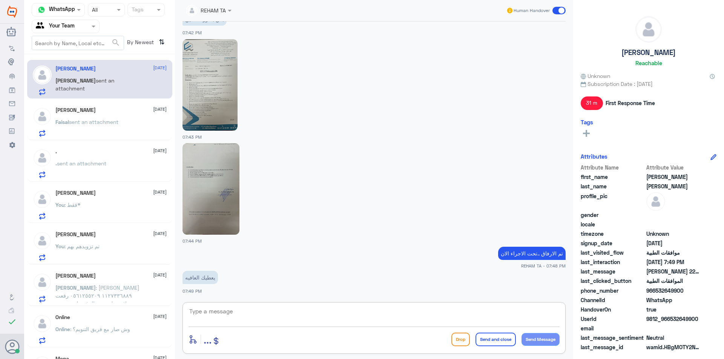
click at [290, 313] on textarea at bounding box center [374, 316] width 371 height 18
type textarea "يعافيك"
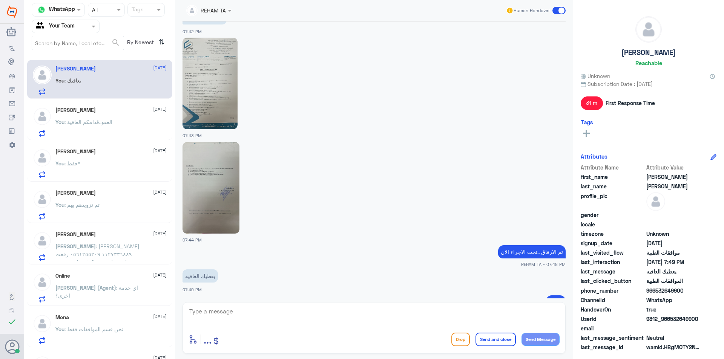
scroll to position [628, 0]
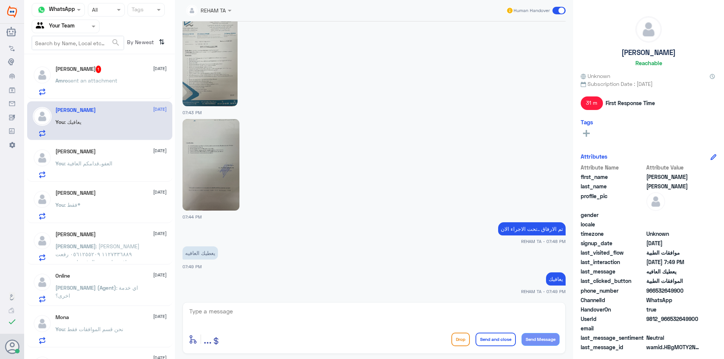
click at [72, 75] on div "[PERSON_NAME] 1 [DATE] Amro sent an attachment" at bounding box center [110, 81] width 111 height 30
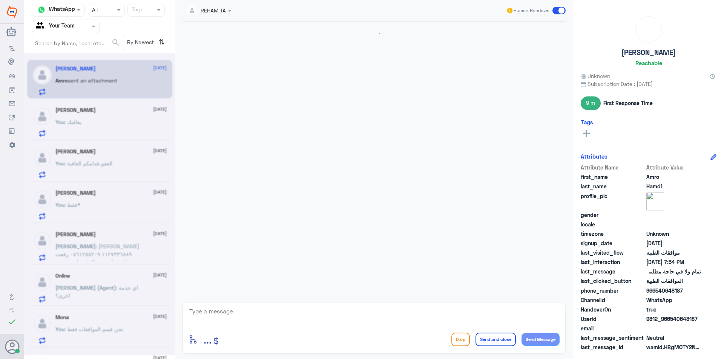
scroll to position [451, 0]
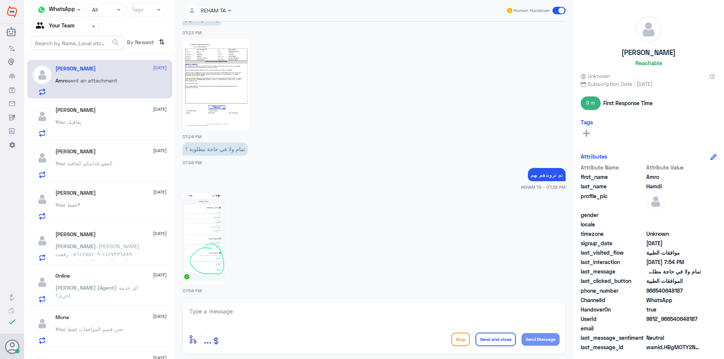
click at [222, 264] on img at bounding box center [203, 239] width 42 height 92
click at [227, 308] on textarea at bounding box center [374, 316] width 371 height 18
type textarea "سيتم التحقق من القسم"
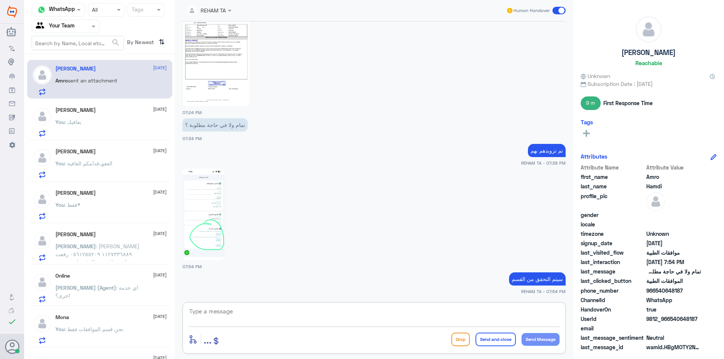
click at [80, 112] on h5 "[PERSON_NAME]" at bounding box center [75, 110] width 40 height 6
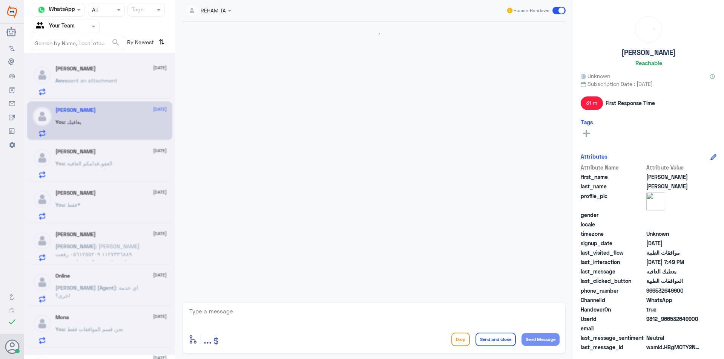
scroll to position [628, 0]
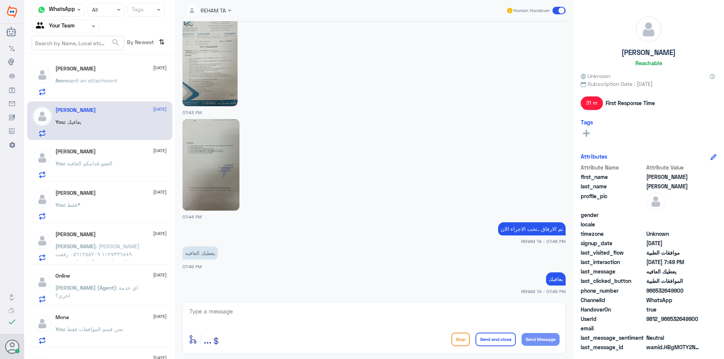
click at [78, 155] on div "[PERSON_NAME] [DATE] You : العفو..قدامكم العافية" at bounding box center [110, 164] width 111 height 30
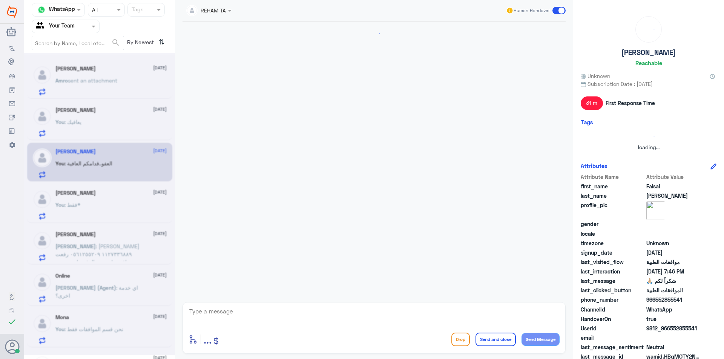
scroll to position [612, 0]
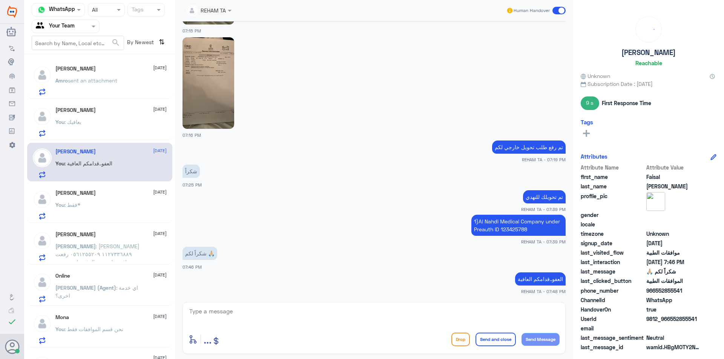
click at [85, 195] on h5 "[PERSON_NAME]" at bounding box center [75, 193] width 40 height 6
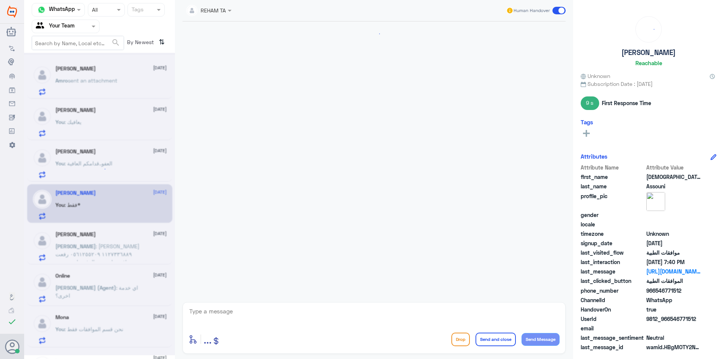
scroll to position [251, 0]
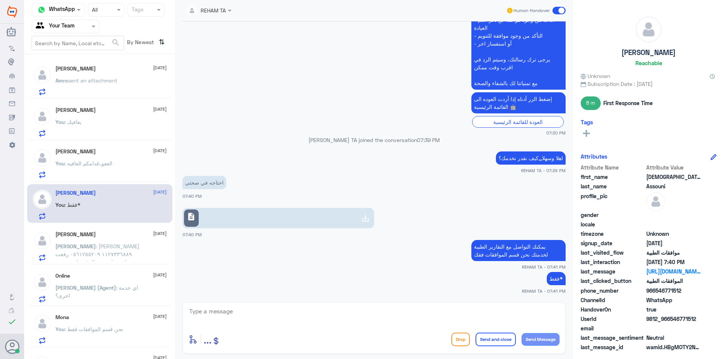
click at [95, 261] on span ": [PERSON_NAME] ١١٢٧٣٣٦٨٨٩ ٠٥٦١٢٥٥٢٠٩ رفعت موافقه طبيه وتم الرفض لعدم وجود مبرر…" at bounding box center [97, 282] width 84 height 78
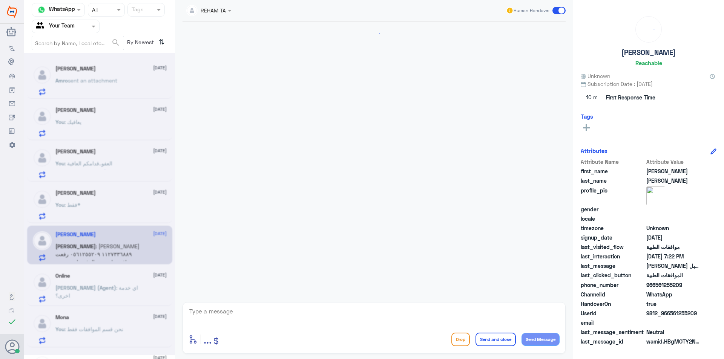
scroll to position [158, 0]
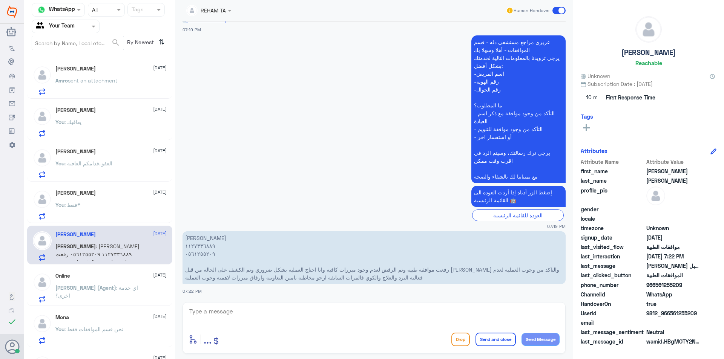
click at [114, 280] on div "Online [DATE] [PERSON_NAME] (Agent) : اي خدمة اخرى؟" at bounding box center [110, 288] width 111 height 30
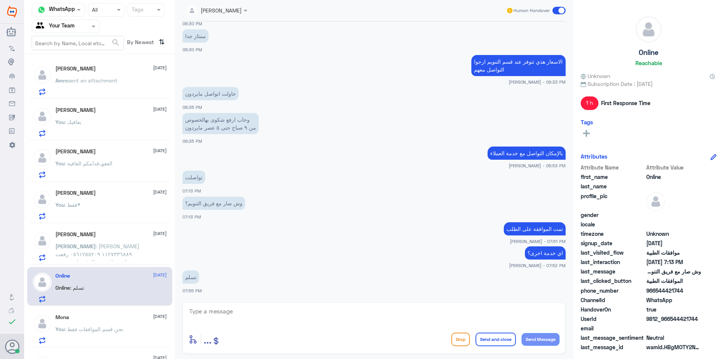
click at [53, 25] on input "text" at bounding box center [56, 26] width 41 height 9
click at [73, 71] on div "Your Inbox" at bounding box center [66, 67] width 68 height 17
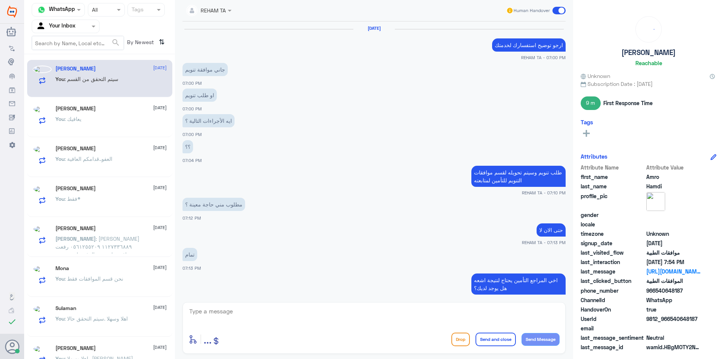
scroll to position [449, 0]
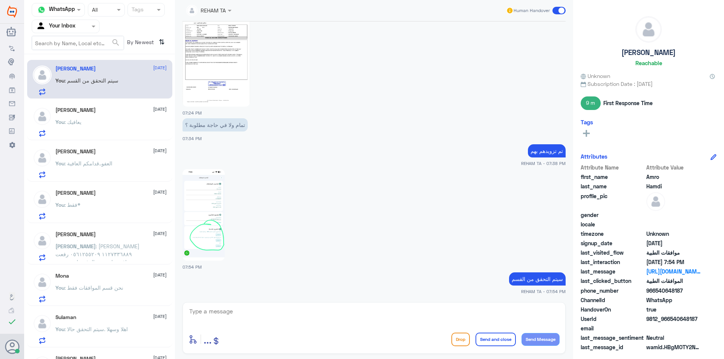
click at [69, 254] on span ": [PERSON_NAME] ١١٢٧٣٣٦٨٨٩ ٠٥٦١٢٥٥٢٠٩ رفعت موافقه طبيه وتم الرفض لعدم وجود مبرر…" at bounding box center [97, 282] width 84 height 78
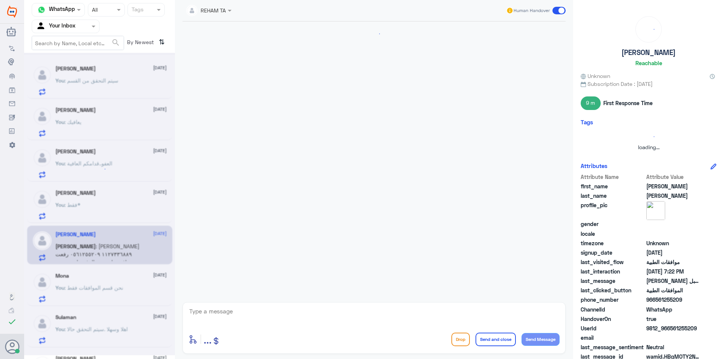
scroll to position [158, 0]
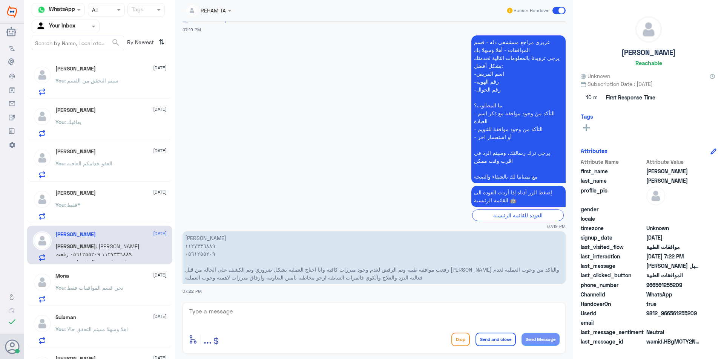
click at [275, 316] on textarea at bounding box center [374, 316] width 371 height 18
drag, startPoint x: 230, startPoint y: 308, endPoint x: 144, endPoint y: 311, distance: 86.0
click at [144, 311] on div "Channel WhatsApp Status × All Tags Agent Filter Your Inbox search By Newest ⇅ […" at bounding box center [374, 181] width 700 height 362
click at [272, 337] on div "enter flow name ... Drop Send and close Send Message" at bounding box center [374, 339] width 371 height 17
click at [265, 322] on textarea "1127336889" at bounding box center [374, 316] width 371 height 18
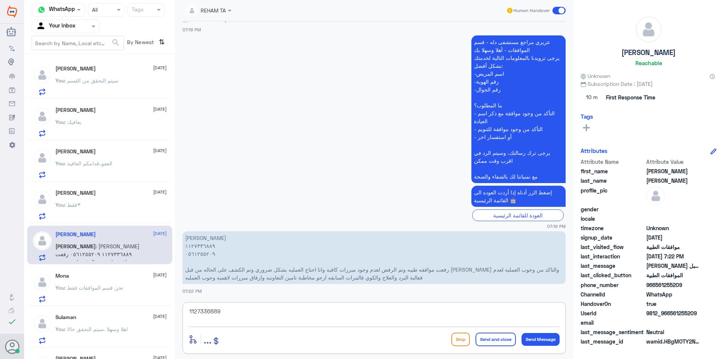
drag, startPoint x: 274, startPoint y: 311, endPoint x: 133, endPoint y: 313, distance: 141.4
click at [132, 313] on div "Channel WhatsApp Status × All Tags Agent Filter Your Inbox search By Newest ⇅ […" at bounding box center [374, 181] width 700 height 362
type textarea "H"
type textarea "اهلا وسهلا ..سيتم تحويلها لقسم الموافقات للتنويم لمتابعتها حالا"
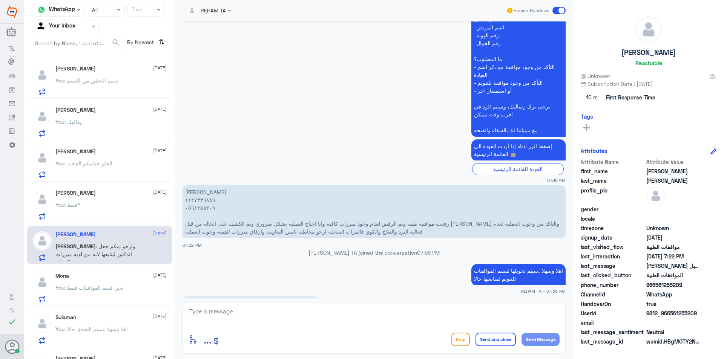
scroll to position [216, 0]
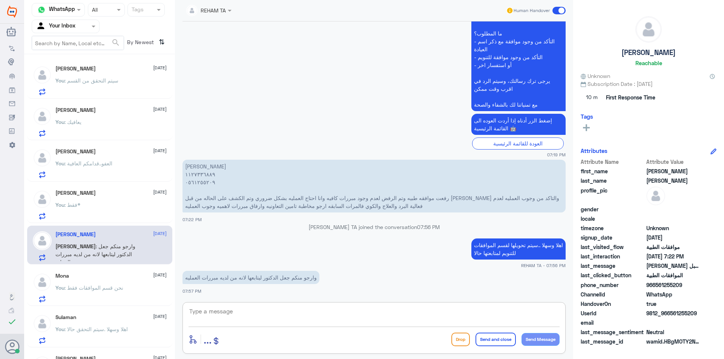
click at [292, 314] on textarea at bounding box center [374, 316] width 371 height 18
type textarea "J"
type textarea "سيتم تبليغهم بتحويل الموافقه لطبيبك لتزويدهم بالمزيد من التقارير"
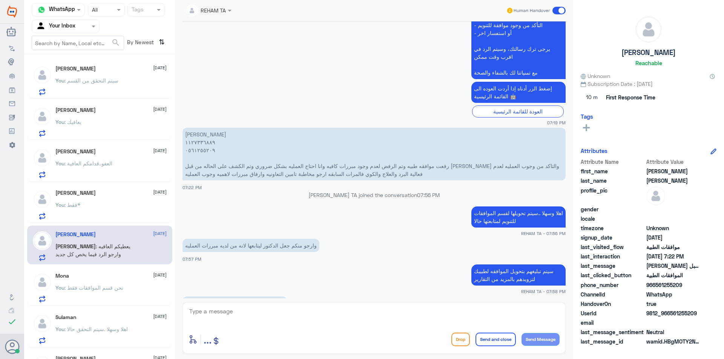
scroll to position [273, 0]
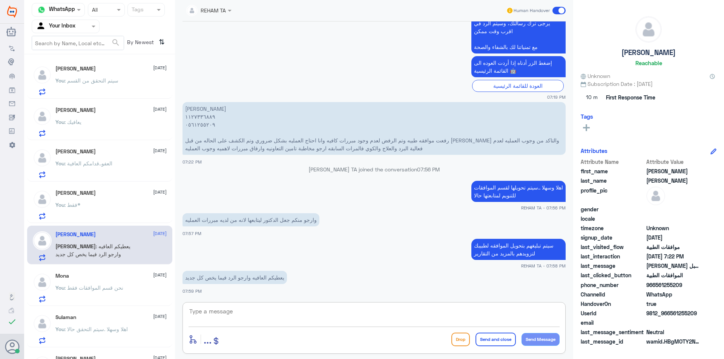
click at [233, 328] on div "enter flow name ... Drop Send and close Send Message" at bounding box center [373, 328] width 383 height 52
click at [238, 318] on textarea at bounding box center [374, 316] width 371 height 18
type textarea "F"
type textarea "بإذن الله"
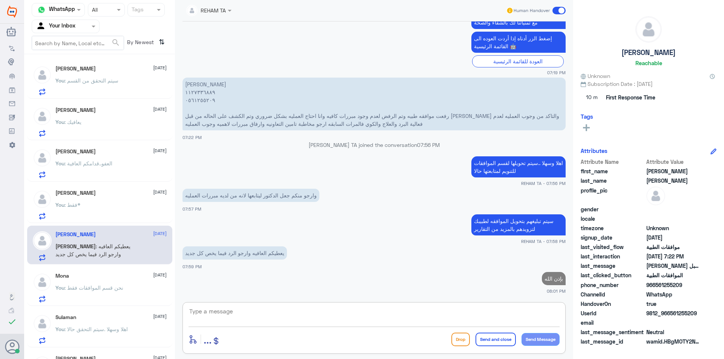
scroll to position [75, 0]
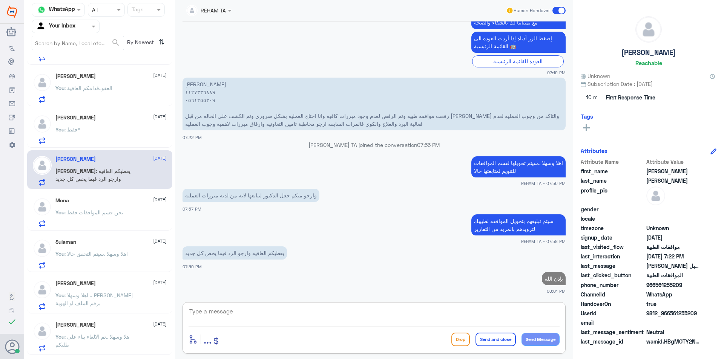
click at [106, 218] on p "You : نحن قسم الموافقات فقط" at bounding box center [89, 217] width 68 height 19
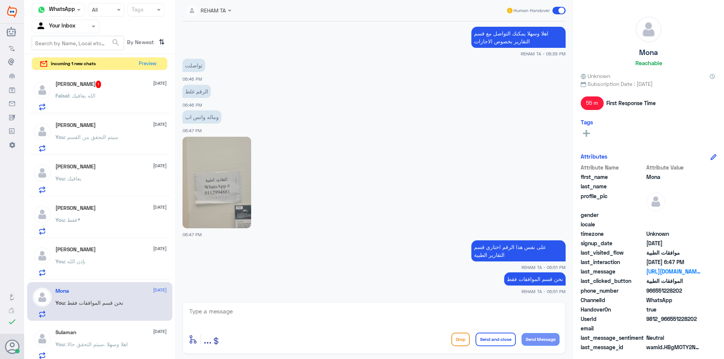
click at [98, 93] on div "Faisal : الله يعافيك" at bounding box center [110, 101] width 111 height 17
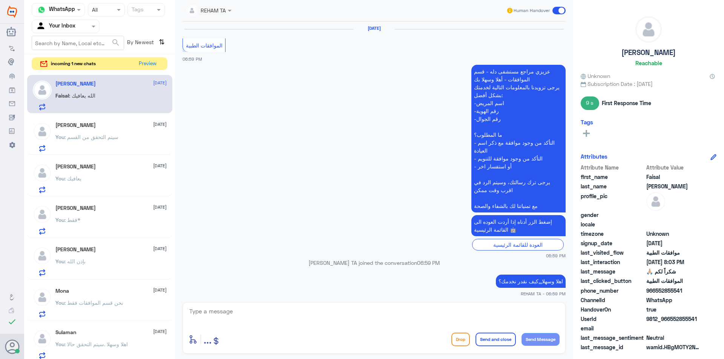
scroll to position [622, 0]
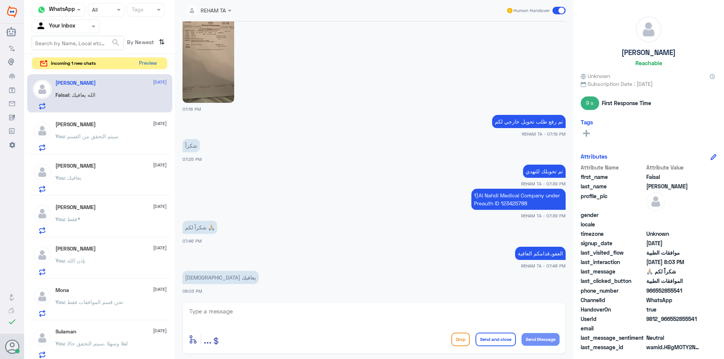
click at [158, 63] on button "Preview" at bounding box center [147, 64] width 23 height 12
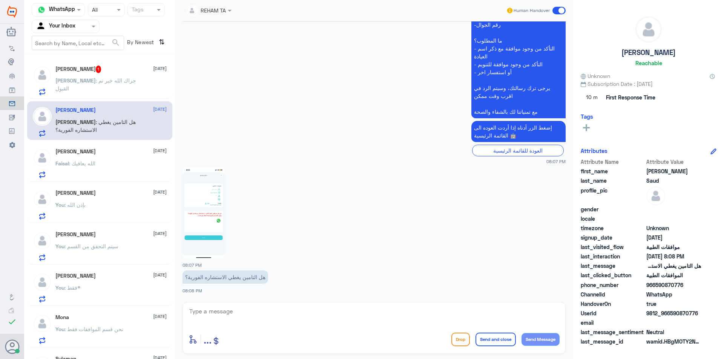
click at [78, 79] on span ": جزاك الله خير تم القبول" at bounding box center [95, 84] width 81 height 14
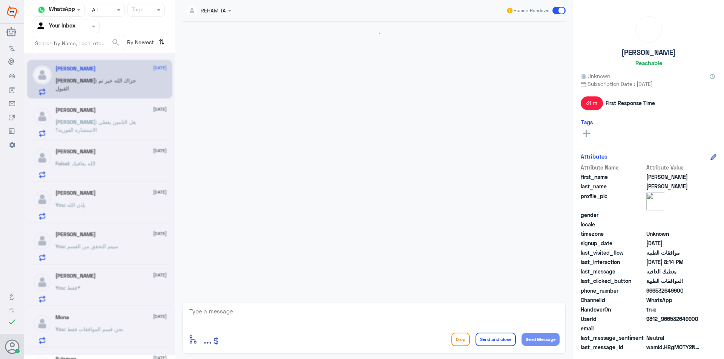
scroll to position [567, 0]
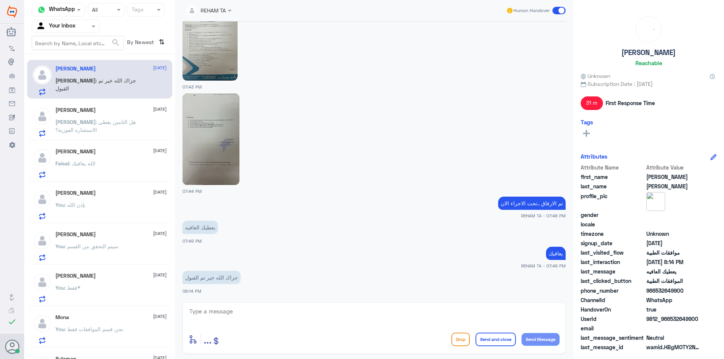
click at [252, 302] on div "enter flow name ... Drop Send and close Send Message" at bounding box center [373, 328] width 383 height 52
click at [253, 309] on textarea at bounding box center [374, 316] width 371 height 18
click at [254, 320] on textarea at bounding box center [374, 316] width 371 height 18
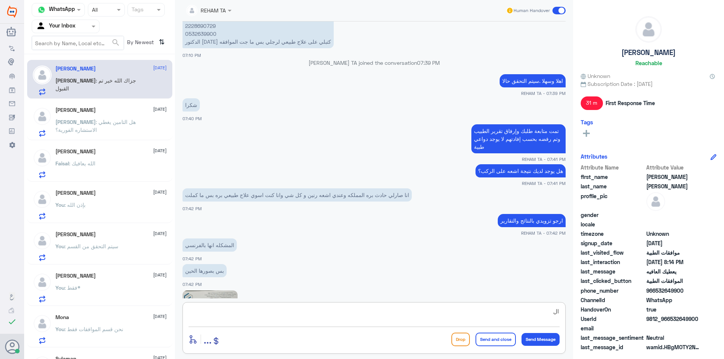
scroll to position [115, 0]
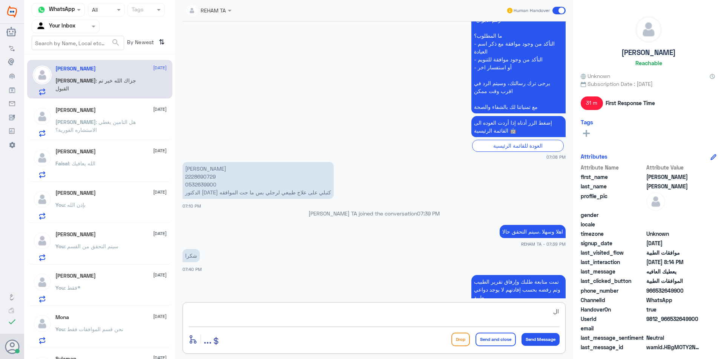
click at [197, 180] on p "خديجة احمد محمد توزينت 2228690729 0532639900 الدكتور اليوم كتبلي على علاج طبيعي…" at bounding box center [257, 180] width 151 height 37
click at [196, 177] on p "خديجة احمد محمد توزينت 2228690729 0532639900 الدكتور اليوم كتبلي على علاج طبيعي…" at bounding box center [257, 180] width 151 height 37
copy p "2228690729"
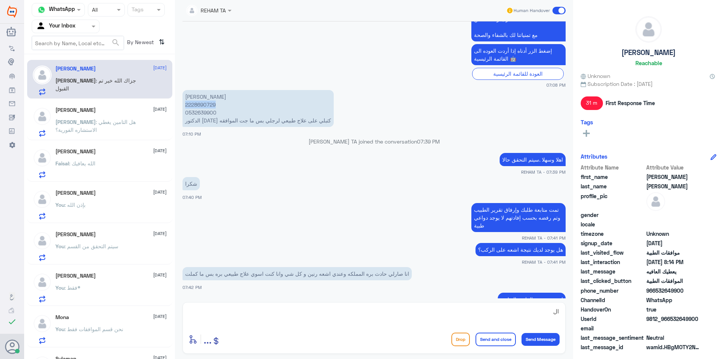
scroll to position [228, 0]
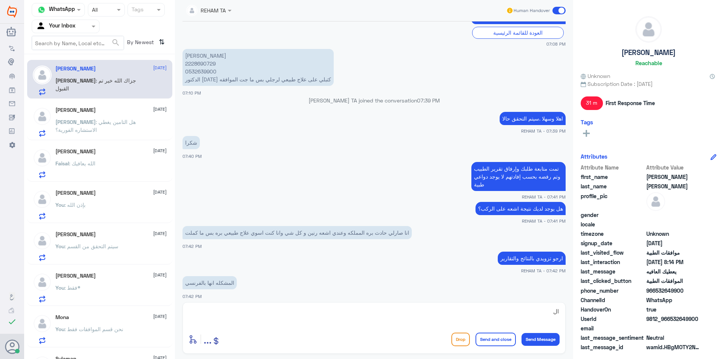
click at [452, 322] on textarea "ال" at bounding box center [374, 316] width 371 height 18
type textarea "العفوو ..قدامكم العافية"
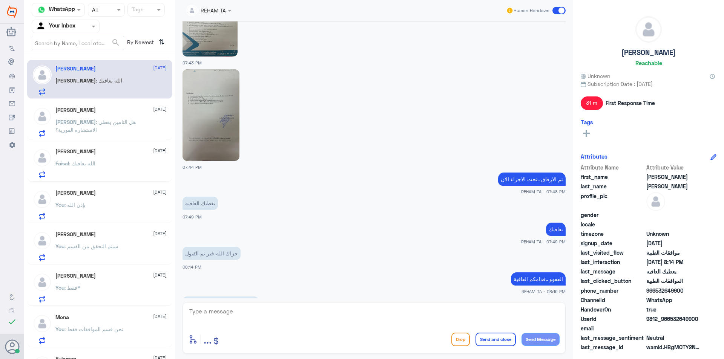
scroll to position [617, 0]
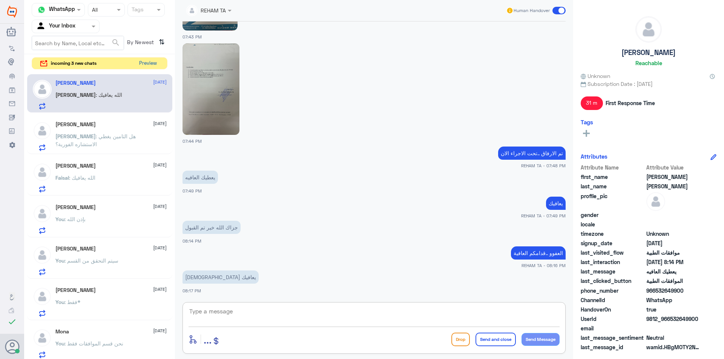
click at [152, 60] on button "Preview" at bounding box center [147, 64] width 23 height 12
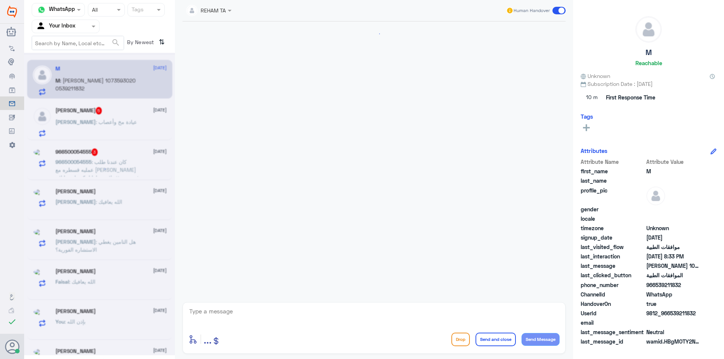
scroll to position [134, 0]
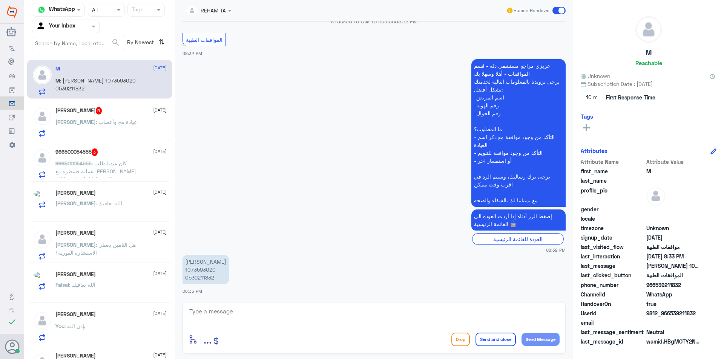
click at [81, 110] on div "Khalid 5 1 October" at bounding box center [110, 111] width 111 height 8
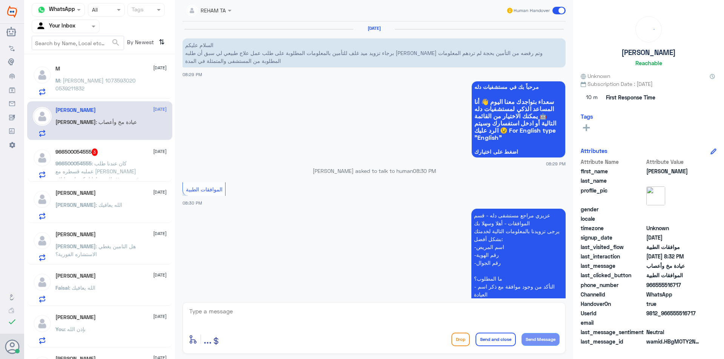
scroll to position [217, 0]
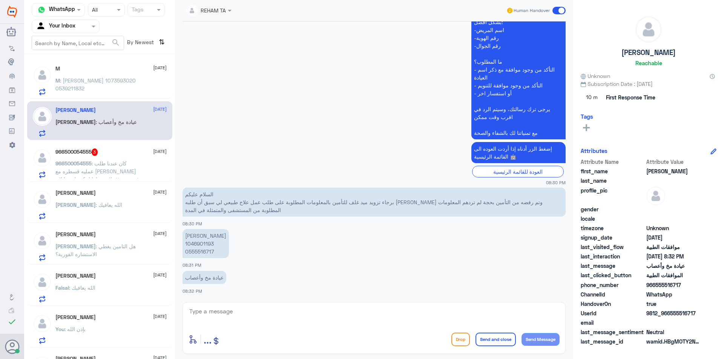
click at [101, 168] on span ": كان عندنا طلب عمليه قسطره مع الدكتور الجبري في شهر ٧ ولا سويناها ابيكم تلغونه…" at bounding box center [97, 183] width 84 height 46
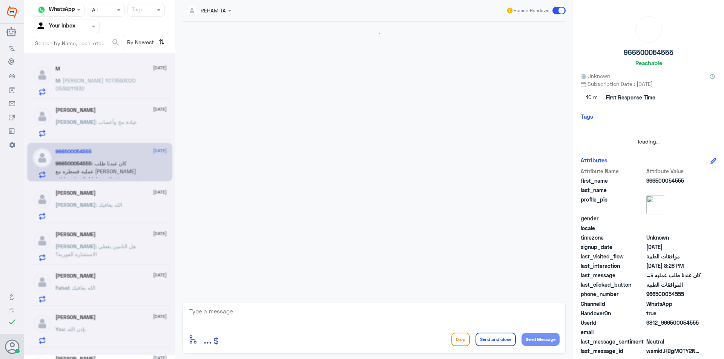
scroll to position [142, 0]
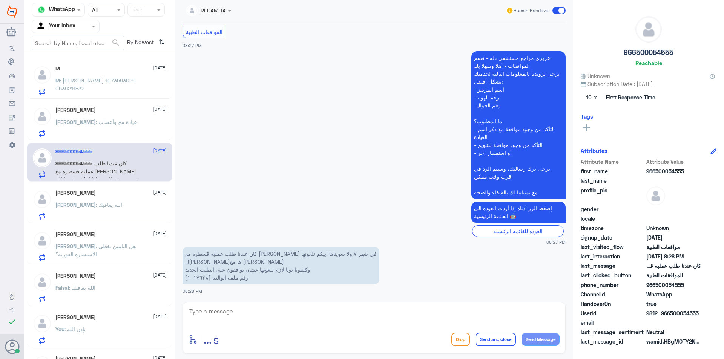
click at [101, 130] on p "Khalid : عيادة مخ وأعصاب" at bounding box center [95, 127] width 81 height 19
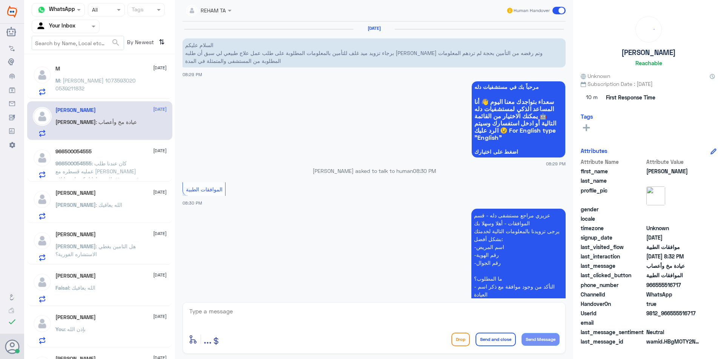
scroll to position [217, 0]
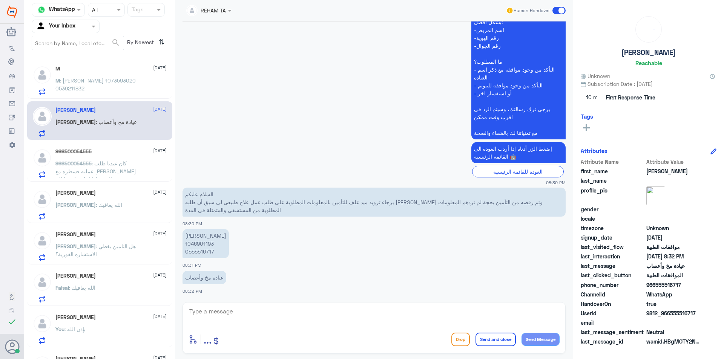
click at [117, 79] on span ": محمد احمد النقيدان 1073593020 0539211832" at bounding box center [95, 84] width 80 height 14
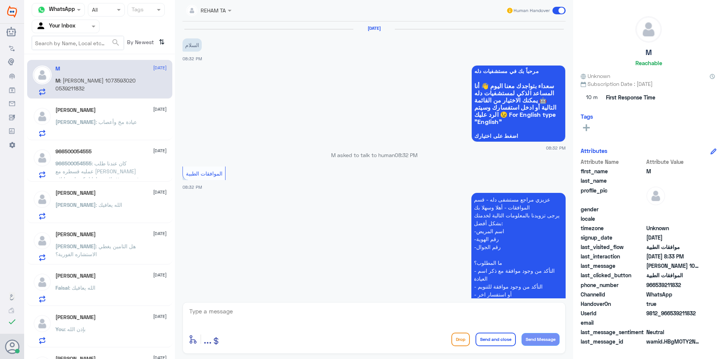
scroll to position [134, 0]
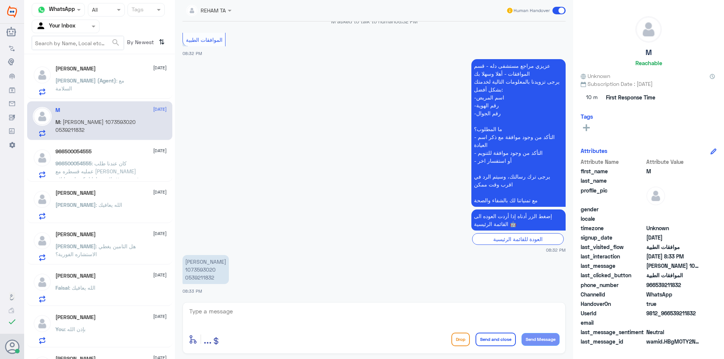
click at [206, 271] on p "محمد احمد النقيدان 1073593020 0539211832" at bounding box center [205, 269] width 46 height 29
copy p "1073593020"
click at [288, 331] on div "enter flow name ... Drop Send and close Send Message" at bounding box center [373, 328] width 383 height 52
click at [288, 320] on textarea at bounding box center [374, 316] width 371 height 18
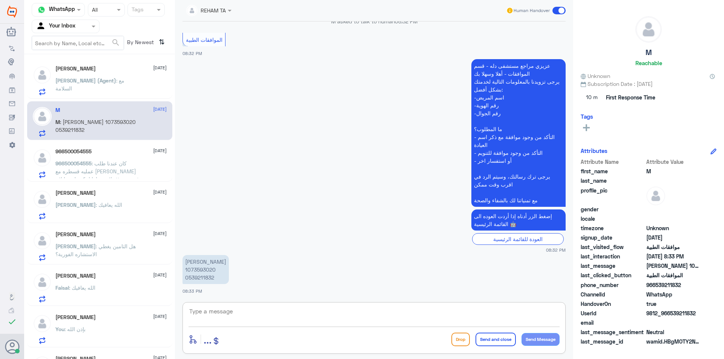
paste textarea "اهلا وسهلا,,,كيف نقدر نخدمك؟"
type textarea "اهلا وسهلا,,,كيف نقدر نخدمك؟"
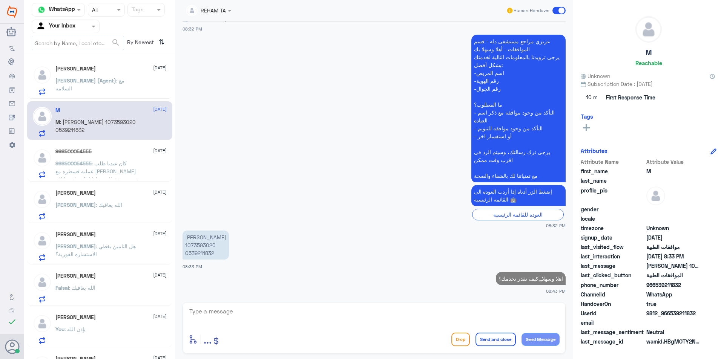
click at [113, 77] on span ": مع السلامة" at bounding box center [89, 84] width 69 height 14
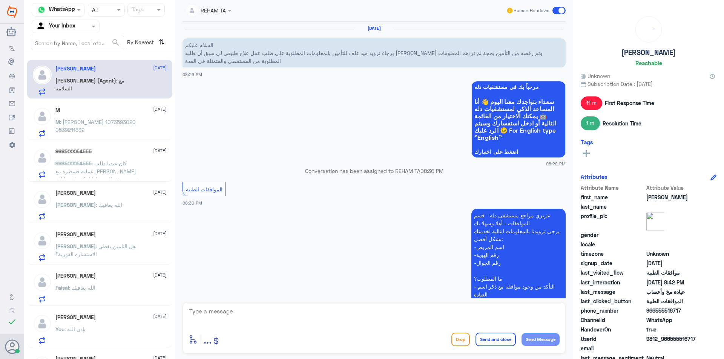
scroll to position [423, 0]
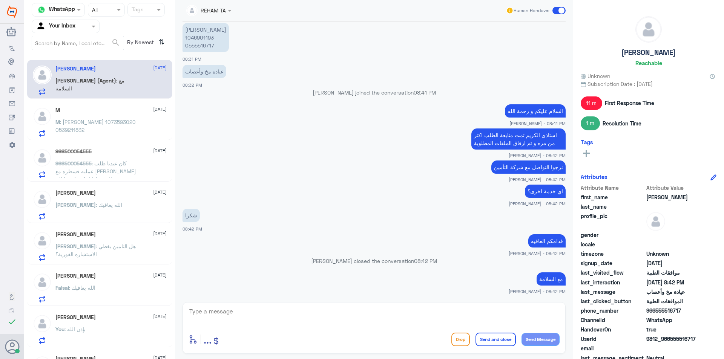
click at [103, 117] on div "M 1 October M : محمد احمد النقيدان 1073593020 0539211832" at bounding box center [110, 122] width 111 height 30
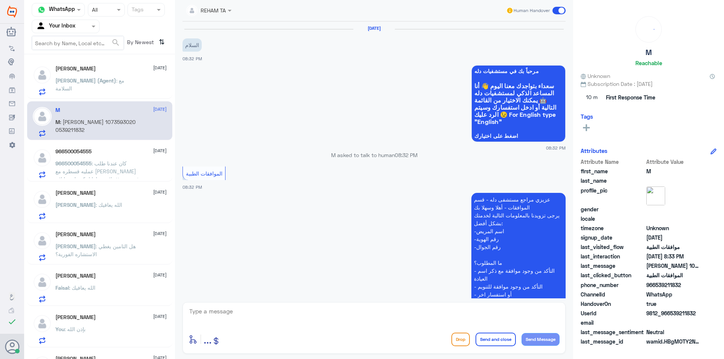
scroll to position [172, 0]
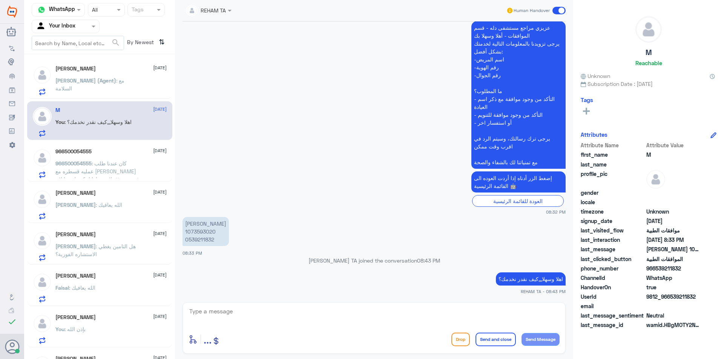
click at [75, 26] on input "text" at bounding box center [56, 26] width 41 height 9
click at [80, 181] on div "966500054555 1 October 966500054555 : كان عندنا طلب عمليه قسطره مع الدكتور الجب…" at bounding box center [99, 162] width 145 height 39
click at [86, 163] on span "966500054555" at bounding box center [73, 163] width 36 height 6
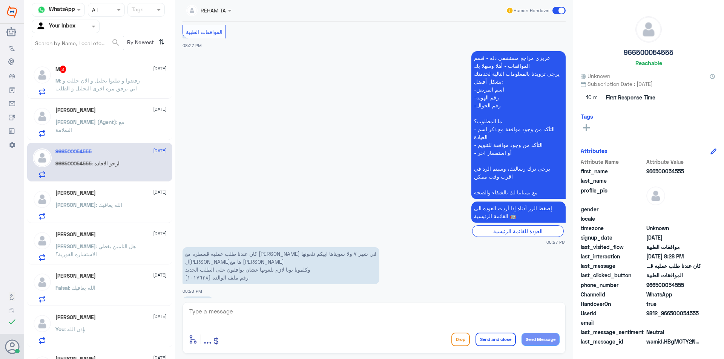
scroll to position [168, 0]
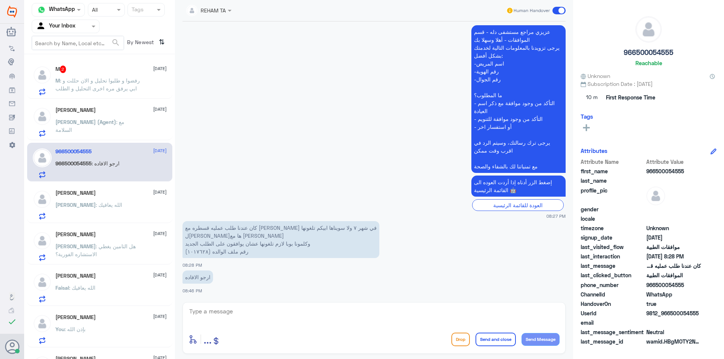
click at [141, 75] on div "M 2 1 October M : رفضوا و طلبوا تحليل و الان حللت و ابي يرفق مره اخرى التحليل و…" at bounding box center [110, 81] width 111 height 30
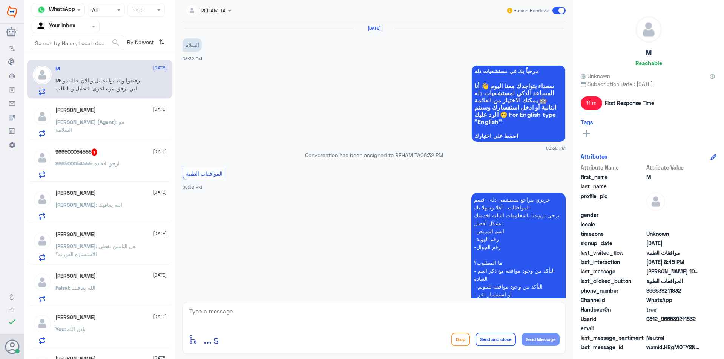
scroll to position [224, 0]
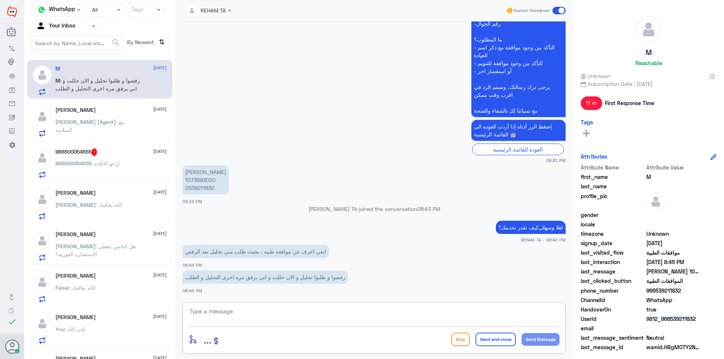
click at [225, 316] on textarea at bounding box center [374, 316] width 371 height 18
click at [189, 182] on p "محمد احمد النقيدان 1073593020 0539211832" at bounding box center [205, 180] width 46 height 29
copy p "1073593020"
click at [288, 329] on div "الا enter flow name ... Drop Send and close Send Message" at bounding box center [373, 328] width 383 height 52
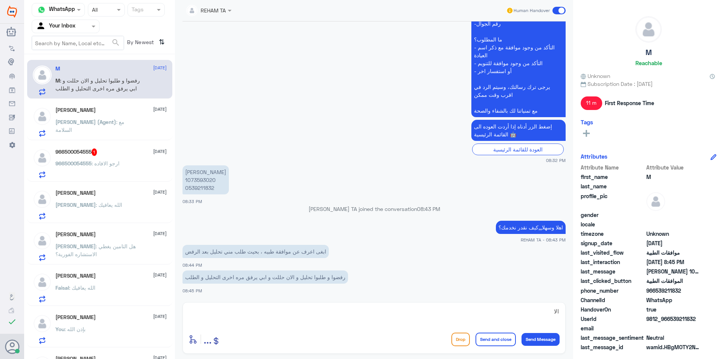
click at [288, 329] on div "الا enter flow name ... Drop Send and close Send Message" at bounding box center [373, 328] width 383 height 52
click at [289, 325] on div "الا" at bounding box center [374, 317] width 371 height 20
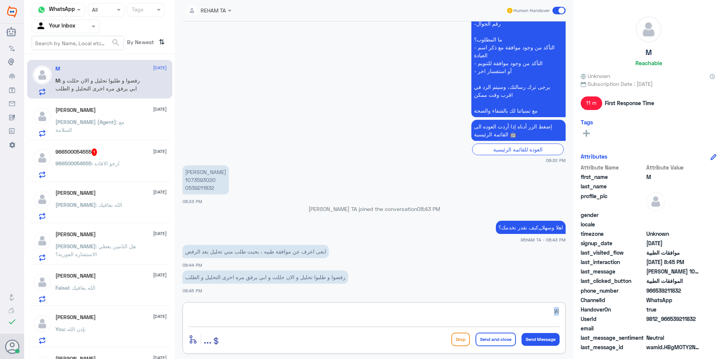
click at [532, 320] on textarea "الا" at bounding box center [374, 316] width 371 height 18
type textarea "حتى الان لم تظهر النتائج بعد"
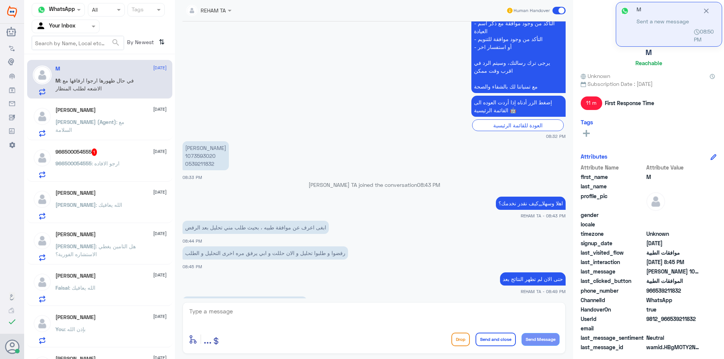
scroll to position [273, 0]
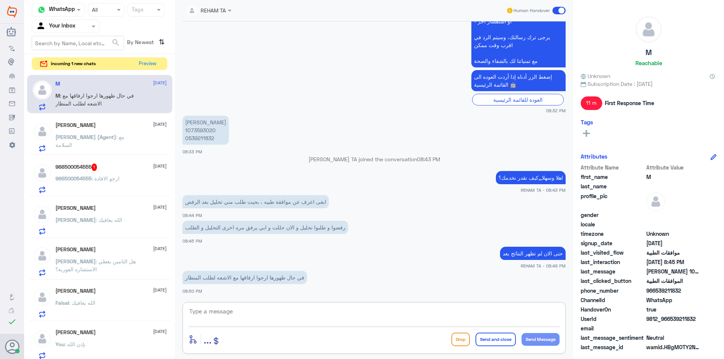
click at [275, 309] on textarea at bounding box center [374, 316] width 371 height 18
type textarea "ت"
type textarea "بإذن الله ستأخذ النتائج من 4 ساعات إلى 24 ساعه وسيتم غرفاقها"
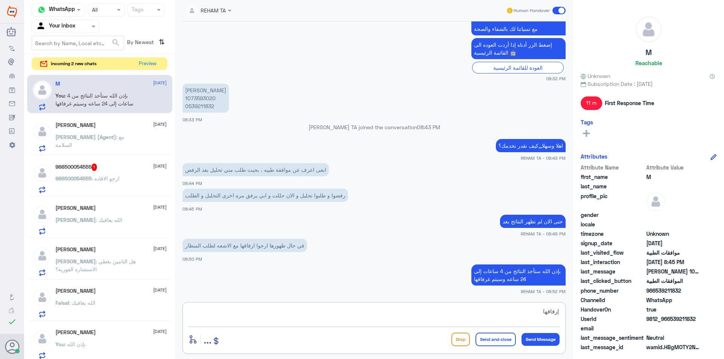
type textarea "إرفاقها8"
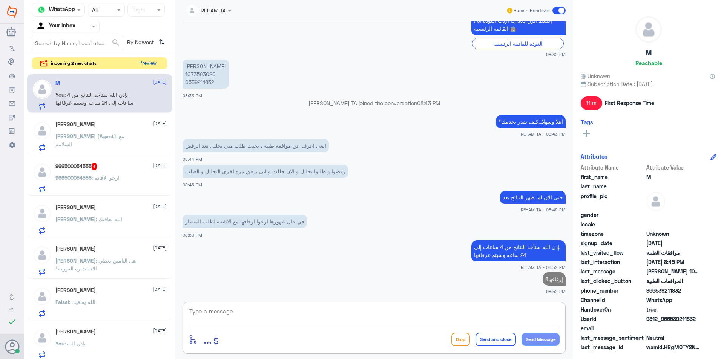
click at [151, 63] on button "Preview" at bounding box center [147, 64] width 23 height 12
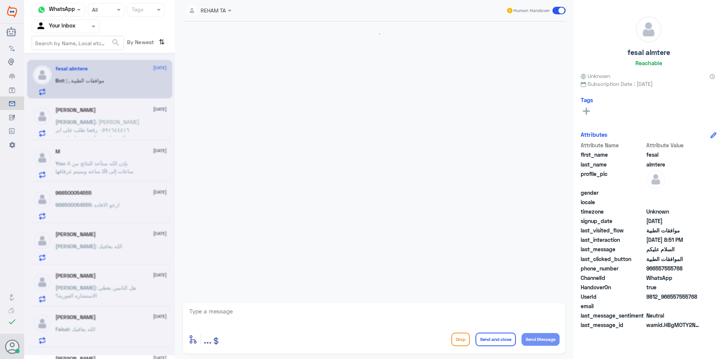
scroll to position [92, 0]
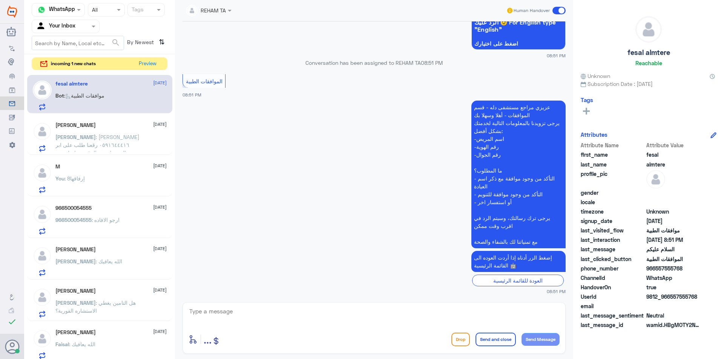
click at [319, 321] on textarea at bounding box center [374, 316] width 371 height 18
paste textarea "اهلا وسهلا,,,كيف نقدر نخدمك؟"
type textarea "اهلا وسهلا,,,كيف نقدر نخدمك؟"
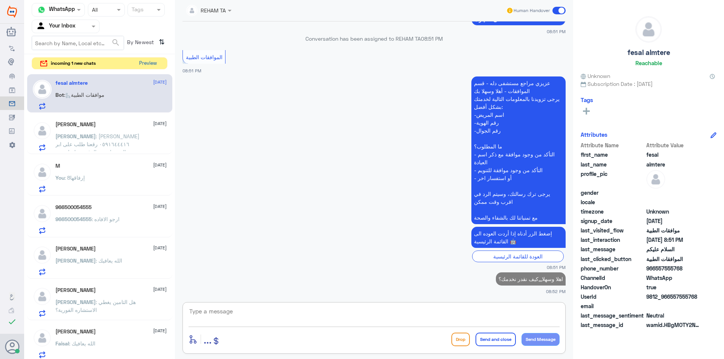
click at [147, 60] on button "Preview" at bounding box center [147, 64] width 23 height 12
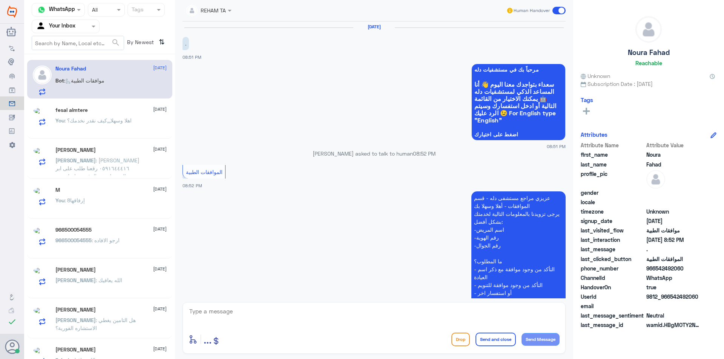
scroll to position [0, 0]
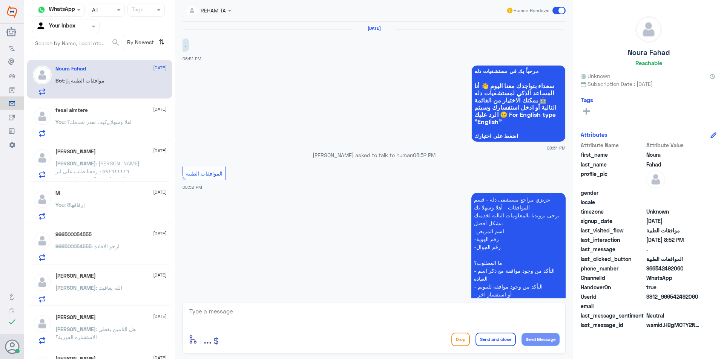
click at [64, 26] on input "text" at bounding box center [56, 26] width 41 height 9
click at [125, 151] on div "Rana 1 October" at bounding box center [110, 152] width 111 height 6
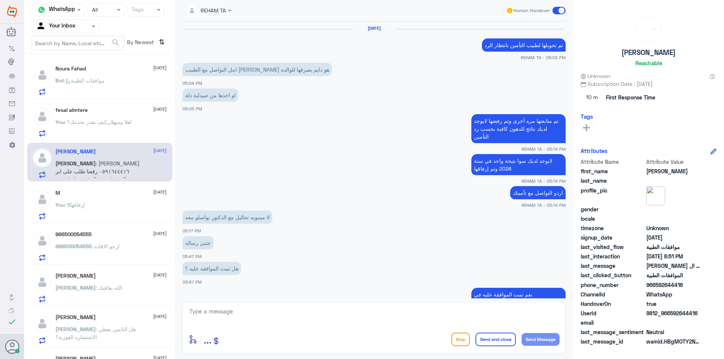
scroll to position [481, 0]
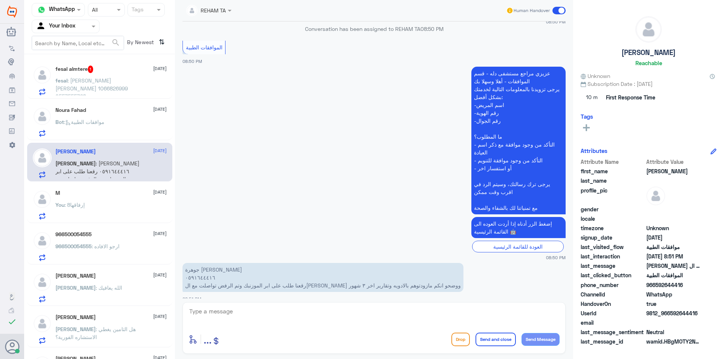
click at [106, 84] on p "fesal : فيصل سليمان حمدان المطيري 1066826999 0557555768" at bounding box center [97, 86] width 85 height 19
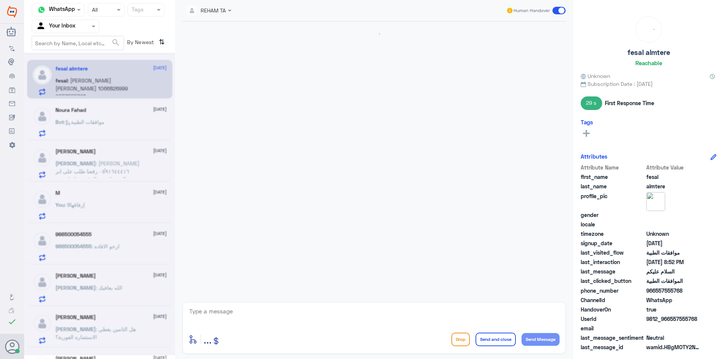
scroll to position [172, 0]
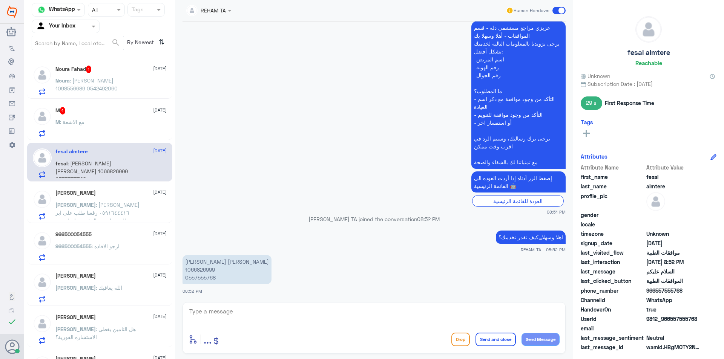
click at [113, 115] on div "M 1 1 October M : مع الاشعة" at bounding box center [110, 122] width 111 height 30
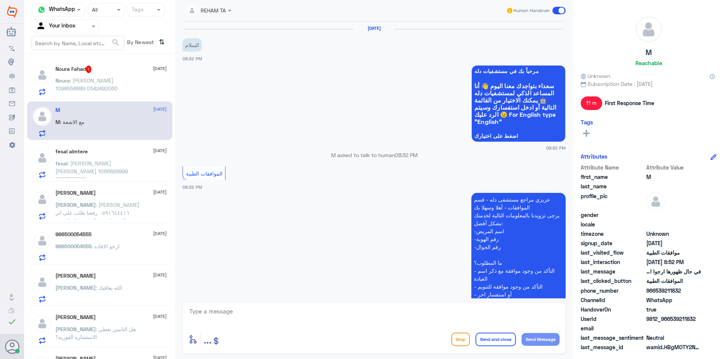
scroll to position [356, 0]
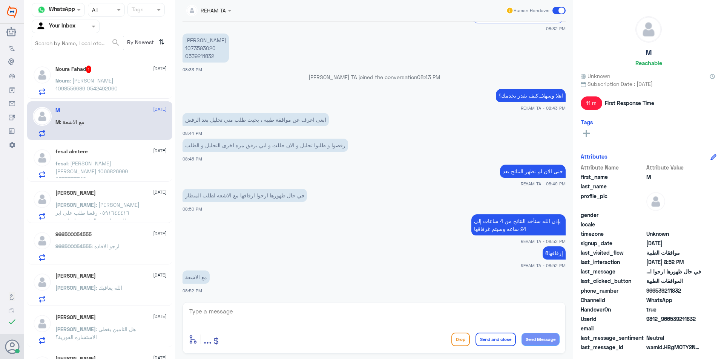
click at [247, 324] on textarea at bounding box center [374, 316] width 371 height 18
click at [247, 323] on textarea at bounding box center [374, 316] width 371 height 18
type textarea "ا"
type textarea "بإذن الله"
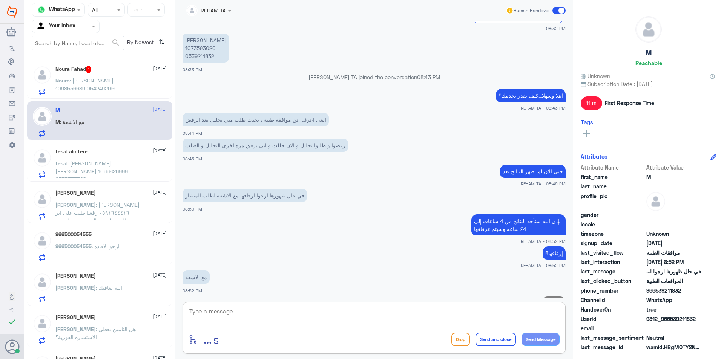
scroll to position [380, 0]
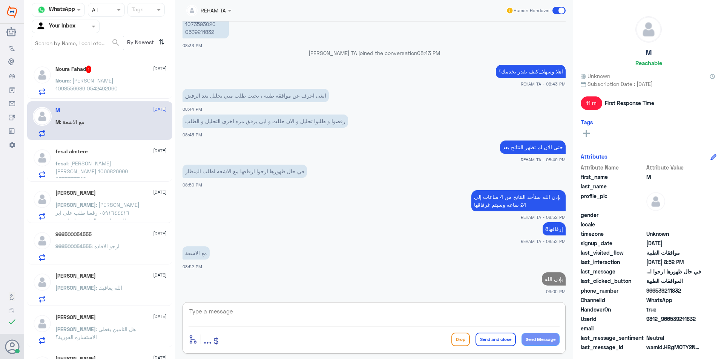
click at [142, 74] on div "Noura Fahad 1 1 October Noura : نورة فهد الغرابي 1098556689 0542492060" at bounding box center [110, 81] width 111 height 30
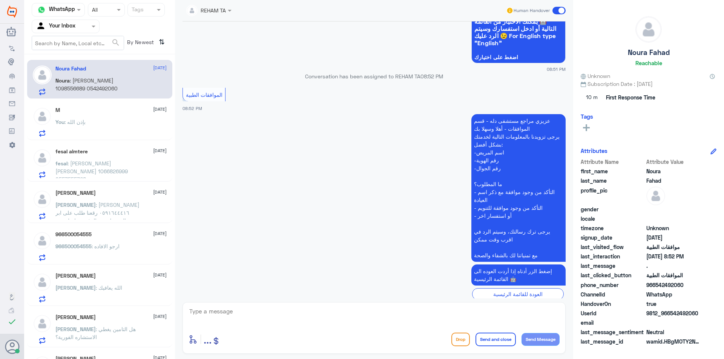
scroll to position [134, 0]
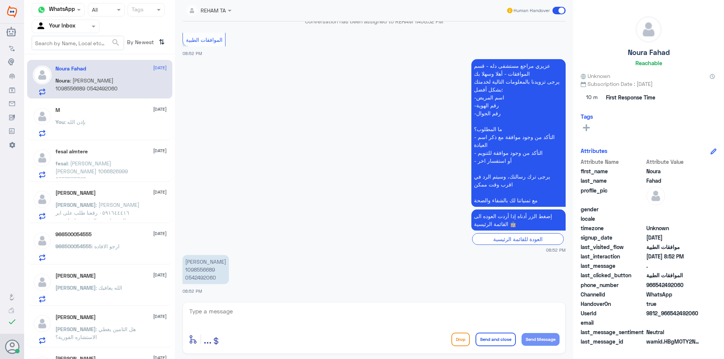
click at [330, 304] on div "enter flow name ... Drop Send and close Send Message" at bounding box center [373, 328] width 383 height 52
click at [317, 307] on textarea at bounding box center [374, 316] width 371 height 18
paste textarea "اهلا وسهلا,,,كيف نقدر نخدمك؟"
type textarea "اهلا وسهلا,,,كيف نقدر نخدمك؟"
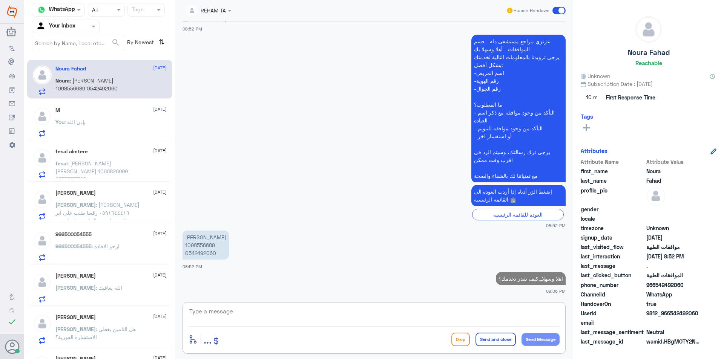
click at [73, 159] on p "fesal : فيصل سليمان حمدان المطيري 1066826999 0557555768" at bounding box center [97, 168] width 85 height 19
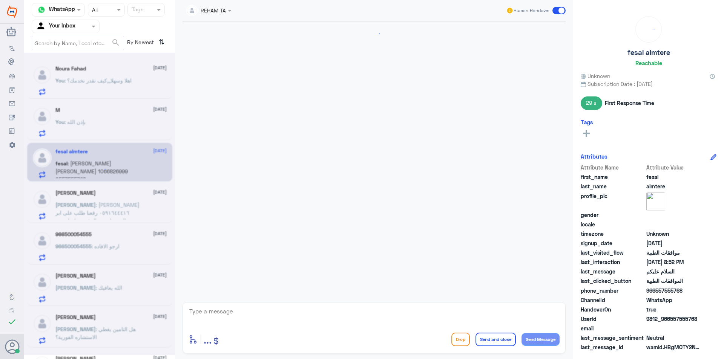
scroll to position [172, 0]
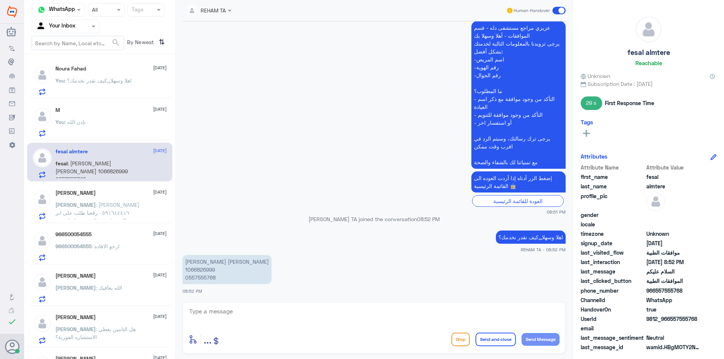
click at [296, 320] on textarea at bounding box center [374, 316] width 371 height 18
click at [403, 322] on textarea at bounding box center [374, 316] width 371 height 18
click at [403, 317] on textarea at bounding box center [374, 316] width 371 height 18
type textarea "ارجو توضيح استسفارك لخدمتك"
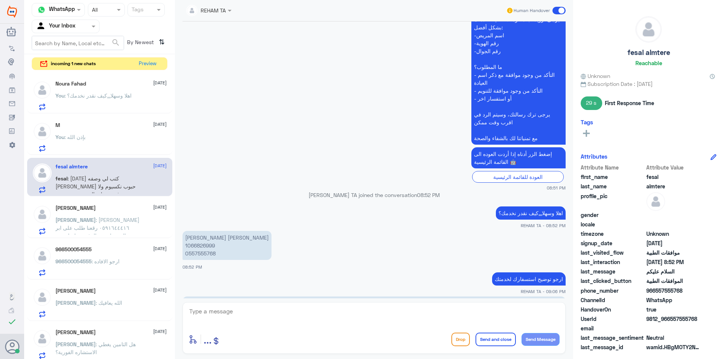
scroll to position [230, 0]
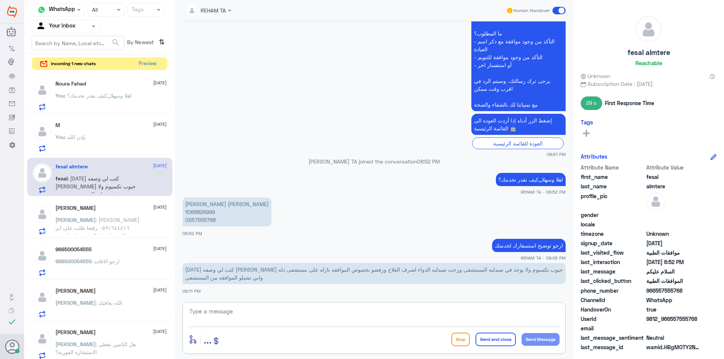
click at [366, 315] on textarea at bounding box center [374, 316] width 371 height 18
click at [237, 319] on textarea at bounding box center [374, 316] width 371 height 18
type textarea "H"
type textarea "هل تم تزويدك بوصفة مختومه؟"
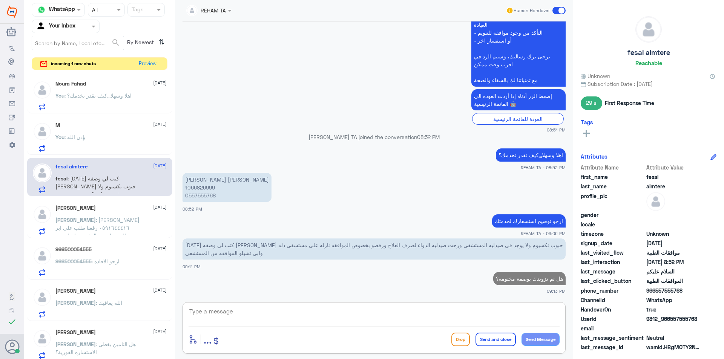
drag, startPoint x: 127, startPoint y: 62, endPoint x: 133, endPoint y: 61, distance: 6.5
click at [127, 62] on div "incoming 1 new chats Preview" at bounding box center [100, 63] width 136 height 13
click at [137, 60] on button "Preview" at bounding box center [147, 64] width 23 height 12
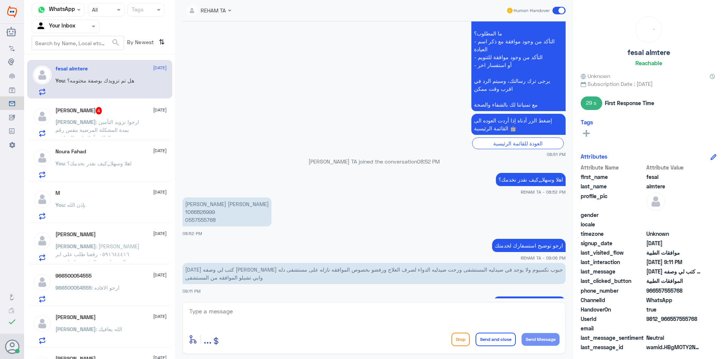
scroll to position [254, 0]
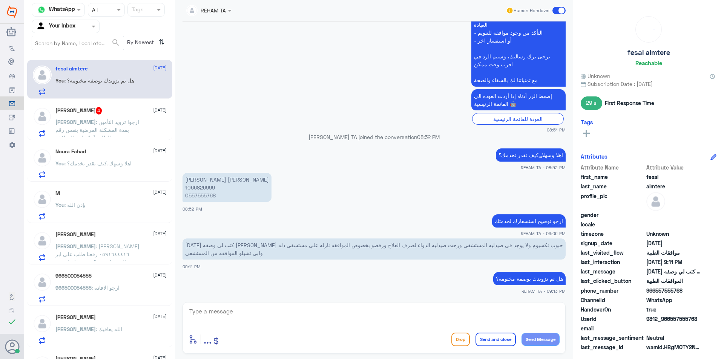
click at [116, 123] on span ": ارجوا تزويد التأمين بمدة المشكلة المرضية بنفس رقم الطلب آعلاه لتتم الموافقة" at bounding box center [97, 130] width 84 height 22
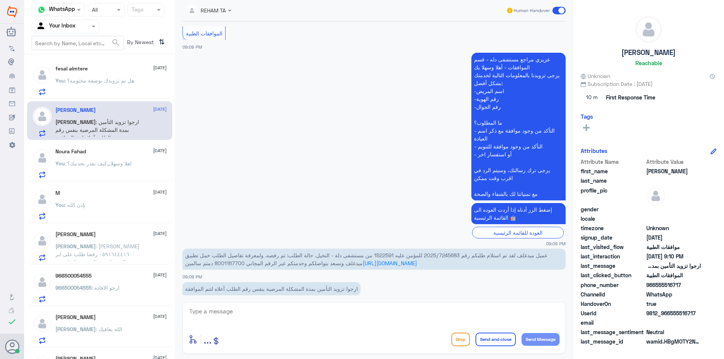
scroll to position [483, 0]
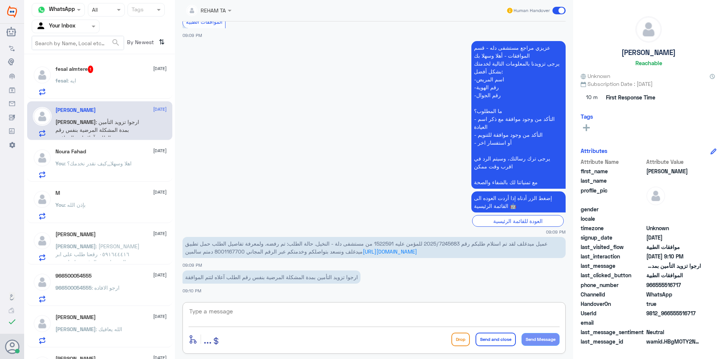
click at [288, 319] on textarea at bounding box center [374, 316] width 371 height 18
paste textarea "اهلا وسهلا ..ارجو تزويدي برقم الملف او الهوية"
type textarea "اهلا وسهلا ..ارجو تزويدي برقم الملف او الهوية"
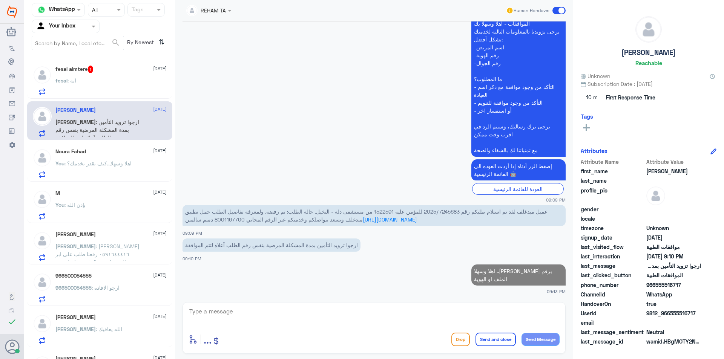
click at [128, 92] on div "fesal : ايه" at bounding box center [110, 86] width 111 height 17
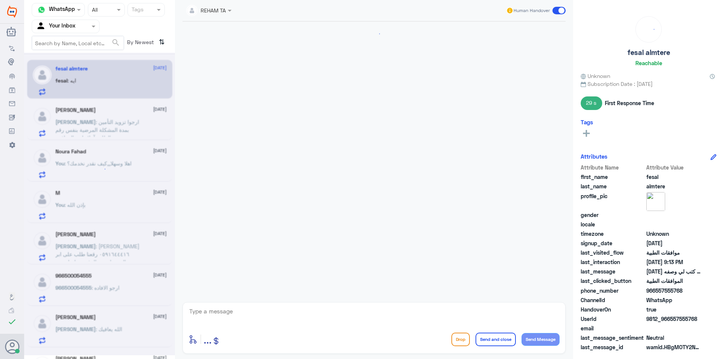
scroll to position [280, 0]
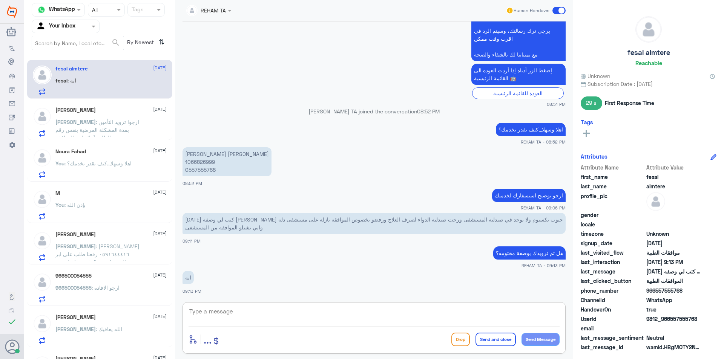
click at [223, 322] on textarea at bounding box center [374, 316] width 371 height 18
click at [227, 312] on textarea at bounding box center [374, 316] width 371 height 18
type textarea "ارجو تزويدي بها"
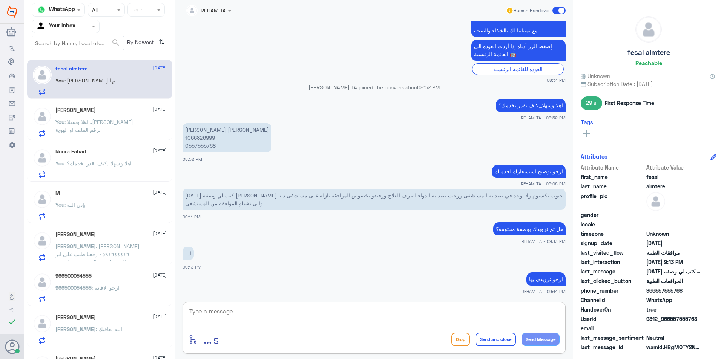
click at [128, 110] on div "Khalid 1 October" at bounding box center [110, 110] width 111 height 6
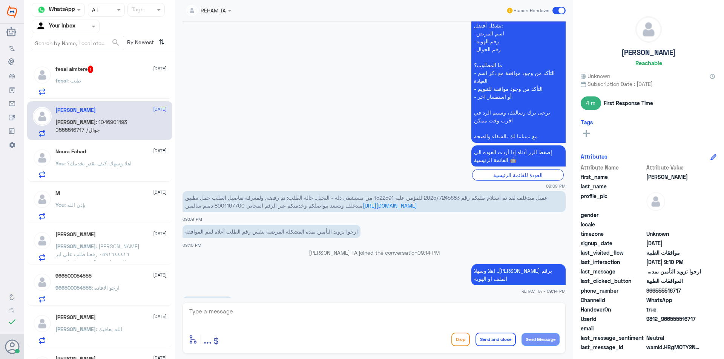
scroll to position [479, 0]
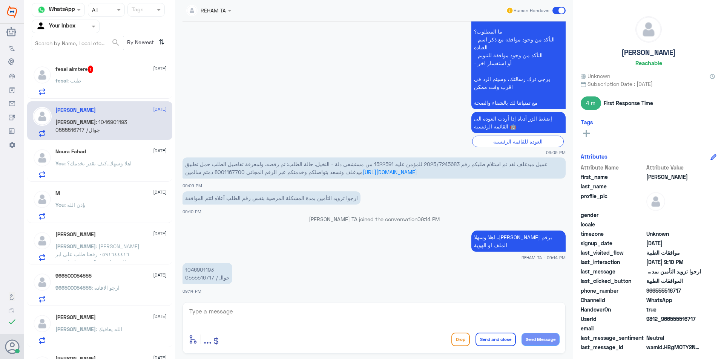
click at [92, 89] on div "fesal : طيب" at bounding box center [110, 86] width 111 height 17
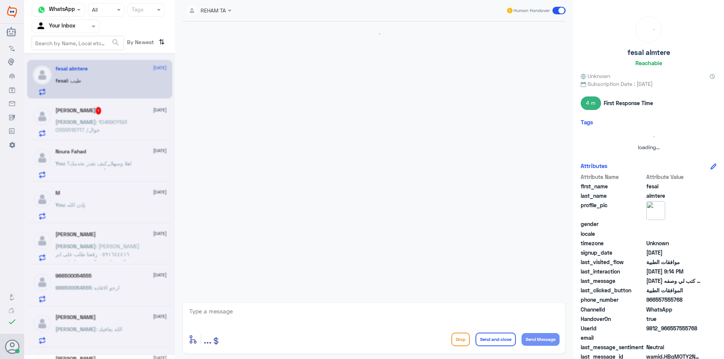
scroll to position [329, 0]
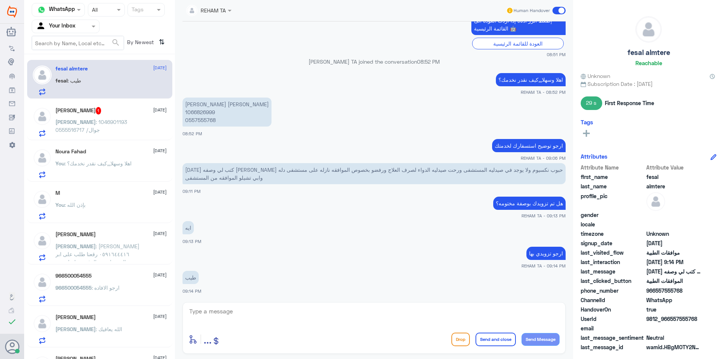
click at [103, 125] on span ": 1046901193 جوال/ 0555516717" at bounding box center [91, 126] width 72 height 14
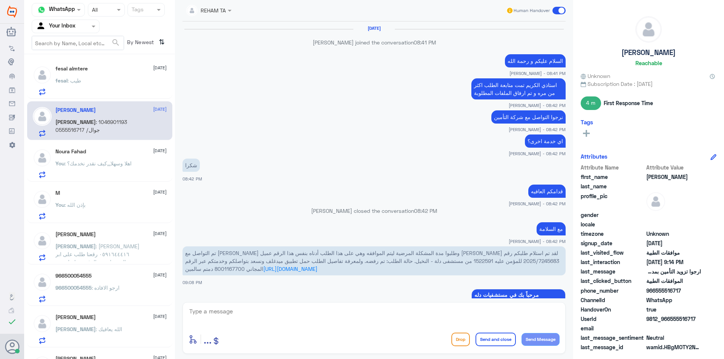
scroll to position [455, 0]
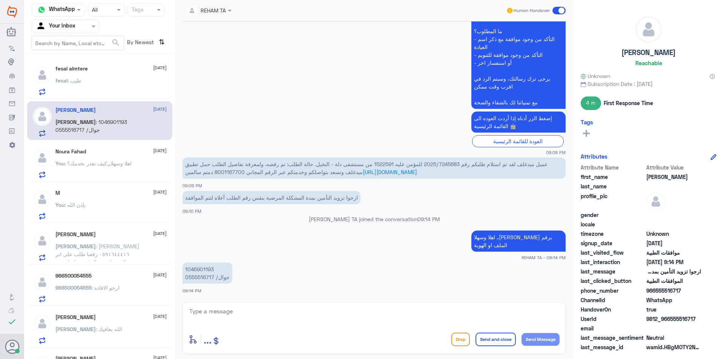
click at [199, 269] on p "1046901193 جوال/ 0555516717" at bounding box center [207, 273] width 50 height 21
copy p "1046901193"
click at [286, 331] on div "enter flow name ... Drop Send and close Send Message" at bounding box center [374, 339] width 371 height 17
click at [288, 322] on textarea at bounding box center [374, 316] width 371 height 18
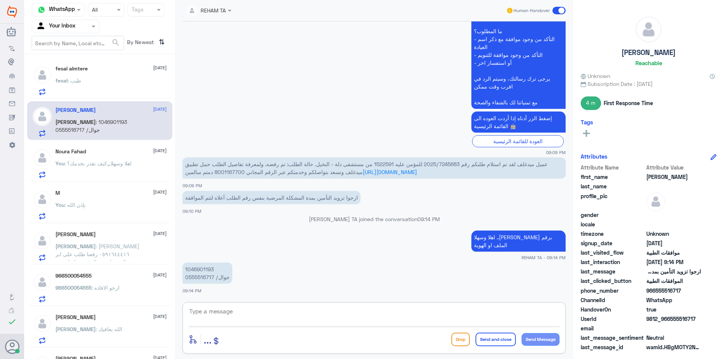
click at [288, 322] on textarea at bounding box center [374, 316] width 371 height 18
click at [288, 305] on div "enter flow name ... Drop Send and close Send Message" at bounding box center [373, 328] width 383 height 52
click at [290, 317] on textarea at bounding box center [374, 316] width 371 height 18
type textarea "م"
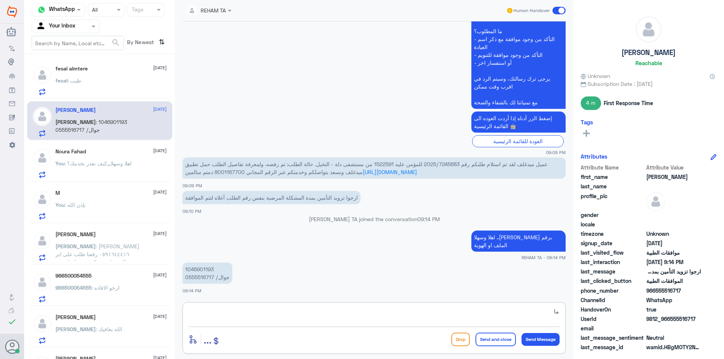
type textarea "م"
type textarea "منذ متى الالم معك.؟"
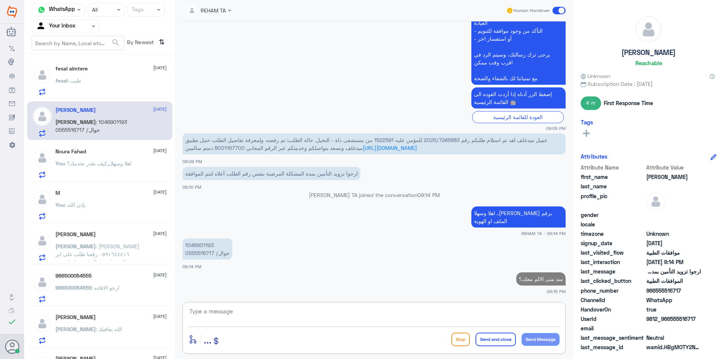
click at [93, 74] on div "fesal almtere 1 October fesal : طيب" at bounding box center [110, 81] width 111 height 30
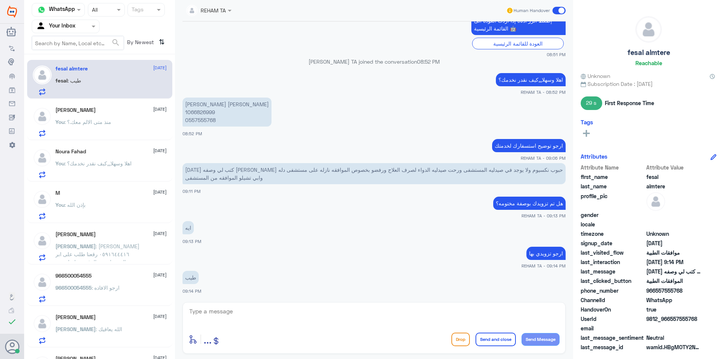
click at [102, 130] on p "You : منذ متى الالم معك.؟" at bounding box center [83, 127] width 56 height 19
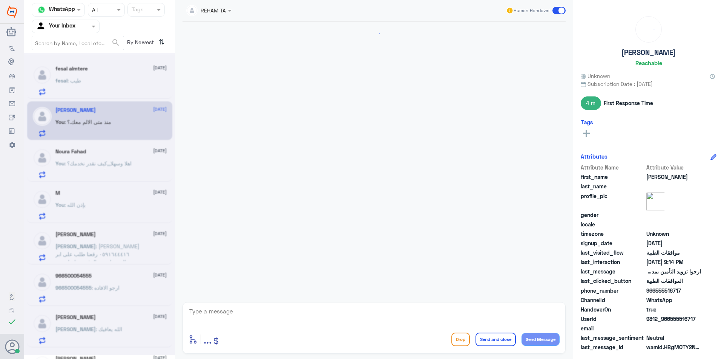
scroll to position [464, 0]
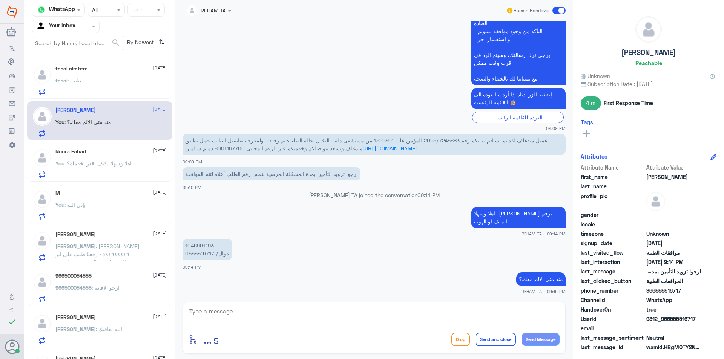
click at [111, 87] on div "fesal : طيب" at bounding box center [110, 86] width 111 height 17
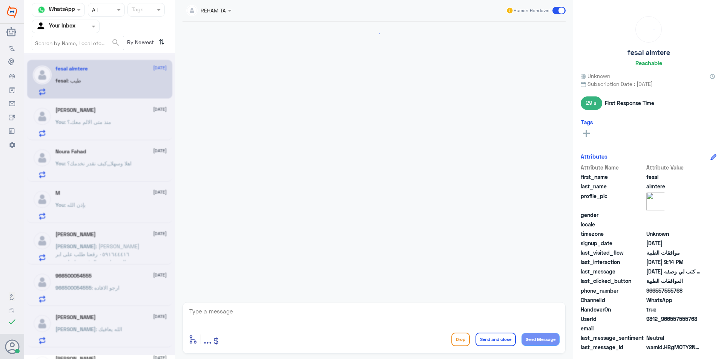
scroll to position [329, 0]
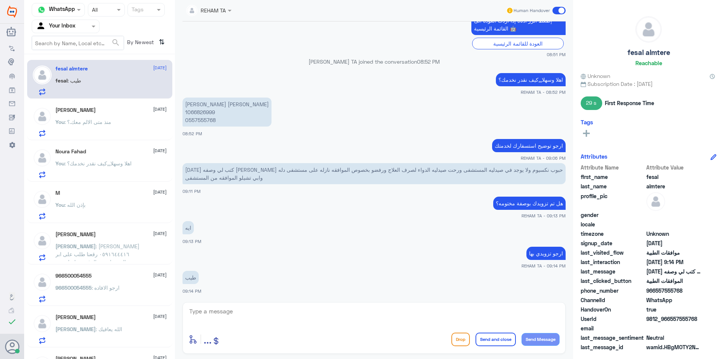
click at [118, 167] on p "You : اهلا وسهلا,,,كيف نقدر نخدمك؟" at bounding box center [93, 168] width 76 height 19
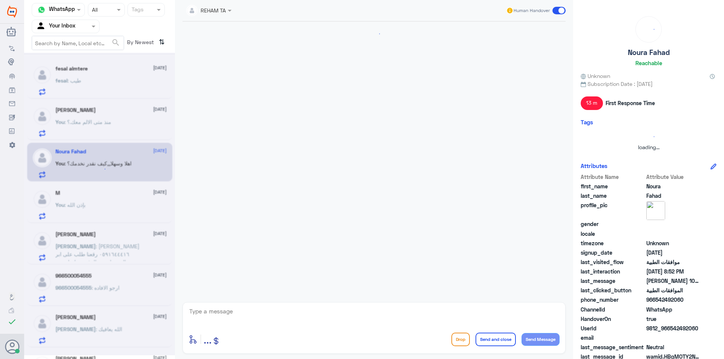
scroll to position [172, 0]
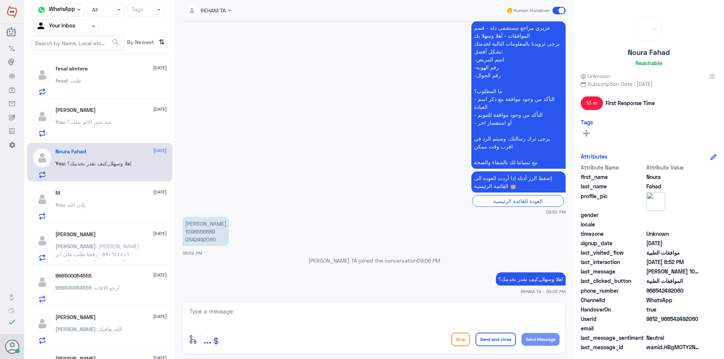
click at [118, 132] on div "You : منذ متى الالم معك.؟" at bounding box center [110, 128] width 111 height 17
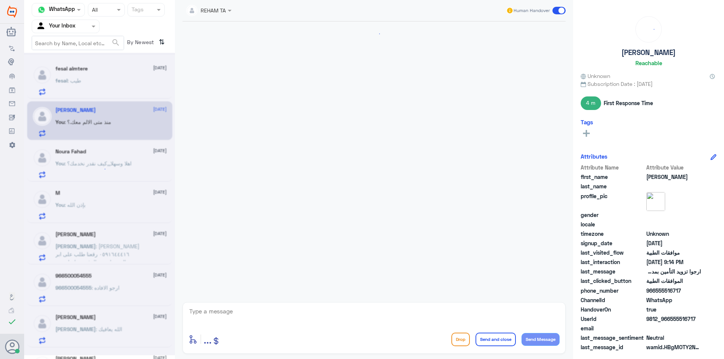
scroll to position [464, 0]
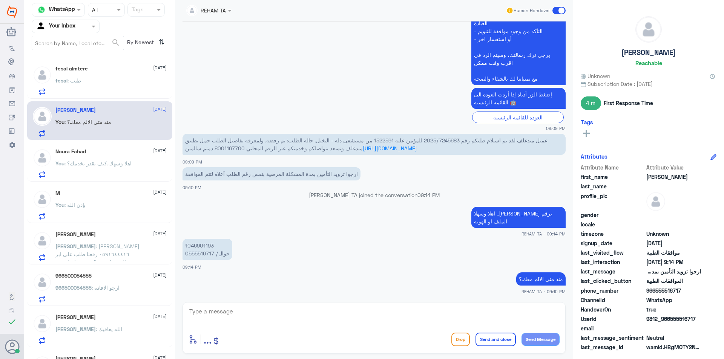
click at [133, 73] on div "fesal almtere 1 October fesal : طيب" at bounding box center [110, 81] width 111 height 30
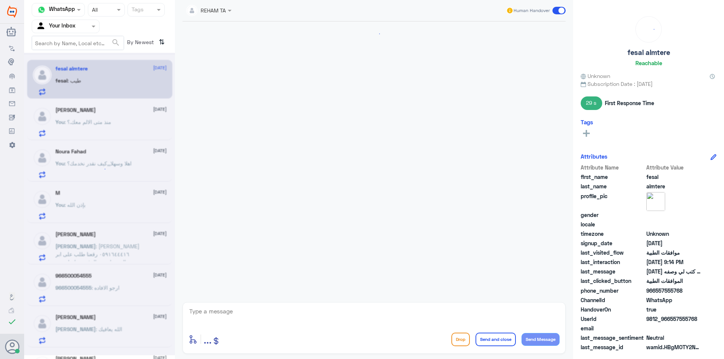
scroll to position [329, 0]
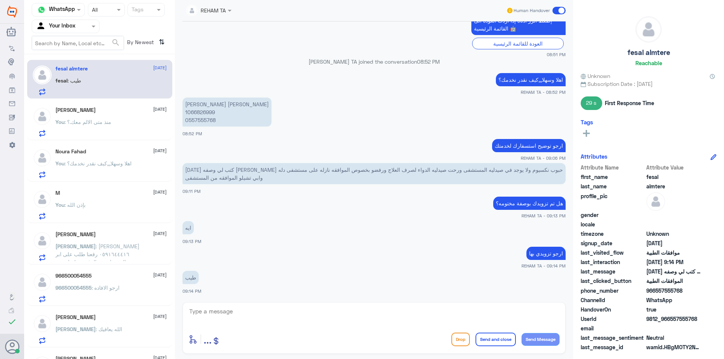
click at [130, 93] on div "fesal : طيب" at bounding box center [110, 86] width 111 height 17
click at [123, 109] on div "Khalid 1 October" at bounding box center [110, 110] width 111 height 6
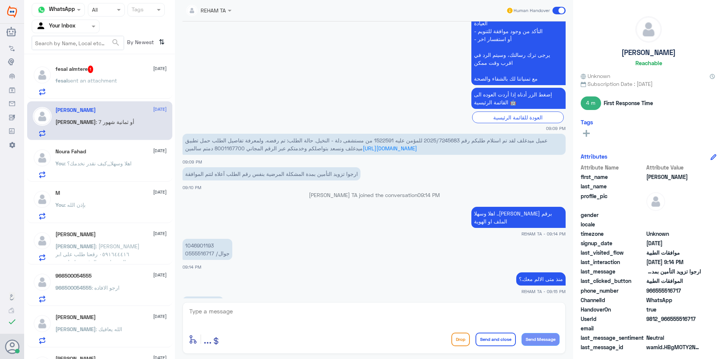
scroll to position [490, 0]
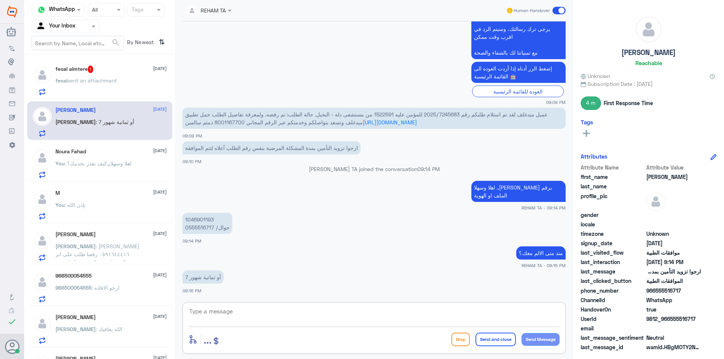
click at [222, 314] on textarea at bounding box center [374, 316] width 371 height 18
type textarea "J"
type textarea "تم تبليغهم"
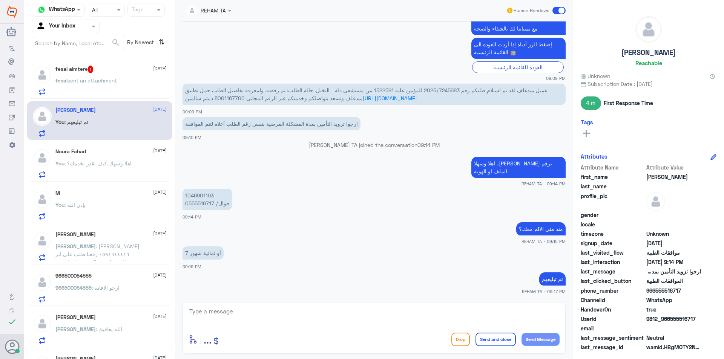
click at [96, 75] on div "fesal almtere 1 1 October fesal sent an attachment" at bounding box center [110, 81] width 111 height 30
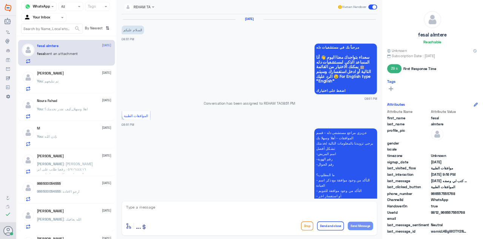
scroll to position [434, 0]
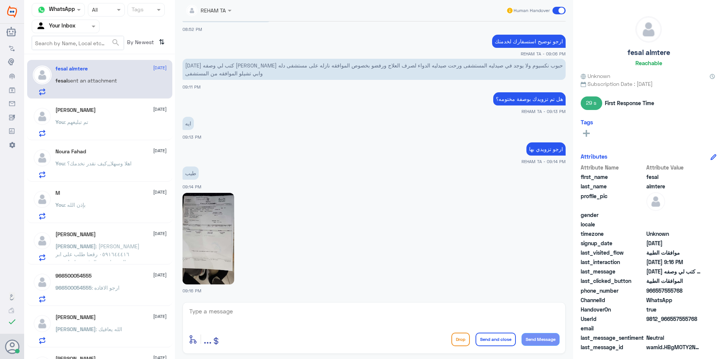
click at [229, 230] on img at bounding box center [208, 239] width 52 height 92
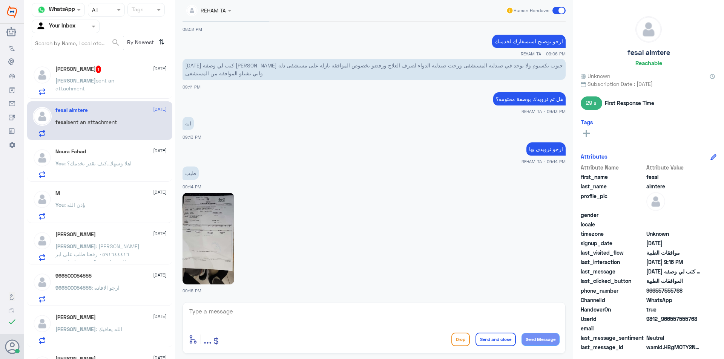
drag, startPoint x: 299, startPoint y: 299, endPoint x: 295, endPoint y: 311, distance: 13.5
click at [296, 309] on div "REHAM TA Human Handover 1 Oct 2025 السلام عليكم 08:51 PM مرحباً بك في مستشفيات …" at bounding box center [374, 181] width 398 height 362
click at [292, 316] on textarea at bounding box center [374, 316] width 371 height 18
type textarea "هذه الوصفة من دلة النخيل؟"
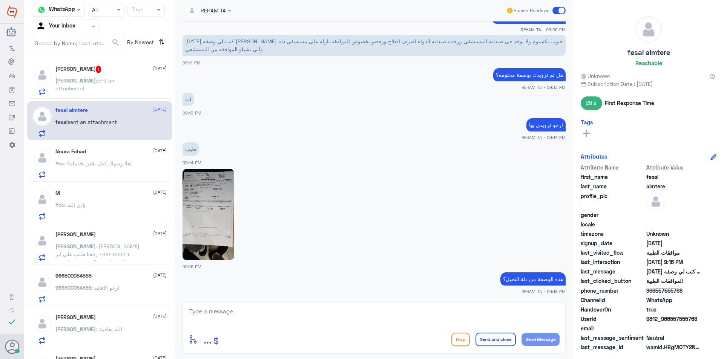
click at [216, 209] on img at bounding box center [208, 215] width 52 height 92
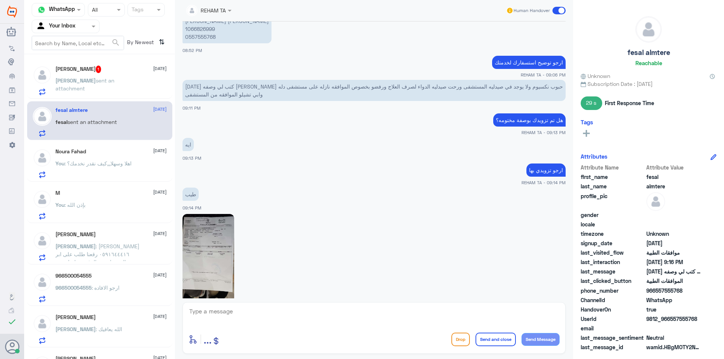
scroll to position [307, 0]
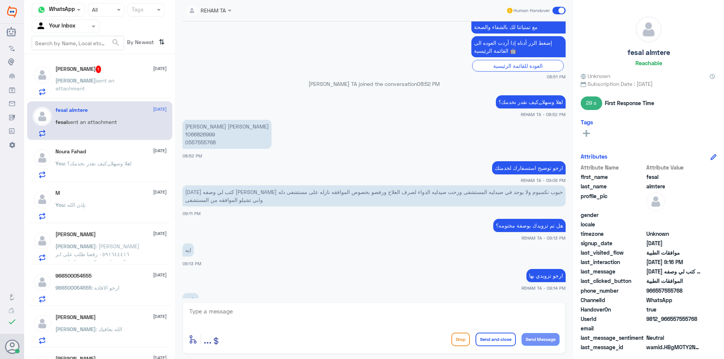
click at [204, 135] on p "فيصل سليمان حمدان المطيري 1066826999 0557555768" at bounding box center [226, 134] width 89 height 29
copy p "1066826999"
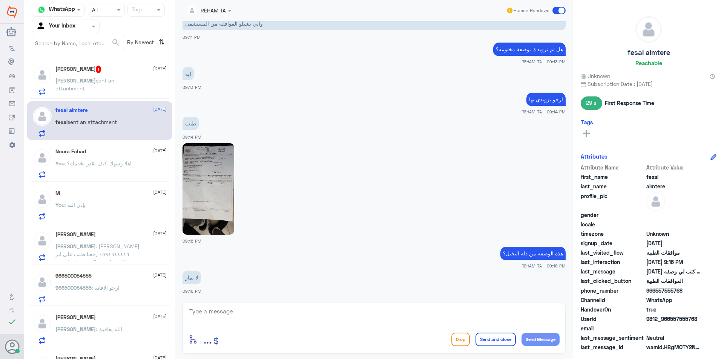
click at [223, 169] on img at bounding box center [208, 189] width 52 height 92
click at [228, 310] on textarea at bounding box center [374, 316] width 371 height 18
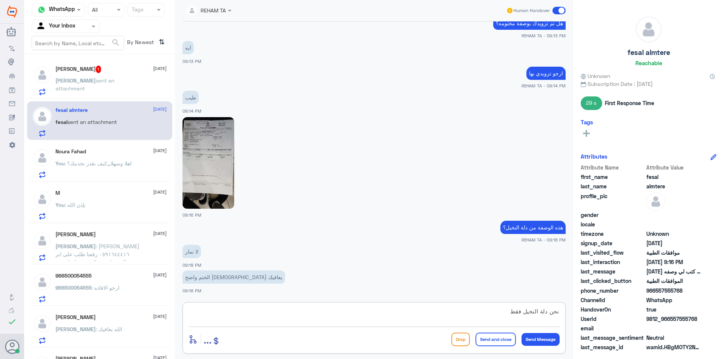
type textarea "نحن دلة النخيل فقط"
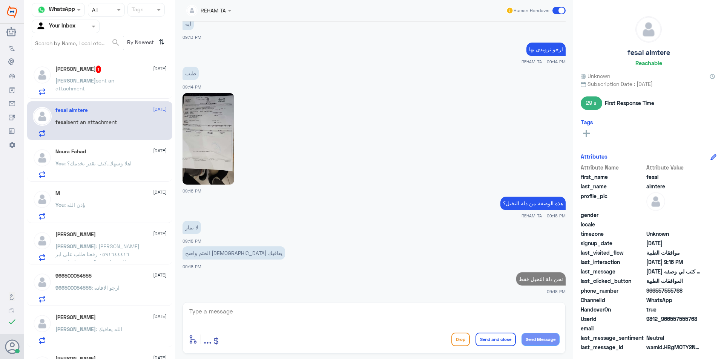
click at [219, 116] on img at bounding box center [208, 139] width 52 height 92
click at [233, 321] on textarea at bounding box center [374, 316] width 371 height 18
click at [234, 317] on textarea at bounding box center [374, 316] width 371 height 18
type textarea "ارجو التواصل مع دلة نمار لخدمتك"
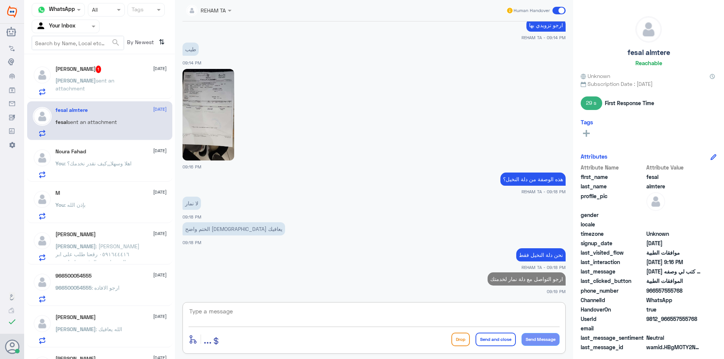
click at [106, 78] on span "sent an attachment" at bounding box center [84, 84] width 59 height 14
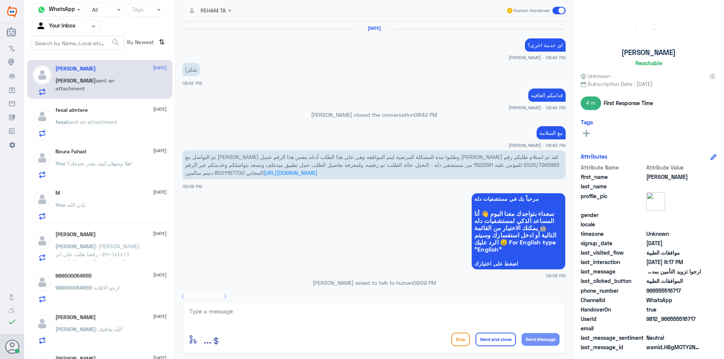
scroll to position [459, 0]
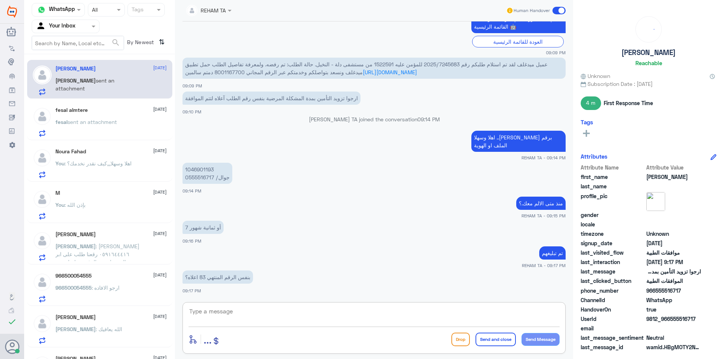
click at [226, 310] on textarea at bounding box center [374, 316] width 371 height 18
type textarea "نعم"
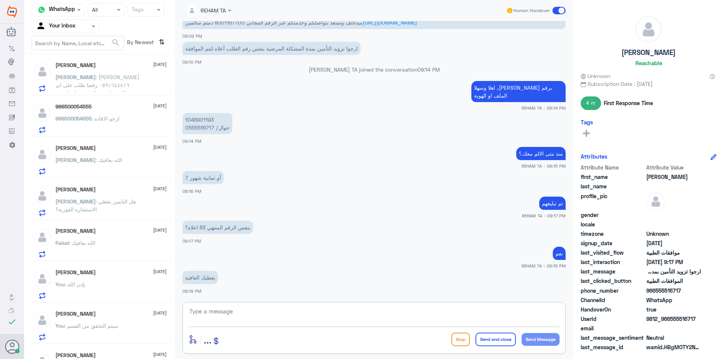
scroll to position [189, 0]
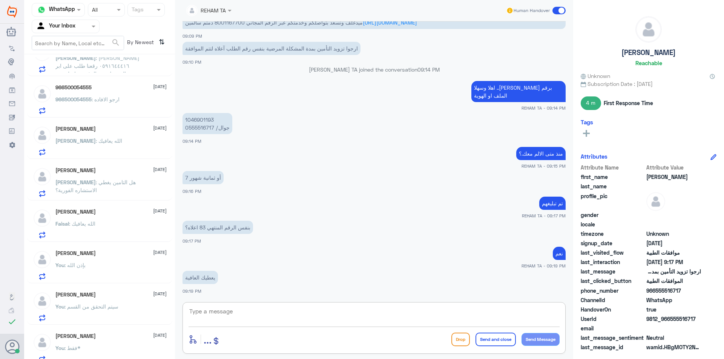
click at [221, 301] on div "REHAM TA Human Handover 1 Oct 2025 اي خدمة اخرى؟ Abdullah Alnouwasir - 08:42 PM…" at bounding box center [374, 181] width 398 height 362
click at [228, 320] on textarea at bounding box center [374, 316] width 371 height 18
type textarea "[DEMOGRAPHIC_DATA] يعافيك"
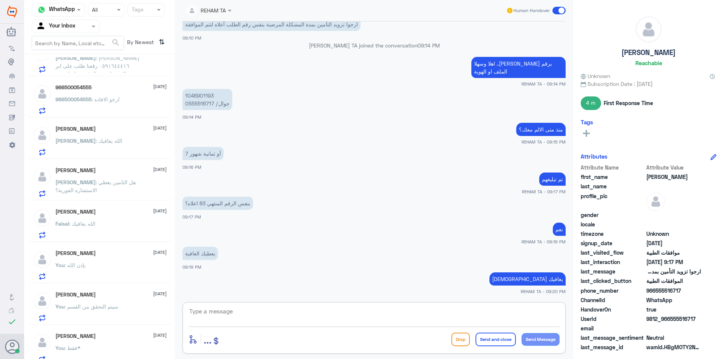
click at [213, 315] on textarea at bounding box center [374, 316] width 371 height 18
click at [112, 110] on p "966500054555 : ارجو الافاده" at bounding box center [87, 104] width 64 height 19
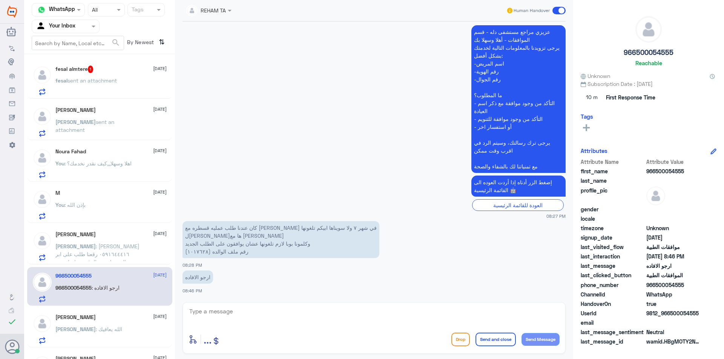
click at [92, 76] on div "fesal almtere 1 1 October fesal sent an attachment" at bounding box center [110, 81] width 111 height 30
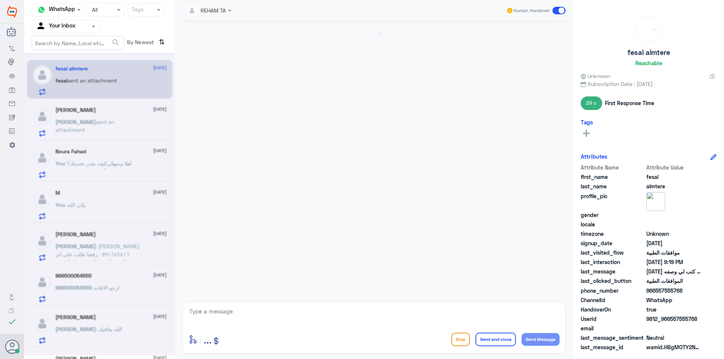
scroll to position [471, 0]
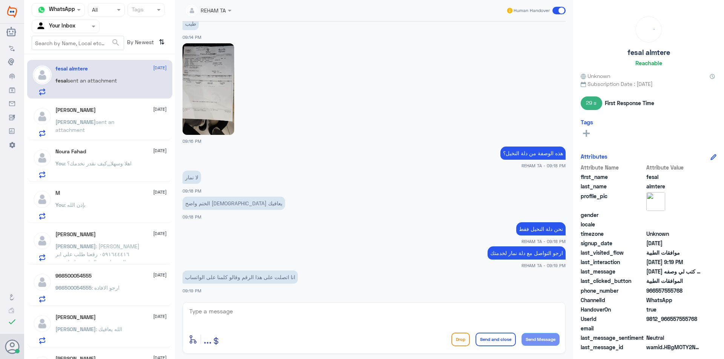
click at [264, 309] on textarea at bounding box center [374, 316] width 371 height 18
type textarea "ن"
type textarea "صحيح هذا رقم دلة النخيل فقط"
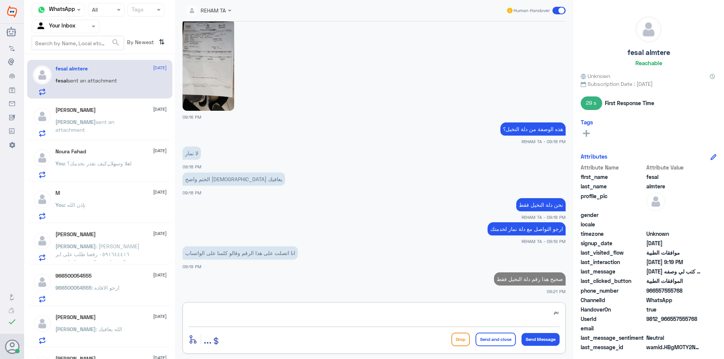
type textarea "ي"
type textarea "0546022896"
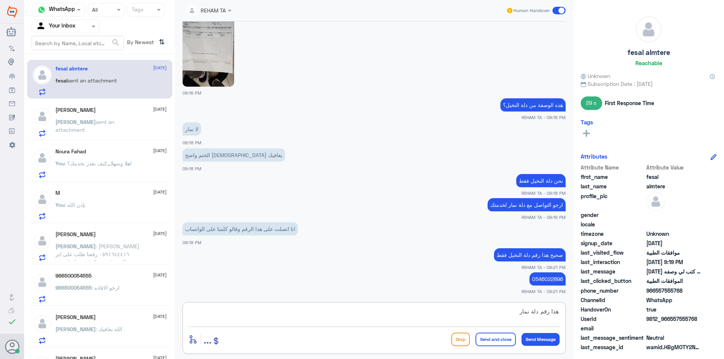
type textarea "هذا رقم دلة نمار"
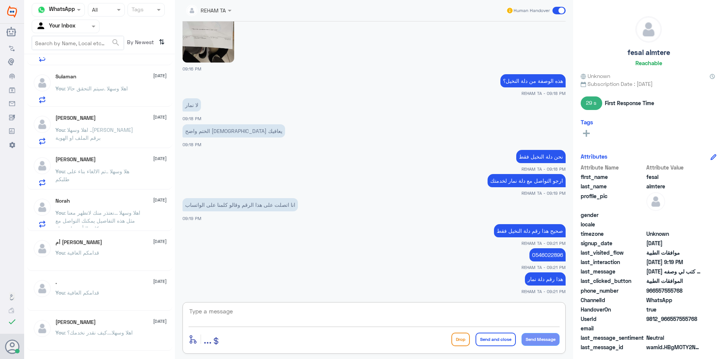
scroll to position [603, 0]
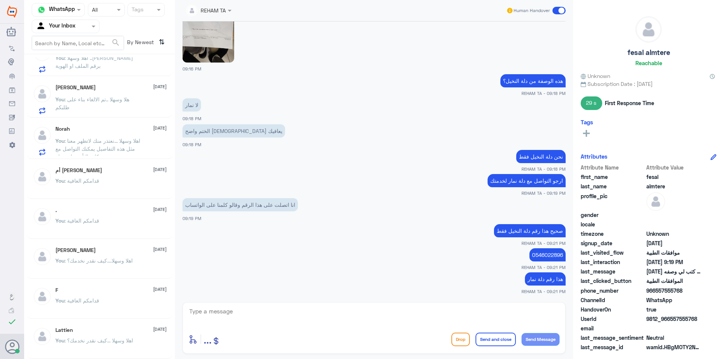
click at [172, 288] on app-inbox-user "F 24 February You : قدامكم العافية" at bounding box center [99, 300] width 151 height 37
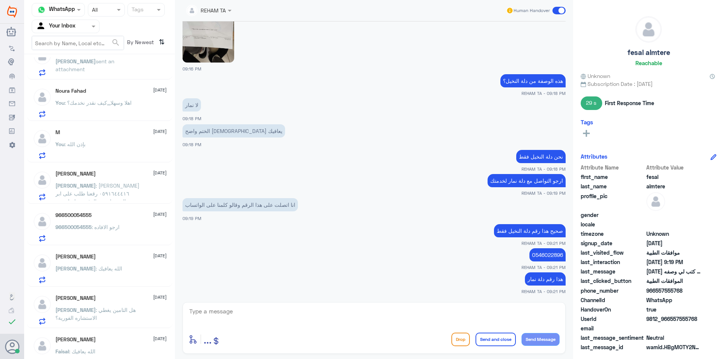
scroll to position [0, 0]
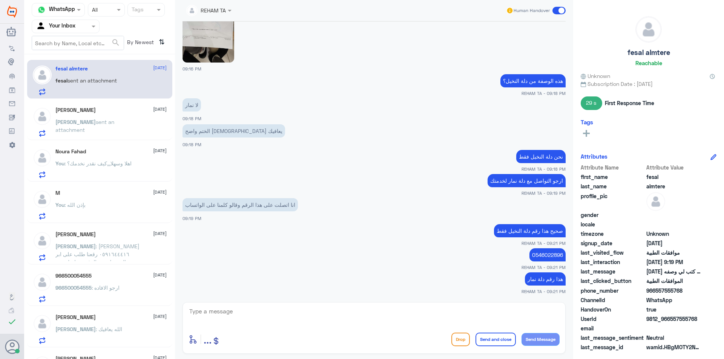
click at [99, 111] on div "Khalid 1 October" at bounding box center [110, 110] width 111 height 6
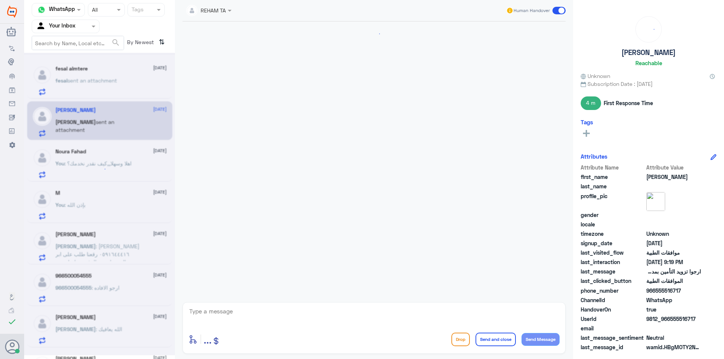
scroll to position [461, 0]
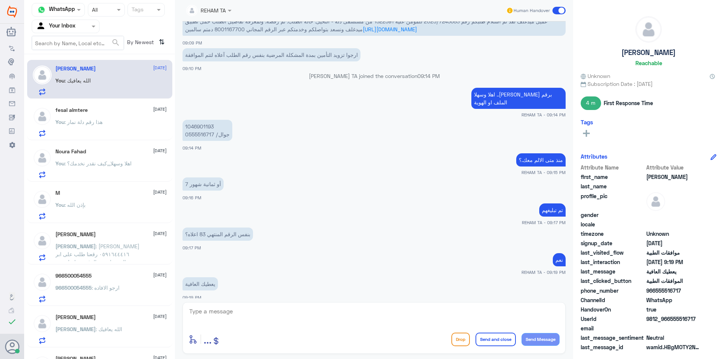
scroll to position [453, 0]
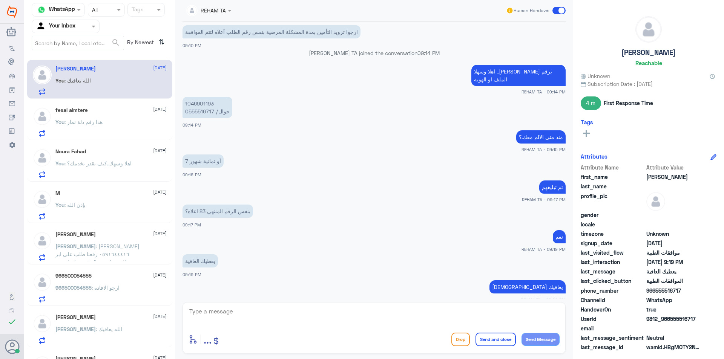
click at [69, 133] on p "You : هذا رقم دلة نمار" at bounding box center [78, 127] width 47 height 19
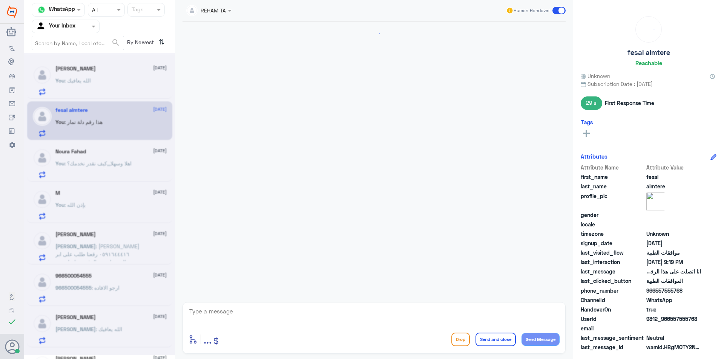
scroll to position [502, 0]
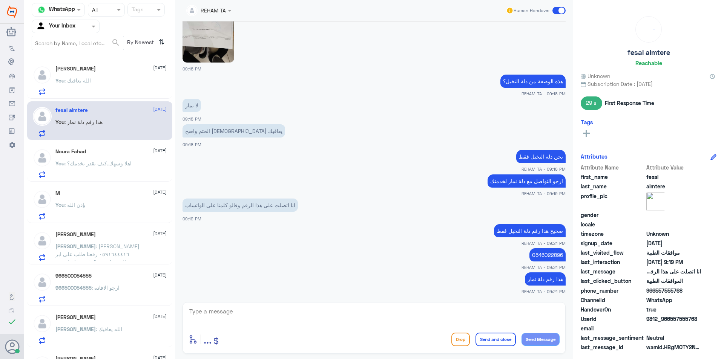
click at [88, 85] on p "You : الله يعافيك" at bounding box center [72, 86] width 35 height 19
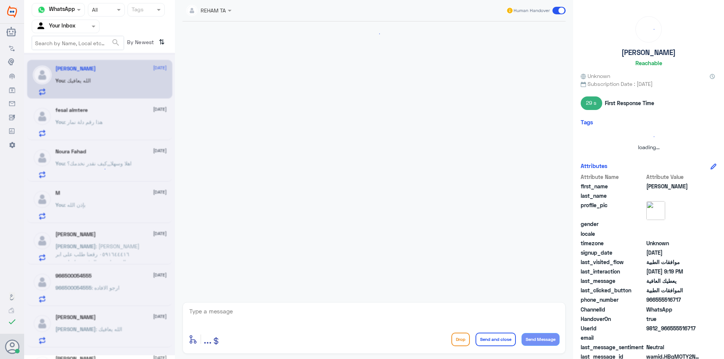
scroll to position [461, 0]
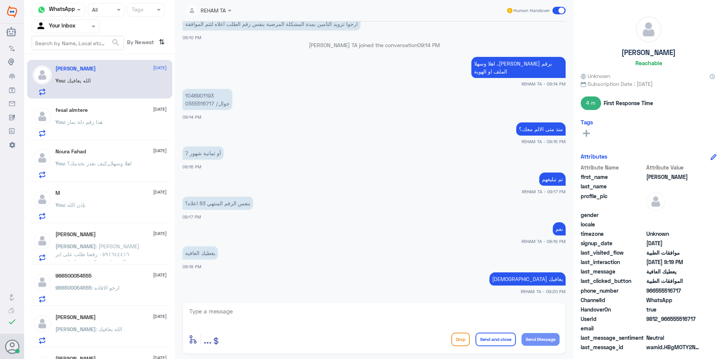
click at [134, 247] on p "Rana : جوهرة حمود التويجري ٠٥٩١٦٤٤٤١٦ رقعنا طلب على ابر الموزنبك وتم الرفض تواص…" at bounding box center [97, 251] width 85 height 19
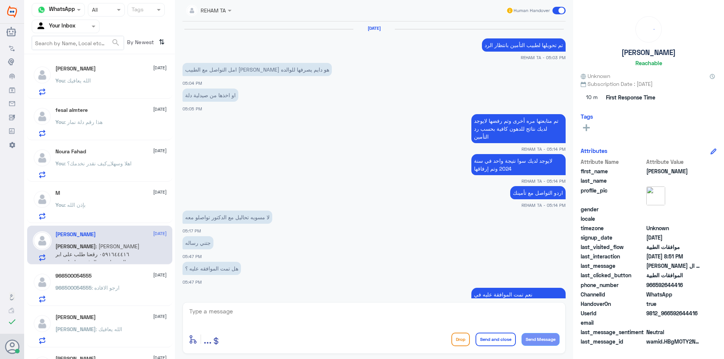
scroll to position [481, 0]
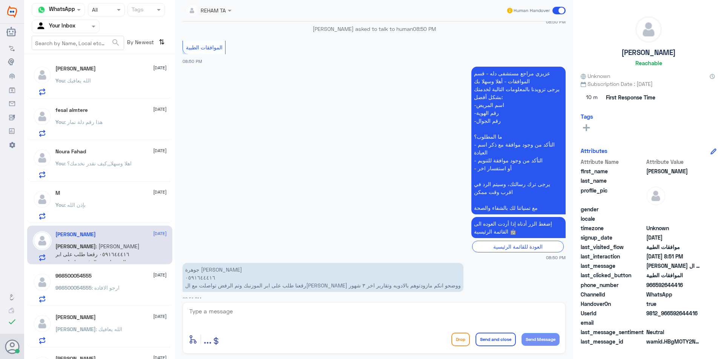
click at [234, 320] on textarea at bounding box center [374, 316] width 371 height 18
drag, startPoint x: 248, startPoint y: 314, endPoint x: 126, endPoint y: 314, distance: 122.5
click at [126, 314] on div "Channel WhatsApp Status × All Tags Agent Filter Your Inbox search By Newest ⇅ K…" at bounding box center [374, 181] width 700 height 362
click at [262, 320] on textarea "0591644416" at bounding box center [374, 316] width 371 height 18
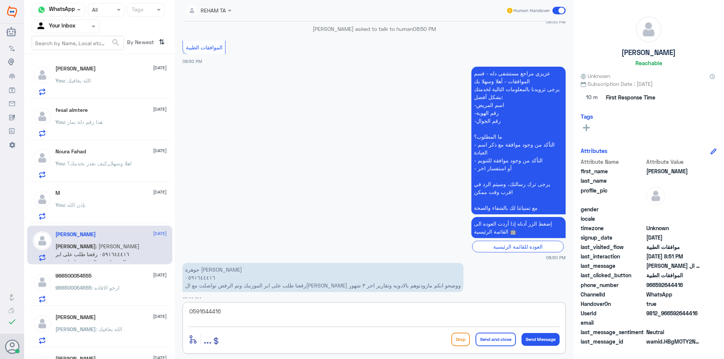
click at [262, 320] on textarea "0591644416" at bounding box center [374, 316] width 371 height 18
type textarea "هل الطلب في دلة النخيل؟"
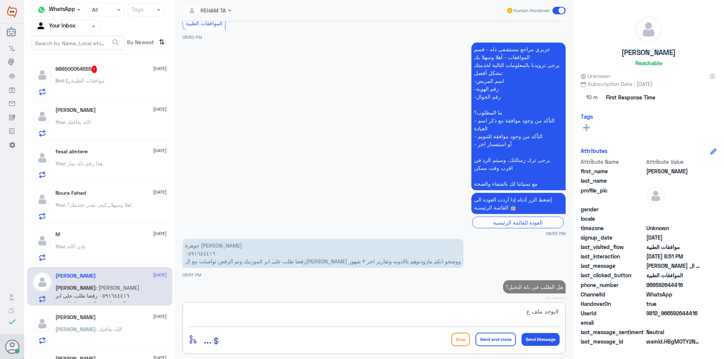
scroll to position [505, 0]
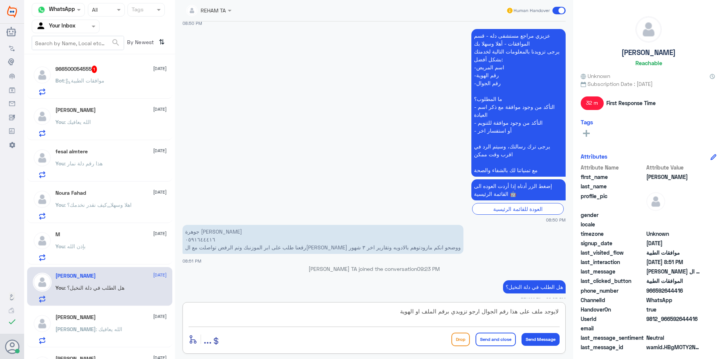
type textarea "لايوجد ملف على هذا رقم الجوال ارجو تزويدي برقم الملف او الهوية"
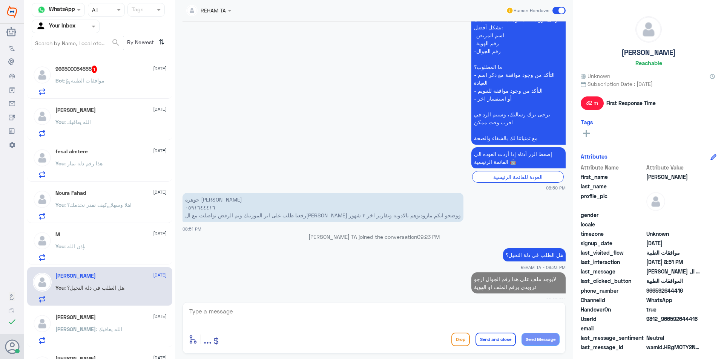
click at [97, 67] on span "1" at bounding box center [95, 70] width 6 height 8
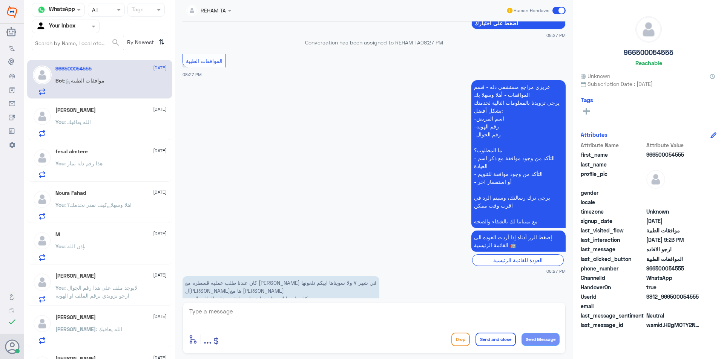
scroll to position [226, 0]
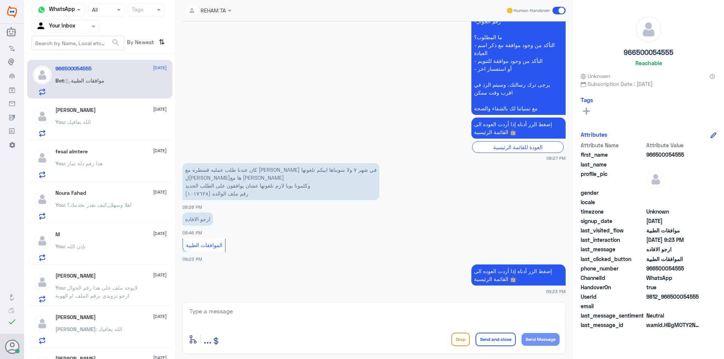
click at [201, 193] on p "كان عندنا طلب عمليه قسطره مع الدكتور الجبري في شهر ٧ ولا سويناها ابيكم تلغونها …" at bounding box center [280, 181] width 197 height 37
click at [231, 316] on textarea at bounding box center [374, 316] width 371 height 18
type textarea "اهلا وسهلا ...سيتم تبليغ القسم المختص"
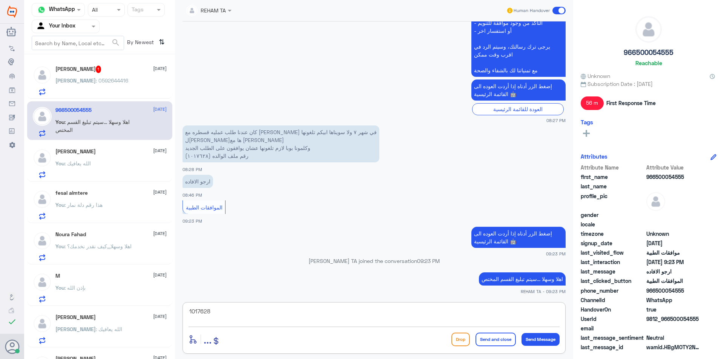
drag, startPoint x: 233, startPoint y: 314, endPoint x: 159, endPoint y: 315, distance: 73.9
click at [159, 315] on div "Channel WhatsApp Status × All Tags Agent Filter Your Inbox search By Newest ⇅ R…" at bounding box center [374, 181] width 700 height 362
type textarea "1017628"
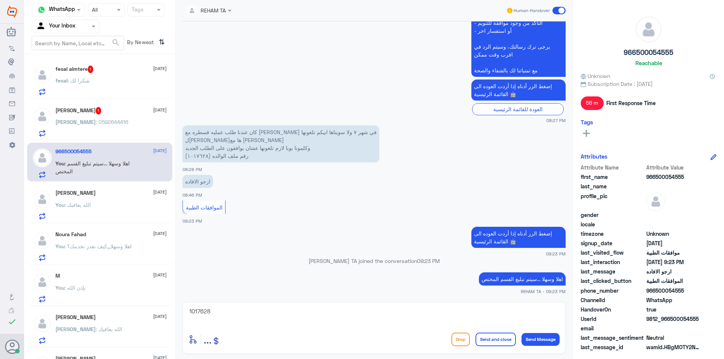
click at [146, 129] on div "Rana : 0592644416" at bounding box center [110, 128] width 111 height 17
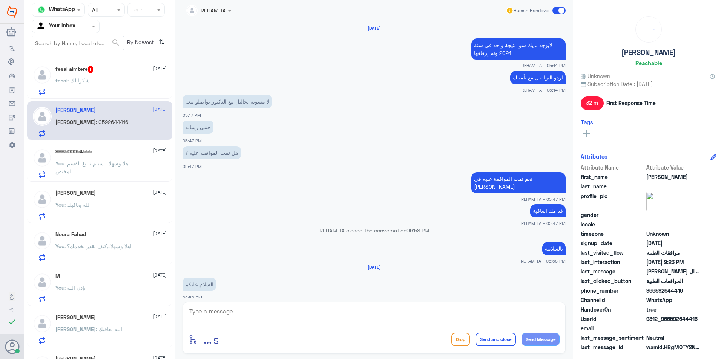
scroll to position [461, 0]
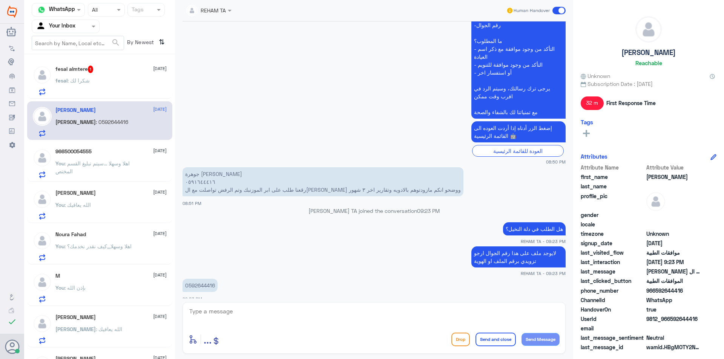
click at [63, 81] on span "fesal" at bounding box center [61, 80] width 12 height 6
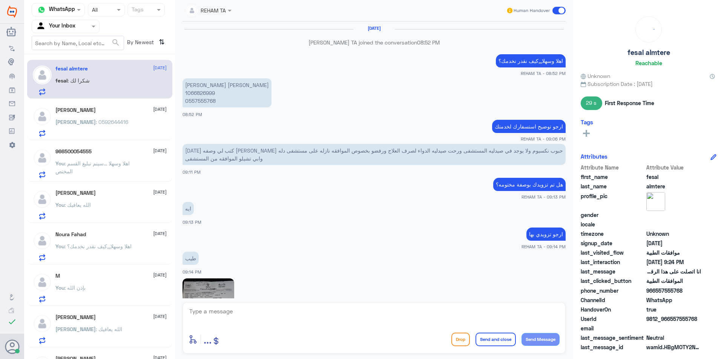
scroll to position [333, 0]
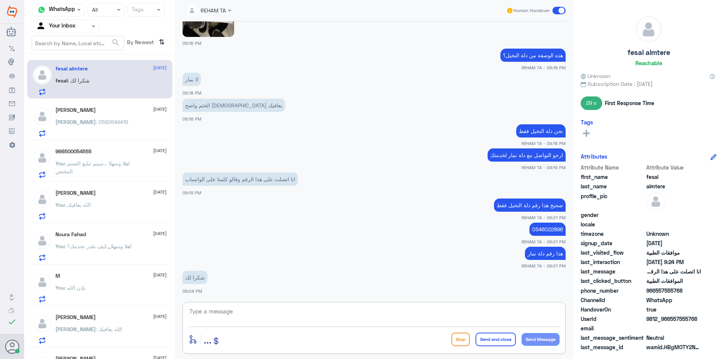
click at [242, 319] on textarea at bounding box center [374, 316] width 371 height 18
type textarea "H"
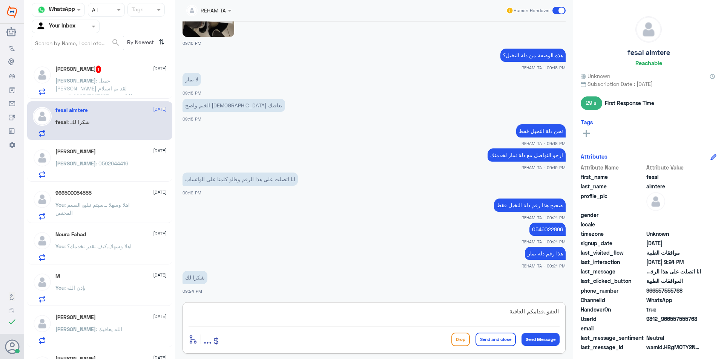
type textarea "العفو..قدامكم العافية"
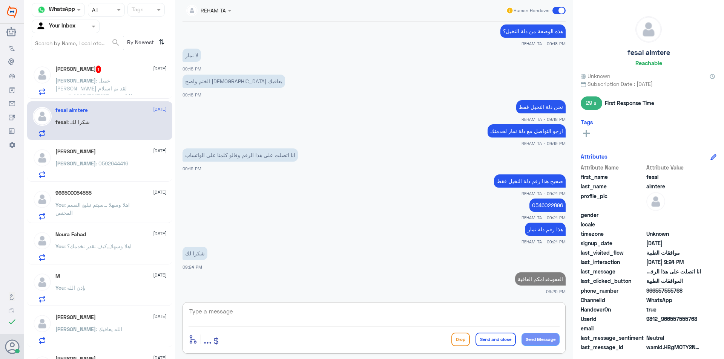
click at [67, 178] on p "Rana : 0592644416" at bounding box center [91, 168] width 73 height 19
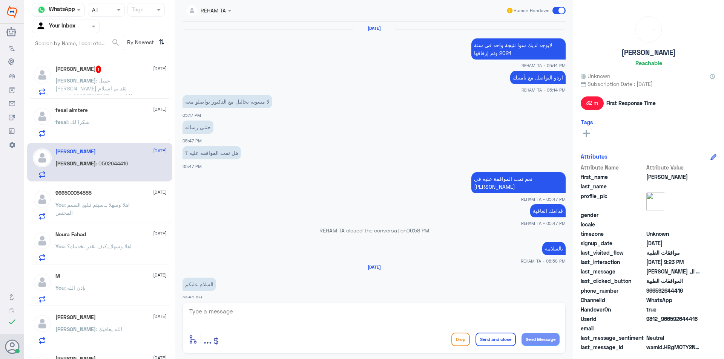
scroll to position [461, 0]
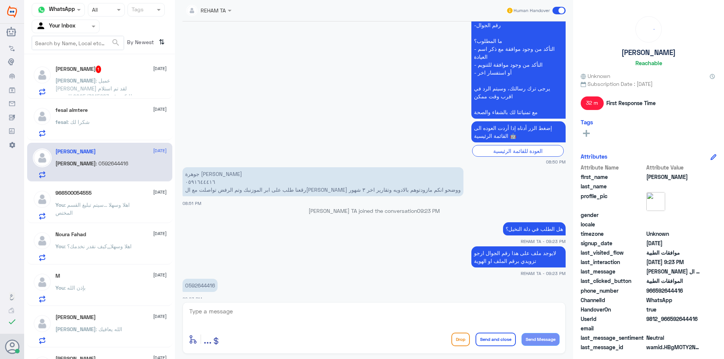
click at [209, 279] on p "0592644416" at bounding box center [199, 285] width 35 height 13
copy p "0592644416"
click at [264, 332] on div "enter flow name ... Drop Send and close Send Message" at bounding box center [374, 339] width 371 height 17
click at [265, 319] on textarea at bounding box center [374, 316] width 371 height 18
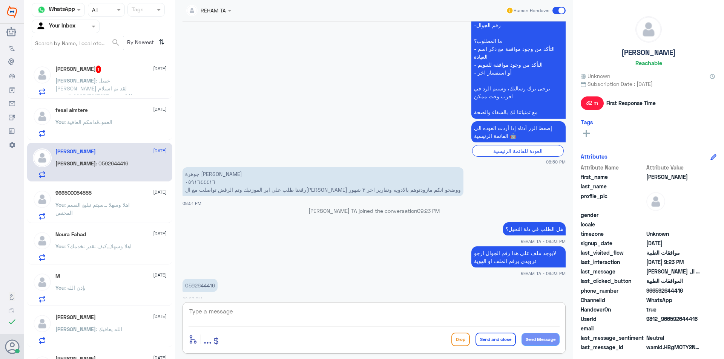
click at [265, 319] on textarea at bounding box center [374, 316] width 371 height 18
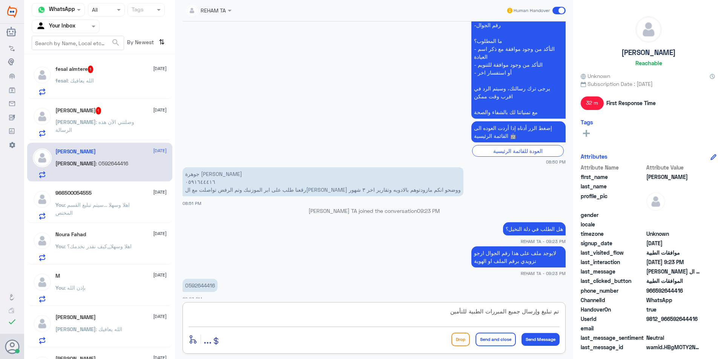
type textarea "تم تبليغ وإرسال جميع المبررات الطبية للتأمين"
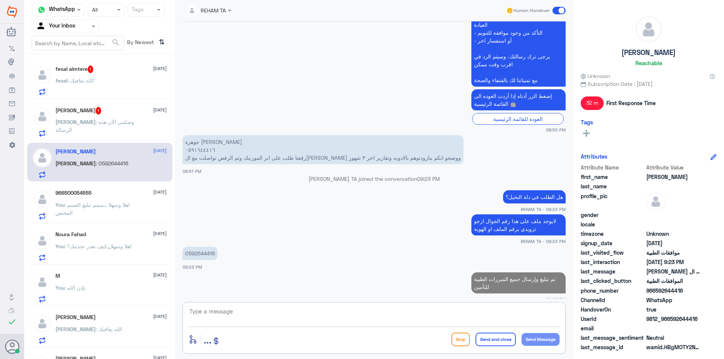
type textarea "2"
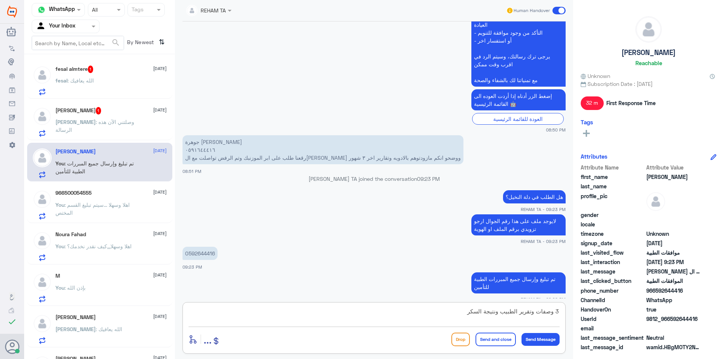
type textarea "3 وصفات وتقرير الطبيب ونتيجة السكر"
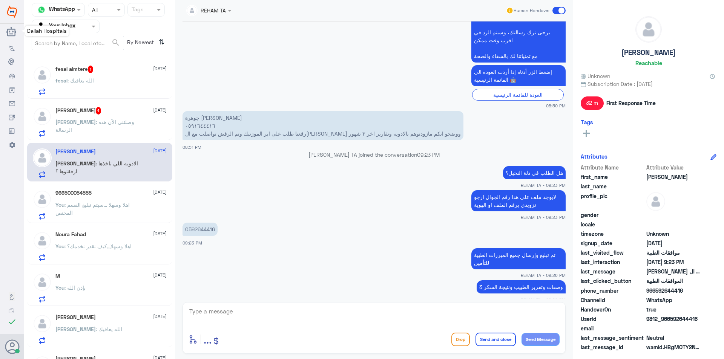
scroll to position [543, 0]
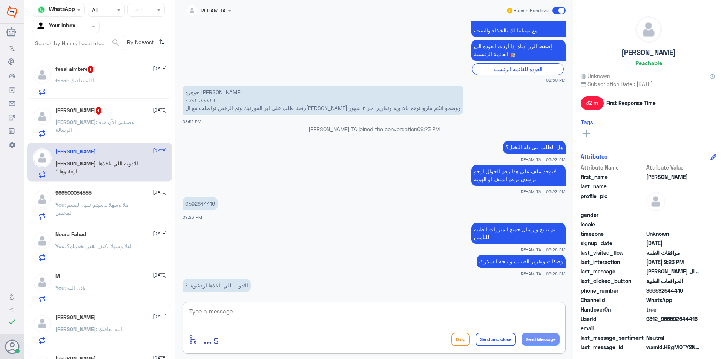
click at [115, 124] on span ": وصلتني الآن هذه الرسالة" at bounding box center [94, 126] width 79 height 14
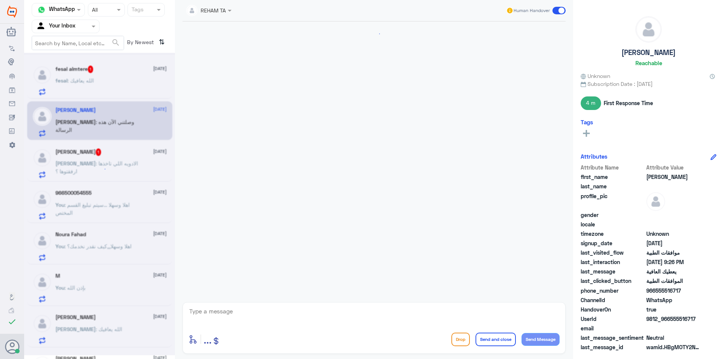
scroll to position [481, 0]
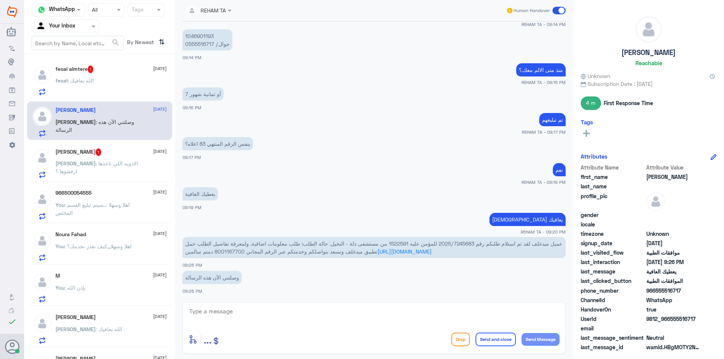
click at [62, 72] on h5 "fesal almtere 1" at bounding box center [74, 70] width 38 height 8
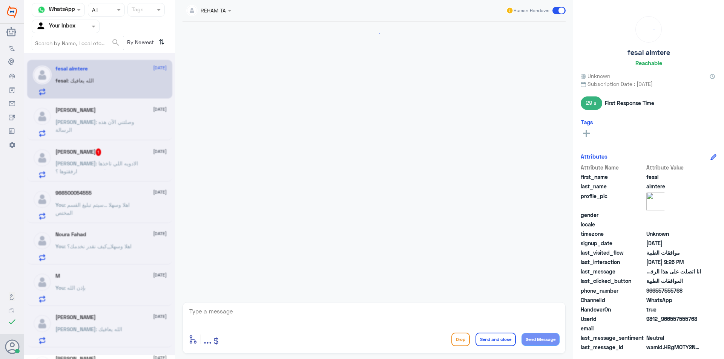
scroll to position [343, 0]
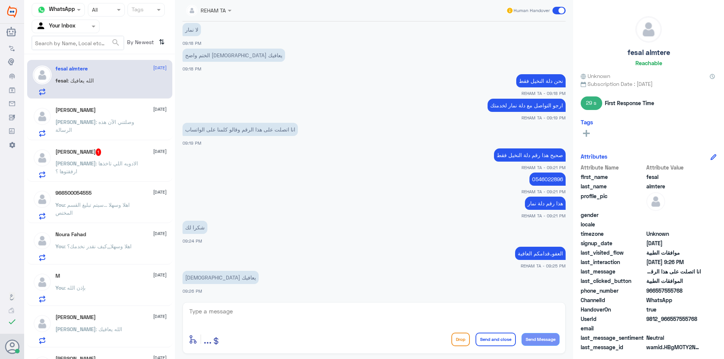
click at [68, 118] on p "Khalid : وصلتني الآن هذه الرسالة" at bounding box center [97, 127] width 85 height 19
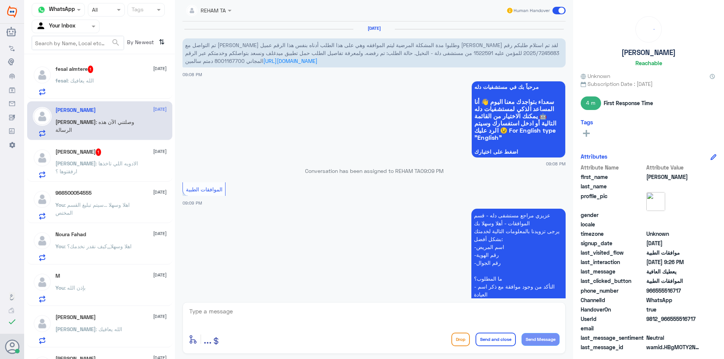
scroll to position [481, 0]
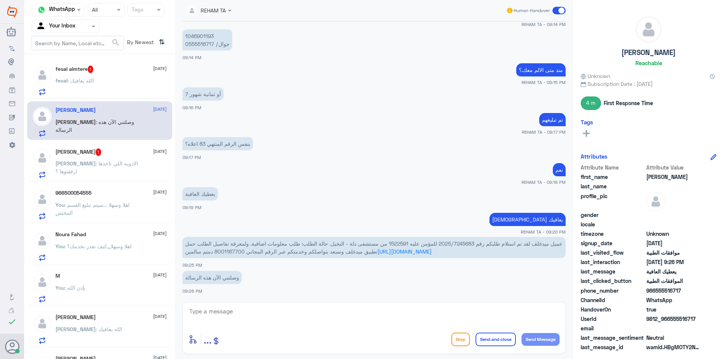
click at [97, 165] on span ": الادويه اللي تاخذها ارفقتوها ؟" at bounding box center [96, 167] width 83 height 14
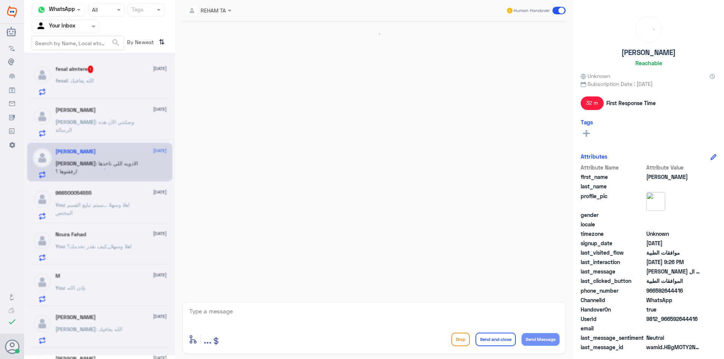
scroll to position [461, 0]
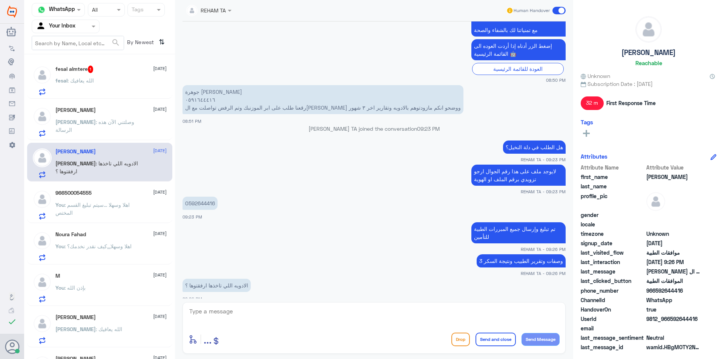
click at [223, 309] on textarea at bounding box center [374, 316] width 371 height 18
type textarea "نعم الموجوده بالوصفات"
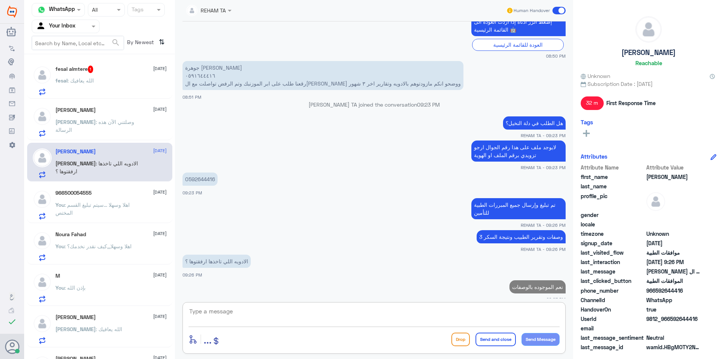
click at [89, 194] on h5 "966500054555" at bounding box center [73, 193] width 36 height 6
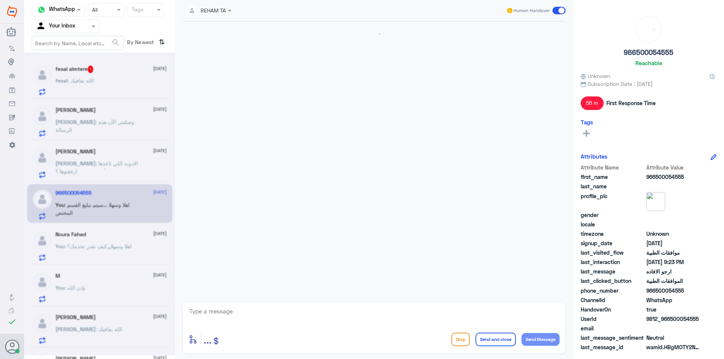
scroll to position [264, 0]
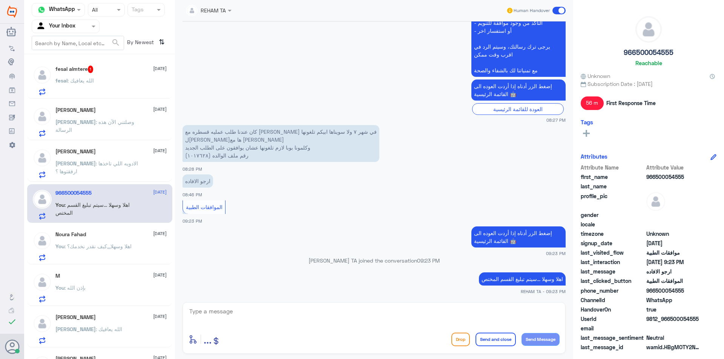
click at [104, 71] on div "fesal almtere 1 1 October" at bounding box center [110, 70] width 111 height 8
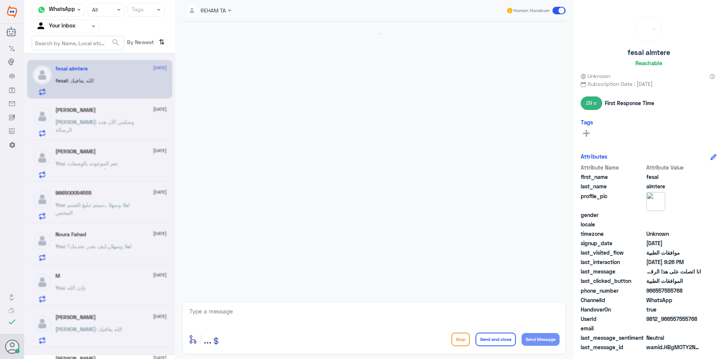
scroll to position [343, 0]
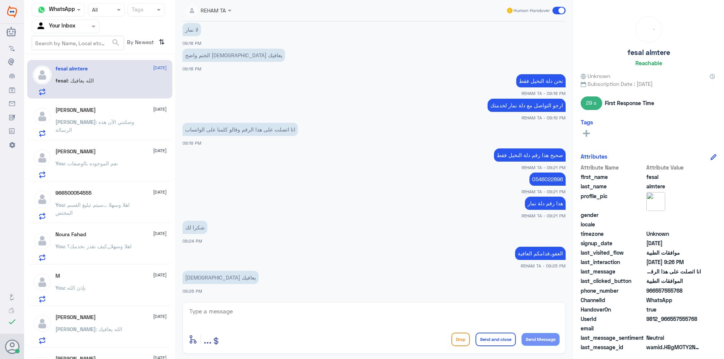
click at [86, 113] on div "[PERSON_NAME] [DATE]" at bounding box center [110, 110] width 111 height 6
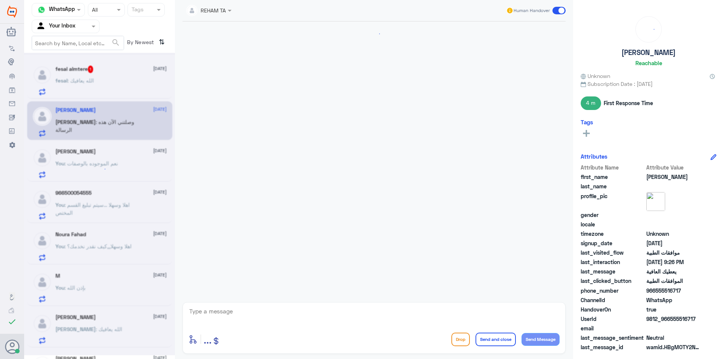
scroll to position [481, 0]
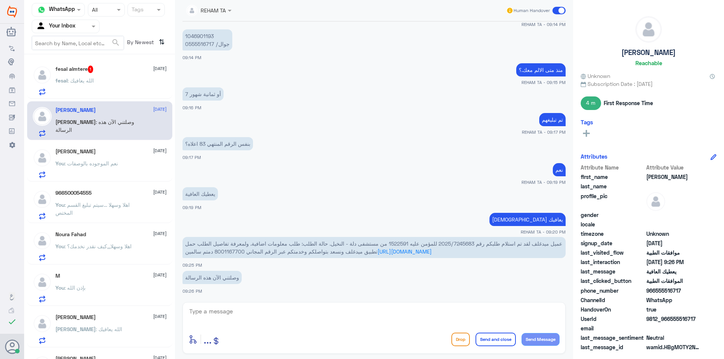
click at [233, 319] on textarea at bounding box center [374, 316] width 371 height 18
click at [191, 38] on p "1046901193 جوال/ 0555516717" at bounding box center [207, 39] width 50 height 21
copy p "1046901193"
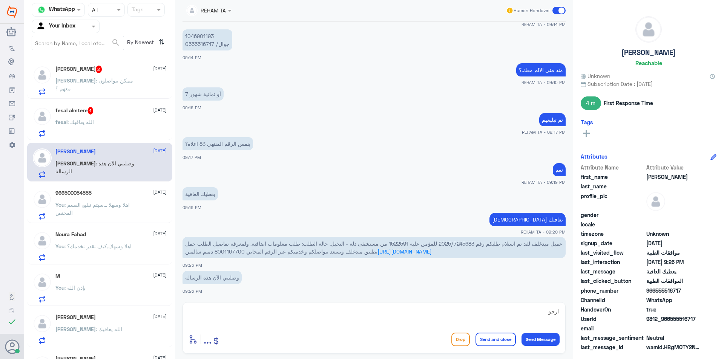
click at [297, 326] on div "ارجو" at bounding box center [374, 317] width 371 height 20
click at [297, 311] on textarea "ارجو" at bounding box center [374, 316] width 371 height 18
type textarea "ا"
type textarea "بحسب ردهم بعد المتابعه ...لايوجد دواعي طبية"
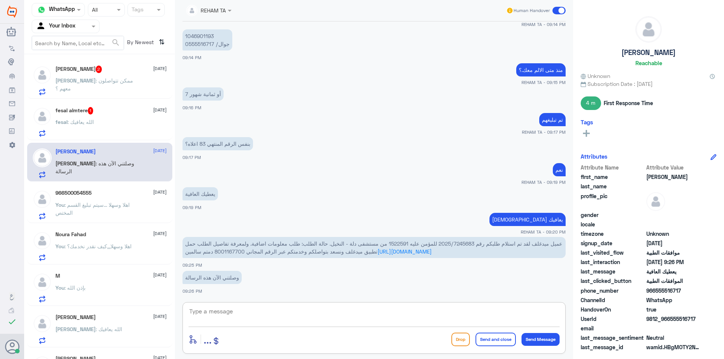
scroll to position [513, 0]
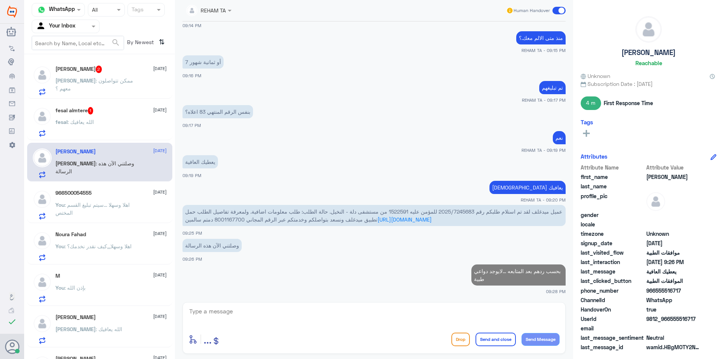
click at [99, 113] on div "fesal almtere 1 1 October" at bounding box center [110, 111] width 111 height 8
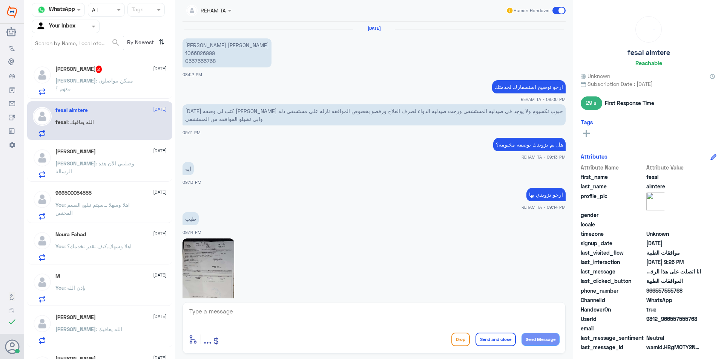
scroll to position [343, 0]
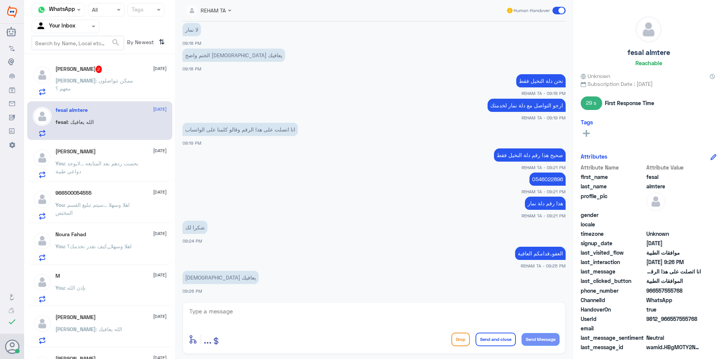
click at [106, 81] on span ": ممكن تتواصلون معهم ؟" at bounding box center [94, 84] width 78 height 14
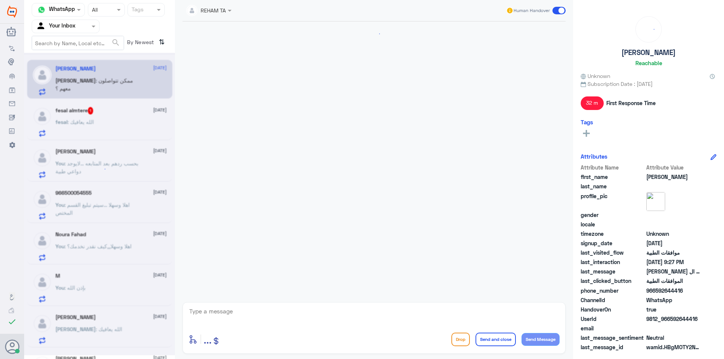
scroll to position [461, 0]
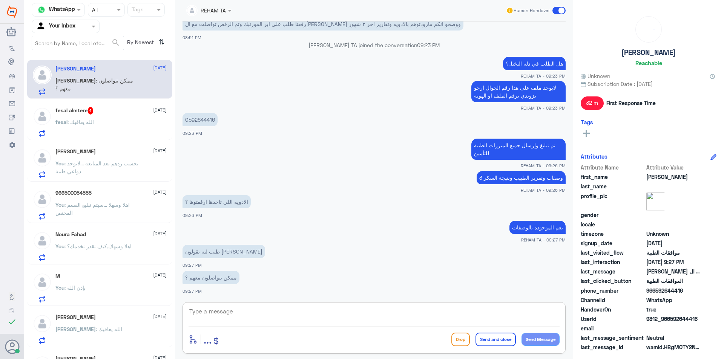
click at [211, 309] on textarea at bounding box center [374, 316] width 371 height 18
drag, startPoint x: 490, startPoint y: 317, endPoint x: 495, endPoint y: 316, distance: 5.0
click at [495, 316] on textarea "تم التواصل معهم للتحقق من إذا وصل" at bounding box center [374, 316] width 371 height 18
click at [470, 311] on textarea "تم التواصل معهم للتحقق إذا وصل" at bounding box center [374, 316] width 371 height 18
type textarea "تم التواصل معهم للتحقق إذا وصلتهم المبررات ..بانتظار ردهم"
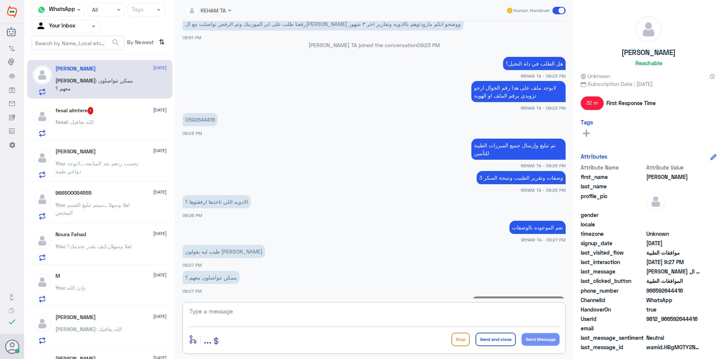
scroll to position [493, 0]
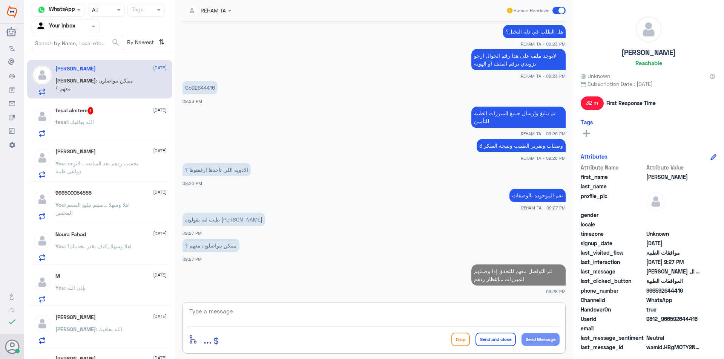
click at [33, 112] on div at bounding box center [42, 122] width 19 height 30
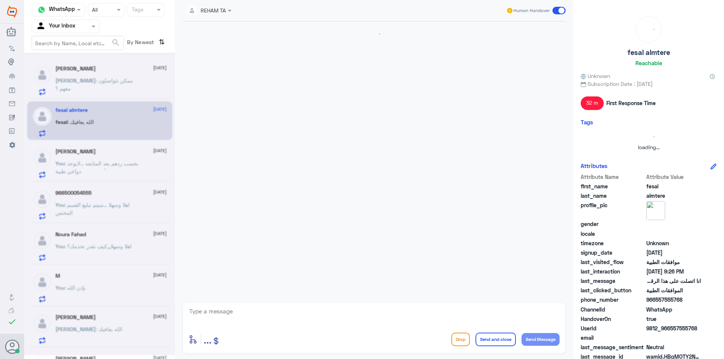
scroll to position [343, 0]
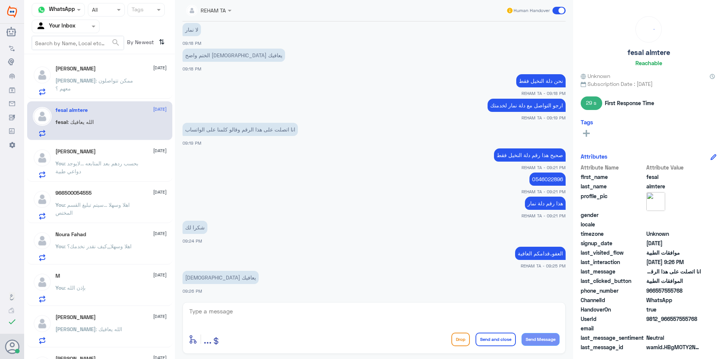
click at [90, 95] on p "Rana : ممكن تتواصلون معهم ؟" at bounding box center [97, 86] width 85 height 19
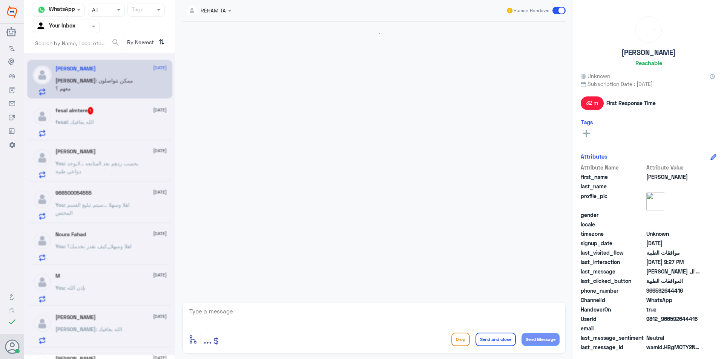
scroll to position [461, 0]
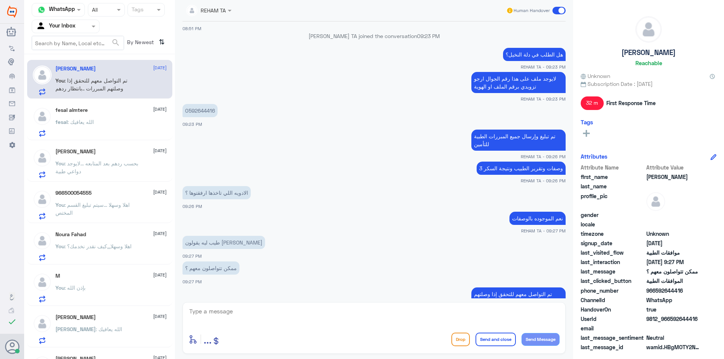
scroll to position [463, 0]
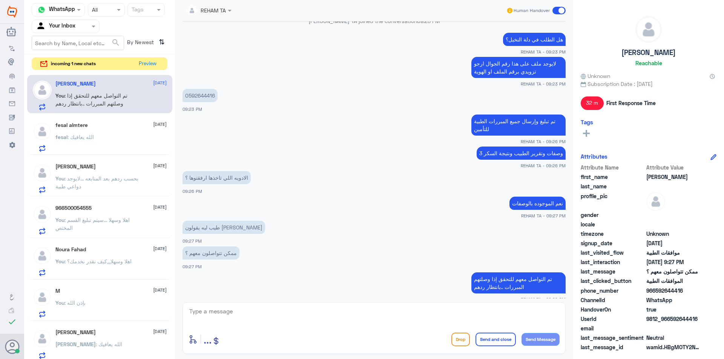
click at [87, 62] on span "incoming 1 new chats" at bounding box center [73, 63] width 45 height 7
click at [139, 65] on button "Preview" at bounding box center [147, 64] width 23 height 12
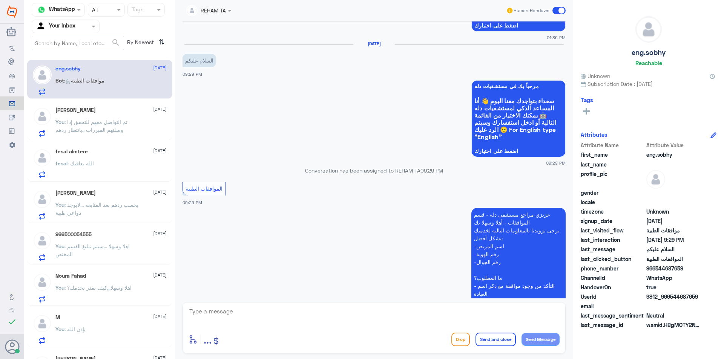
scroll to position [632, 0]
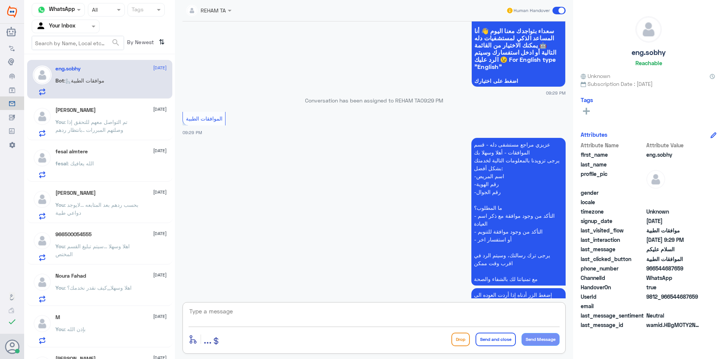
click at [234, 313] on textarea at bounding box center [374, 316] width 371 height 18
paste textarea "اهلا وسهلا,,,كيف نقدر نخدمك؟"
type textarea "اهلا وسهلا,,,كيف نقدر نخدمك؟"
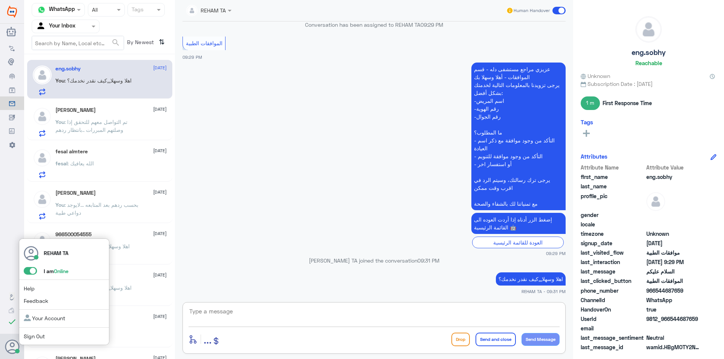
click at [34, 273] on span at bounding box center [30, 271] width 13 height 8
click at [0, 0] on input "checkbox" at bounding box center [0, 0] width 0 height 0
click at [36, 336] on link "Sign Out" at bounding box center [34, 336] width 21 height 6
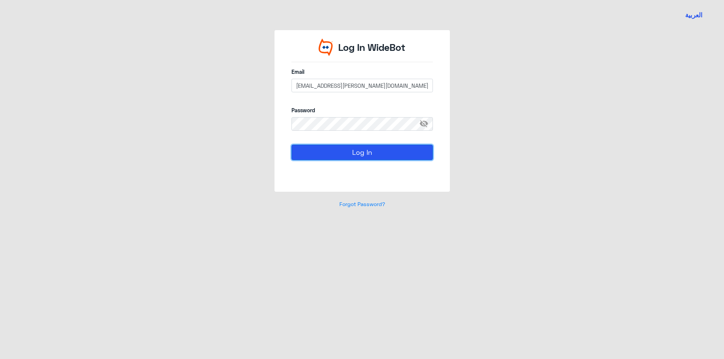
click at [310, 148] on button "Log In" at bounding box center [361, 152] width 141 height 15
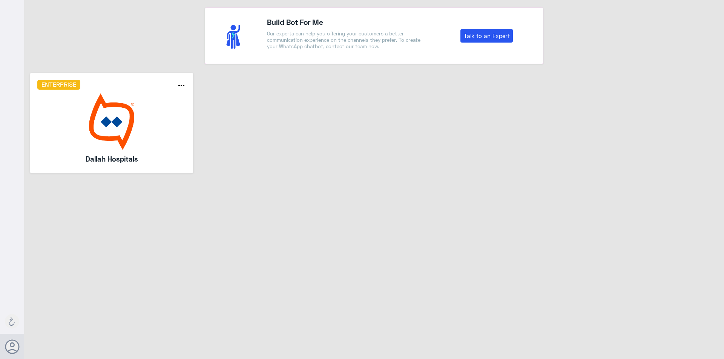
click at [141, 129] on img at bounding box center [111, 121] width 149 height 57
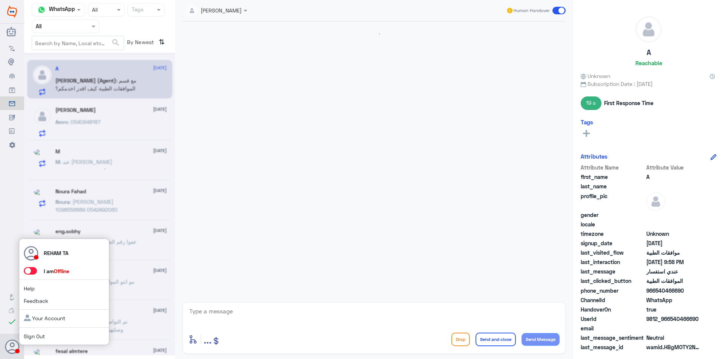
click at [30, 268] on span at bounding box center [30, 271] width 13 height 8
click at [0, 0] on input "checkbox" at bounding box center [0, 0] width 0 height 0
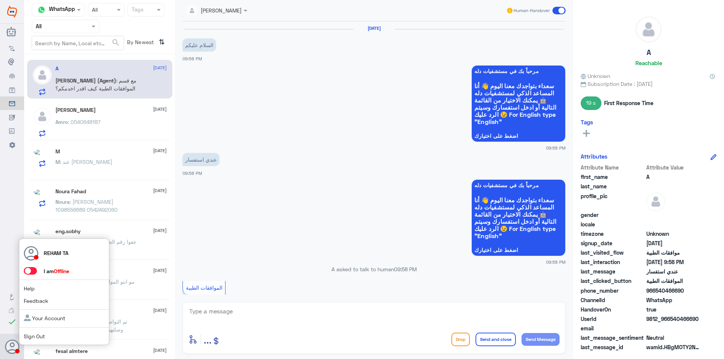
scroll to position [277, 0]
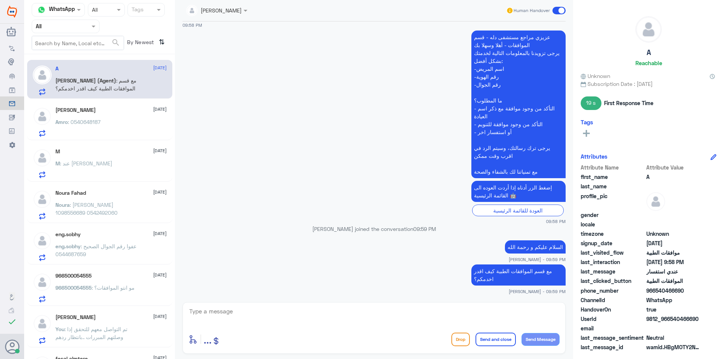
click at [69, 30] on input "text" at bounding box center [56, 26] width 41 height 9
click at [57, 74] on Inbox "Your Inbox" at bounding box center [62, 76] width 26 height 6
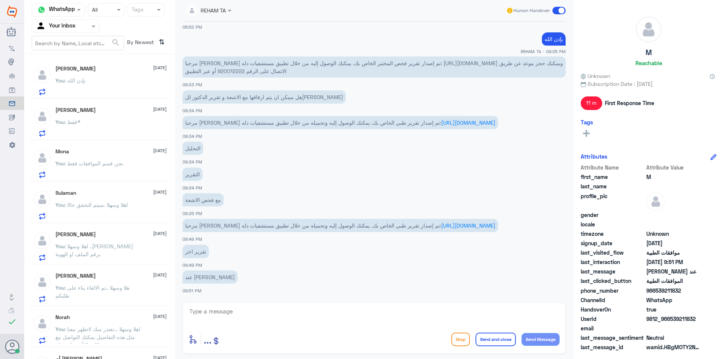
scroll to position [377, 0]
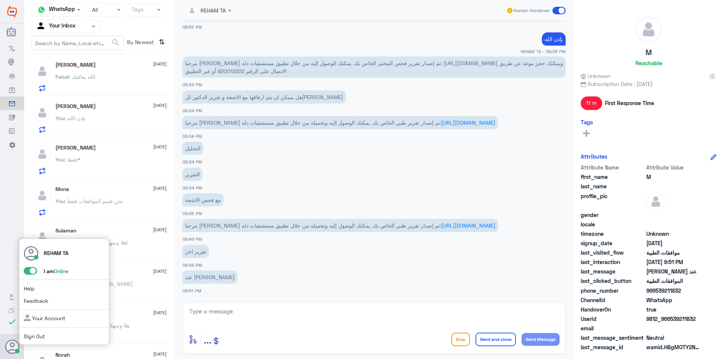
click at [26, 271] on span at bounding box center [30, 271] width 13 height 8
click at [0, 0] on input "checkbox" at bounding box center [0, 0] width 0 height 0
click at [40, 338] on link "Sign Out" at bounding box center [34, 336] width 21 height 6
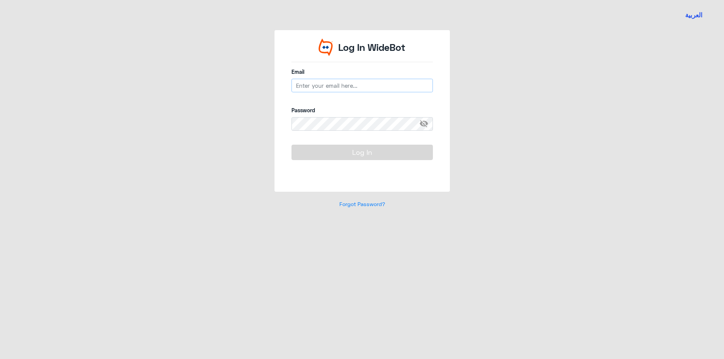
type input "[EMAIL_ADDRESS][PERSON_NAME][DOMAIN_NAME]"
